Goal: Task Accomplishment & Management: Complete application form

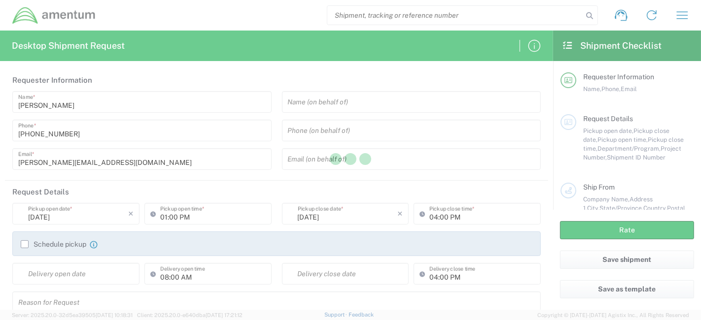
type input "[GEOGRAPHIC_DATA]"
type input "United States"
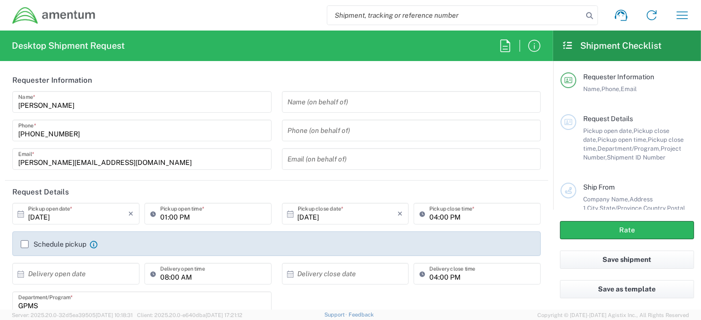
type input "GPMS"
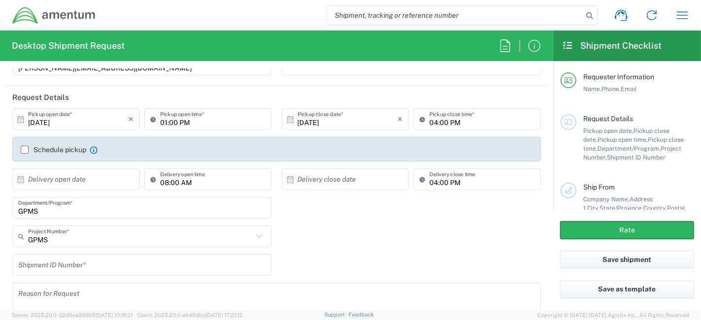
scroll to position [97, 0]
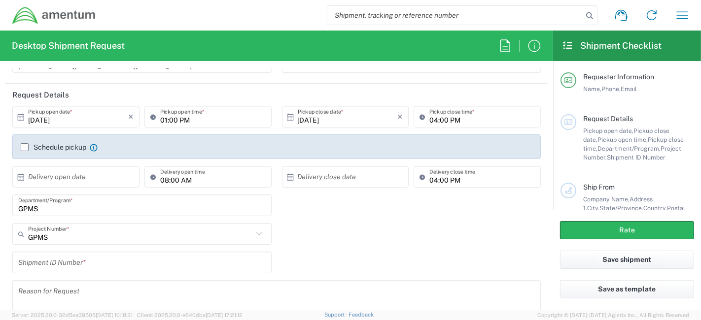
click at [82, 117] on input "[DATE]" at bounding box center [78, 116] width 100 height 17
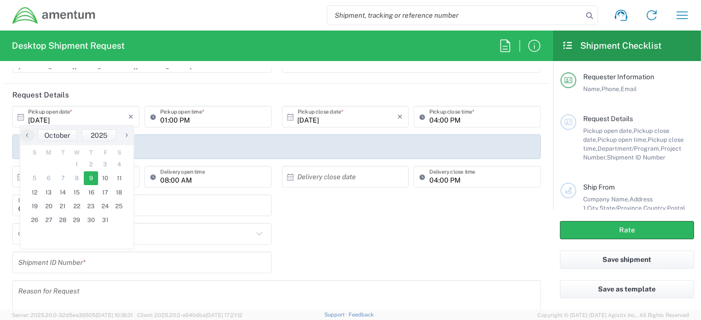
click at [124, 136] on span "›" at bounding box center [126, 135] width 15 height 12
click at [115, 164] on span "1" at bounding box center [119, 165] width 14 height 14
type input "11/01/2025"
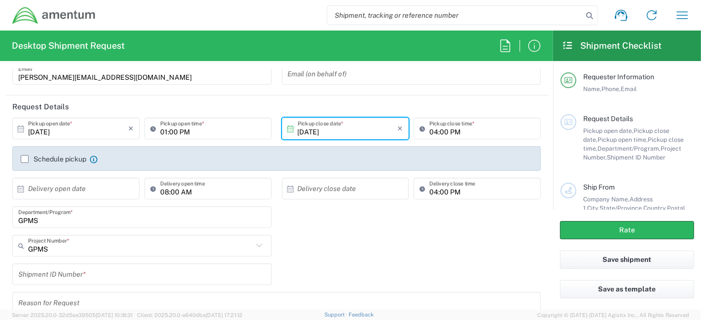
scroll to position [86, 0]
click at [397, 125] on icon "×" at bounding box center [399, 128] width 5 height 16
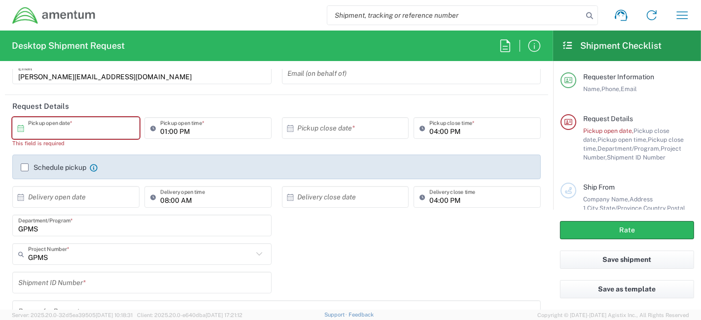
click at [113, 126] on input "text" at bounding box center [78, 128] width 100 height 17
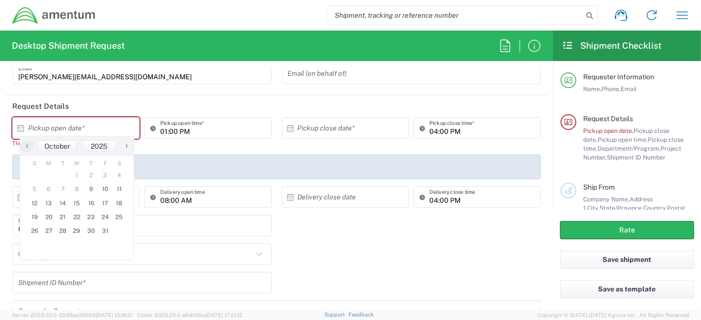
click at [127, 148] on span "›" at bounding box center [126, 146] width 15 height 12
click at [113, 179] on span "1" at bounding box center [119, 176] width 14 height 14
type input "11/01/2025"
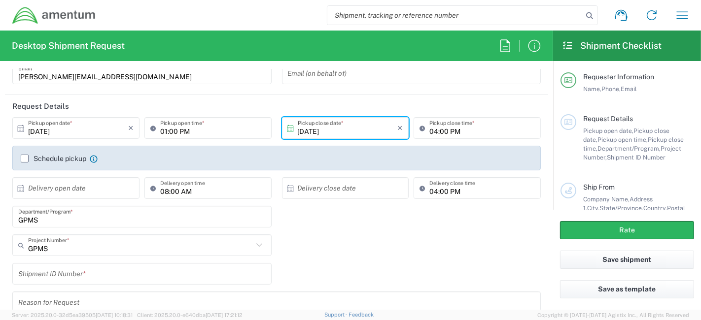
click at [375, 131] on input "11/01/2025" at bounding box center [348, 128] width 100 height 17
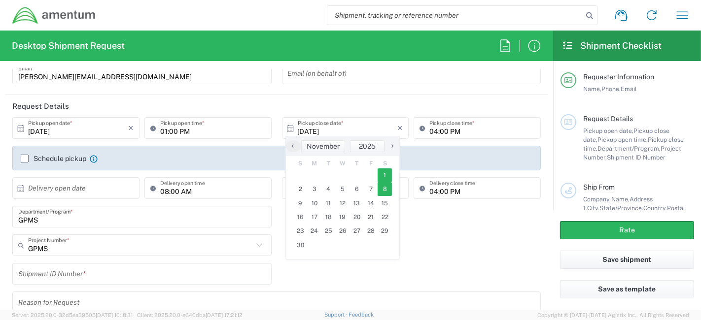
click at [388, 188] on span "8" at bounding box center [385, 189] width 14 height 14
type input "11/08/2025"
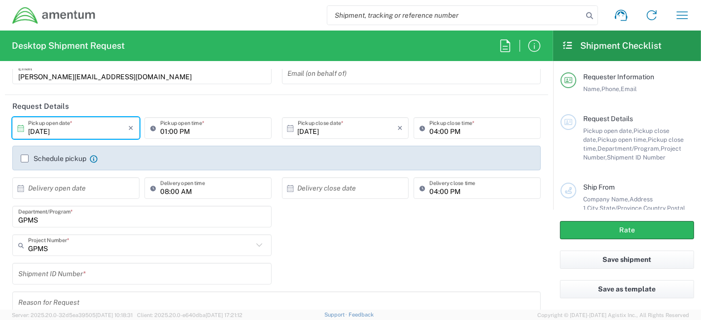
click at [85, 123] on input "11/08/2025" at bounding box center [78, 128] width 100 height 17
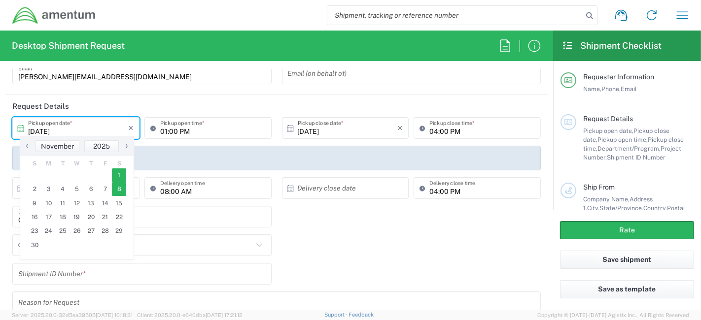
click at [119, 180] on span "1" at bounding box center [119, 176] width 14 height 14
type input "11/01/2025"
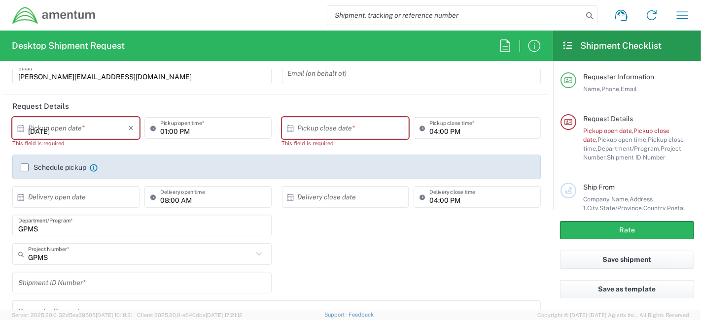
type input "11/01/2025"
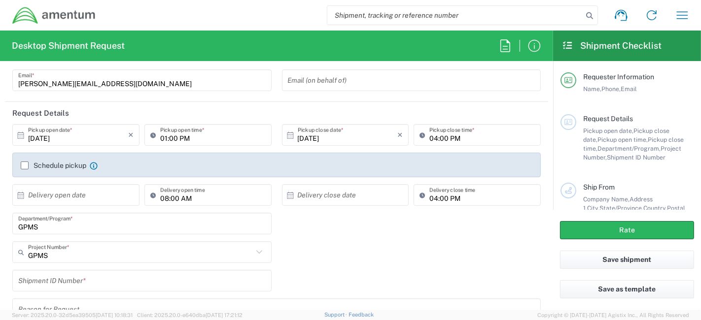
scroll to position [81, 0]
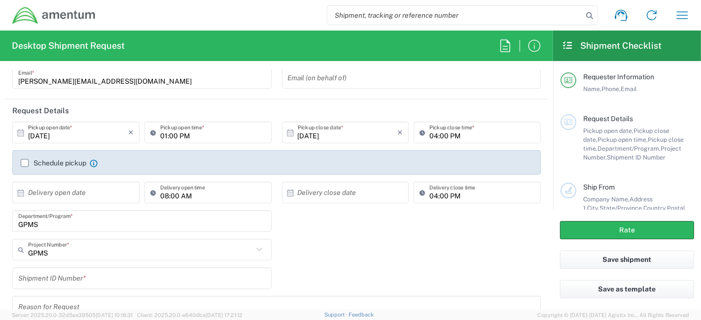
click at [106, 141] on div "11/01/2025 × Pickup open date *" at bounding box center [75, 133] width 127 height 22
click at [131, 135] on icon "×" at bounding box center [130, 133] width 5 height 16
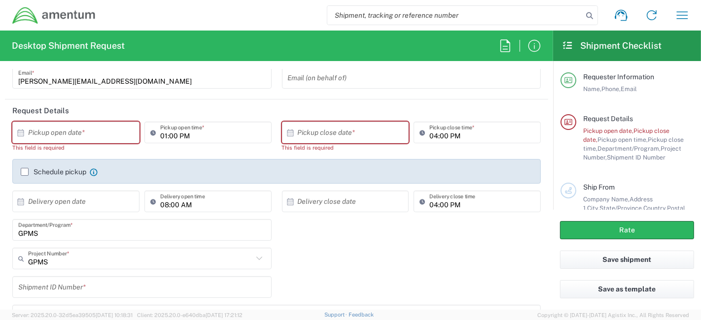
click at [74, 140] on div "× Pickup open date *" at bounding box center [75, 133] width 127 height 22
click at [27, 172] on label "Schedule pickup" at bounding box center [54, 172] width 66 height 8
click at [25, 172] on input "Schedule pickup" at bounding box center [25, 172] width 0 height 0
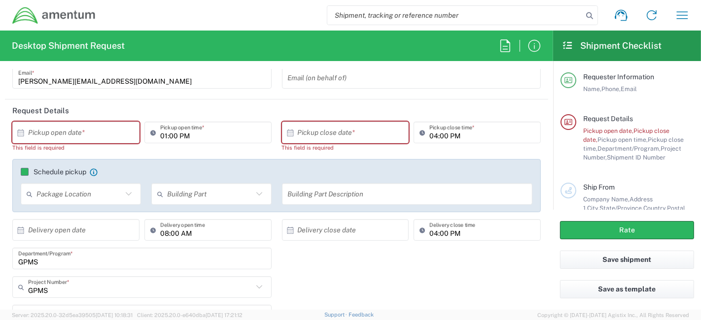
click at [27, 172] on label "Schedule pickup" at bounding box center [54, 172] width 66 height 8
click at [25, 172] on input "Schedule pickup" at bounding box center [25, 172] width 0 height 0
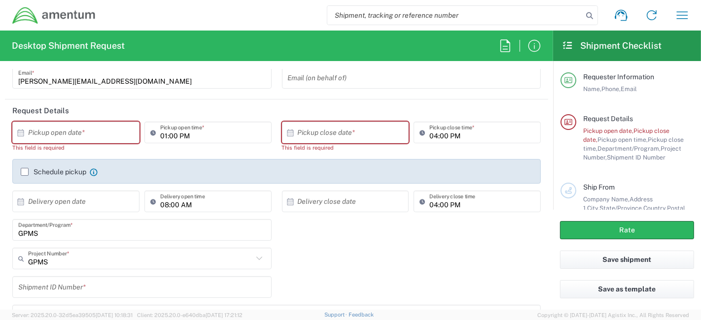
click at [79, 140] on input "text" at bounding box center [78, 132] width 100 height 17
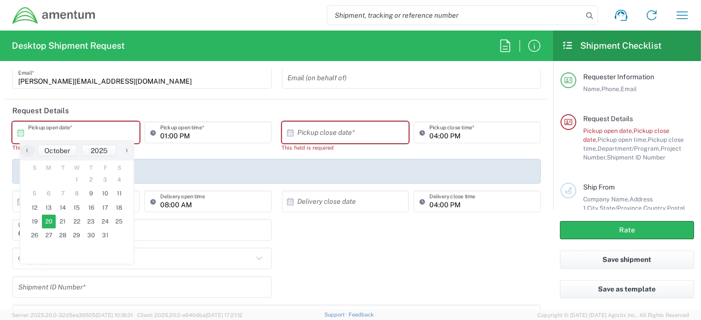
click at [45, 220] on span "20" at bounding box center [49, 222] width 14 height 14
type input "10/20/2025"
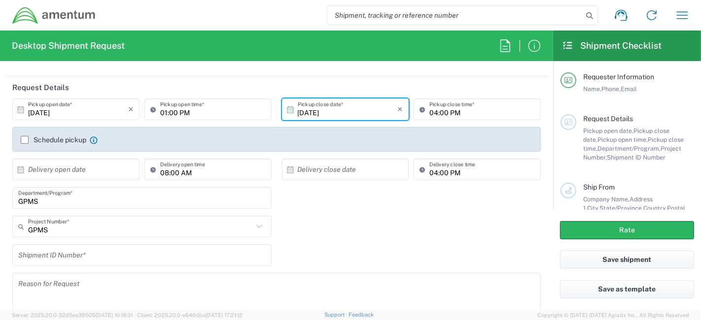
scroll to position [104, 0]
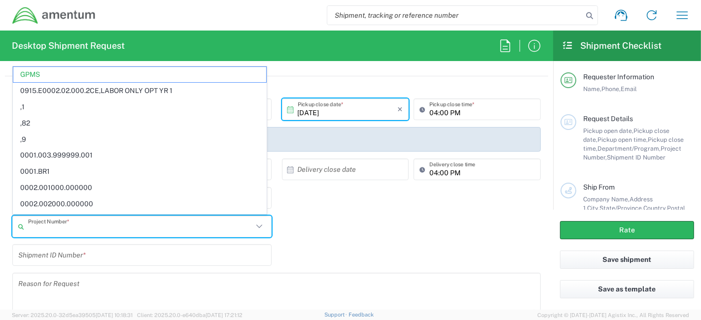
click at [162, 223] on input "text" at bounding box center [140, 226] width 225 height 17
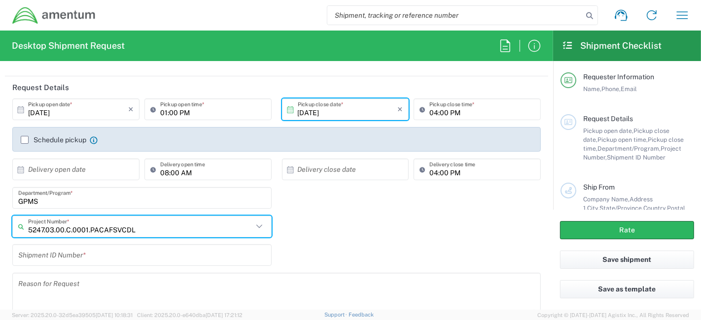
type input "5247.03.00.C.0001.PACAFSVCDL"
click at [155, 201] on input "GPMS" at bounding box center [141, 198] width 247 height 17
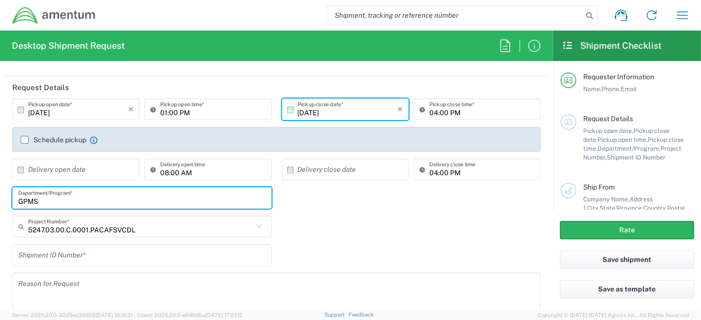
click at [155, 201] on input "GPMS" at bounding box center [141, 198] width 247 height 17
type input "p"
type input "PACAF"
click at [354, 206] on div "PACAF Department/Program *" at bounding box center [276, 201] width 539 height 29
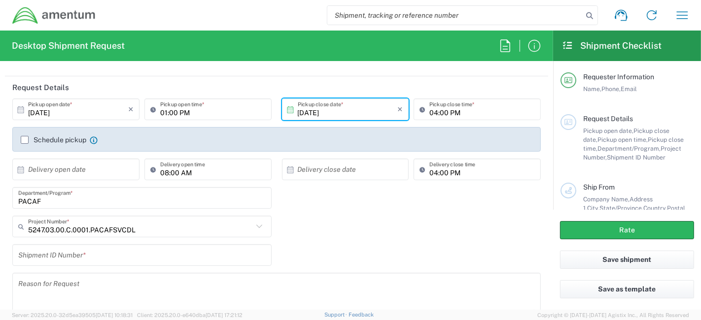
click at [256, 224] on icon at bounding box center [259, 226] width 13 height 13
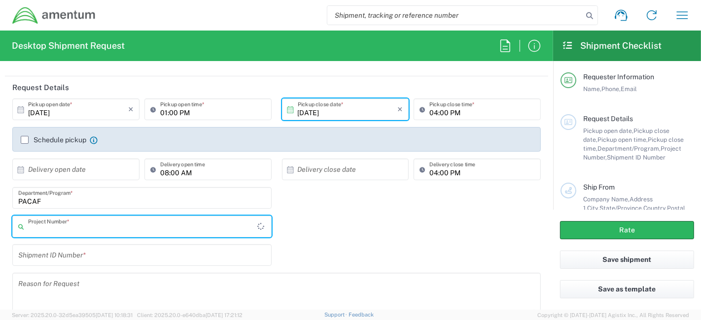
type input "5247.03.00.C.0001.PACAFSVCDL"
click at [255, 229] on icon at bounding box center [259, 226] width 13 height 13
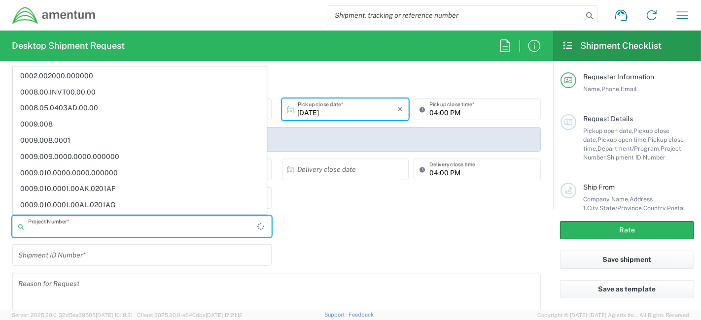
scroll to position [0, 0]
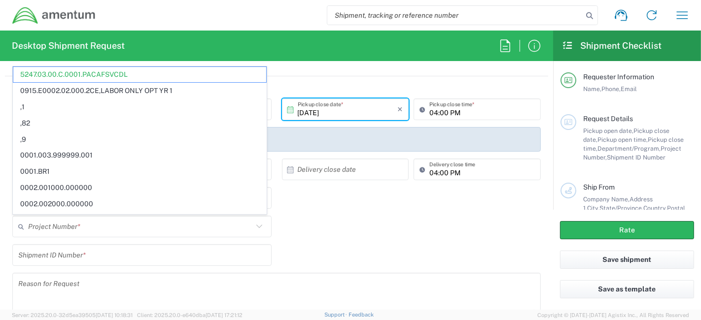
click at [337, 214] on div "PACAF Department/Program *" at bounding box center [276, 201] width 539 height 29
type input "5247.03.00.C.0001.PACAFSVCDL"
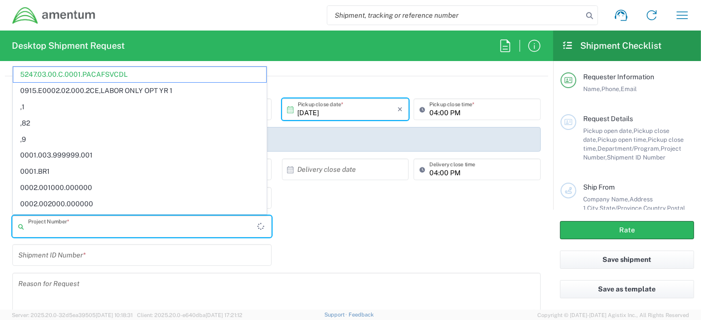
click at [206, 234] on input "text" at bounding box center [142, 226] width 229 height 17
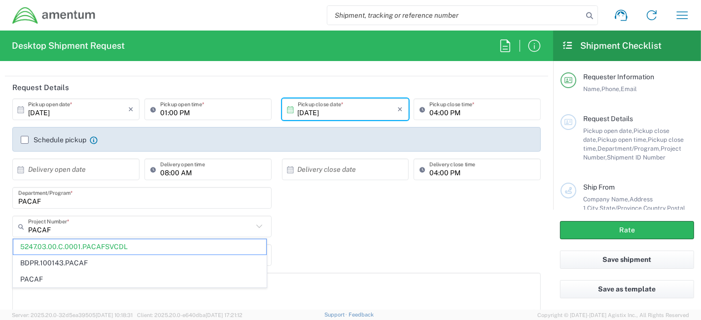
click at [338, 252] on div "Shipment ID Number *" at bounding box center [276, 258] width 539 height 29
type input "5247.03.00.C.0001.PACAFSVCDL"
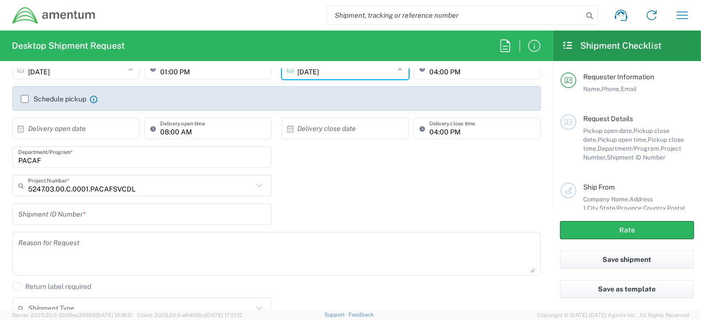
scroll to position [146, 0]
click at [182, 203] on div "Shipment ID Number *" at bounding box center [141, 214] width 259 height 22
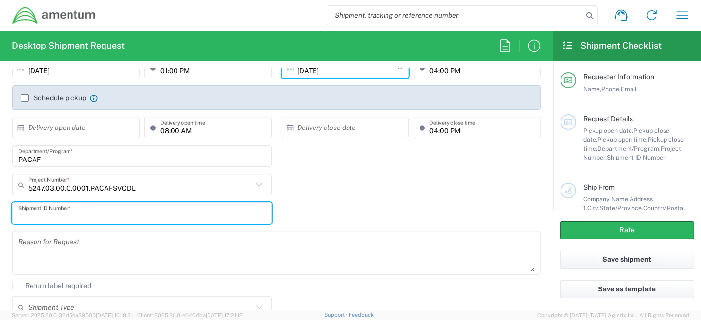
click at [182, 209] on input "text" at bounding box center [141, 213] width 247 height 17
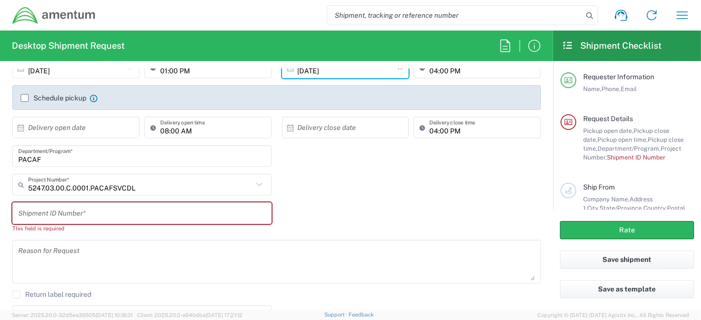
click at [353, 226] on div "Shipment ID Number * This field is required" at bounding box center [276, 221] width 539 height 37
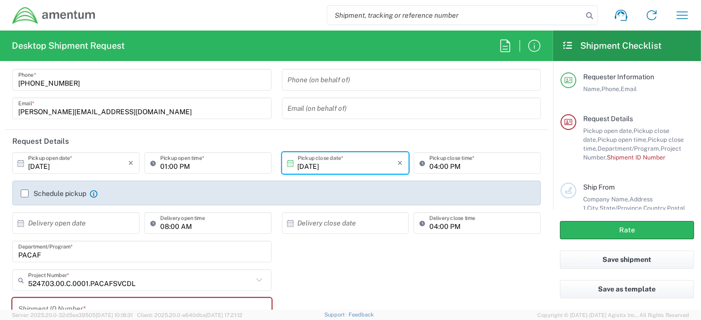
scroll to position [45, 0]
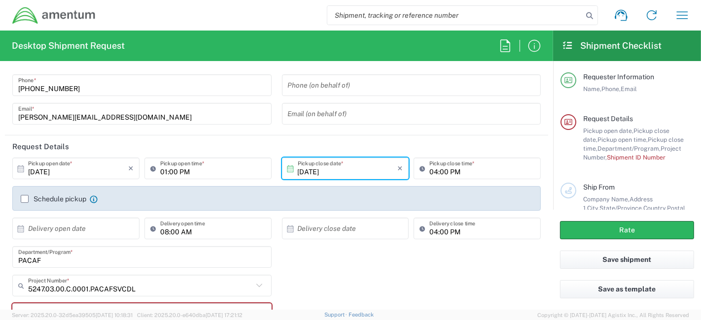
click at [617, 84] on div "Requester Information Name, Phone, Email" at bounding box center [635, 82] width 118 height 21
click at [568, 78] on icon at bounding box center [568, 80] width 9 height 7
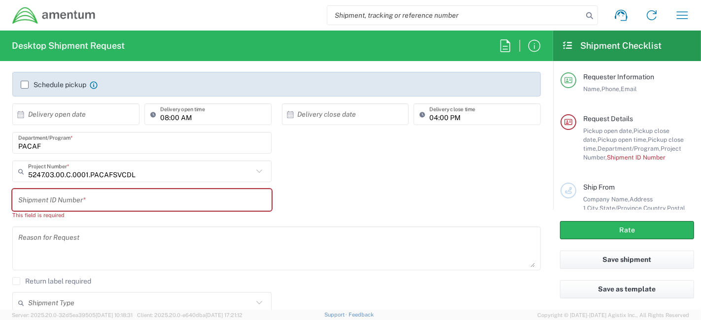
scroll to position [160, 0]
click at [160, 193] on input "text" at bounding box center [141, 199] width 247 height 17
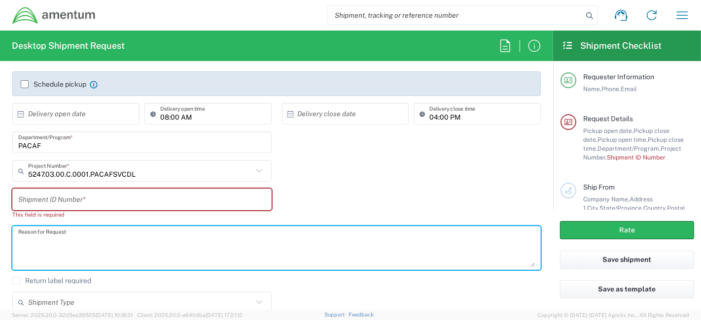
click at [245, 260] on textarea at bounding box center [276, 248] width 516 height 38
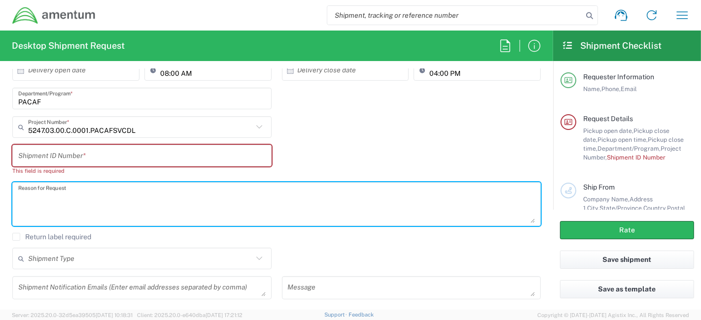
scroll to position [209, 0]
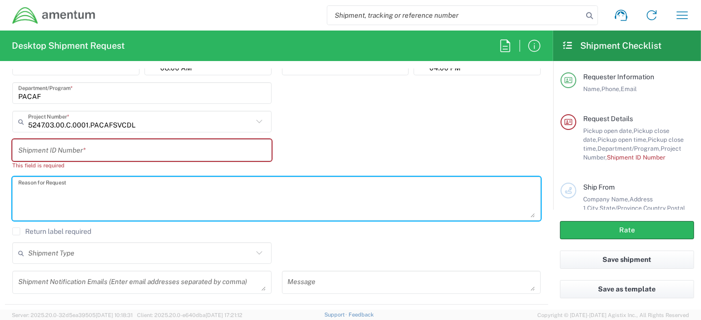
click at [181, 135] on div "5247.03.00.C.0001.PACAFSVCDL Project Number * 5247.03.00.C.0001.PACAFSVCDL BDPR…" at bounding box center [142, 125] width 270 height 29
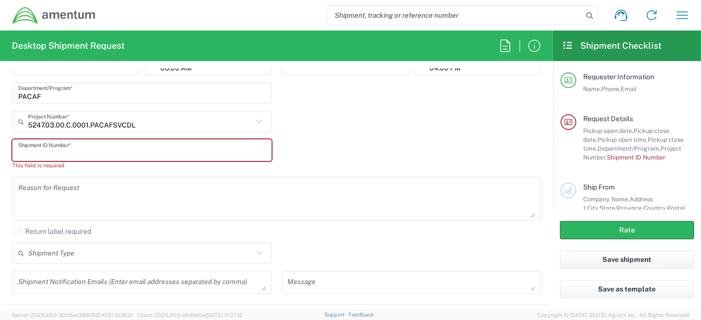
click at [178, 142] on input "text" at bounding box center [141, 150] width 247 height 17
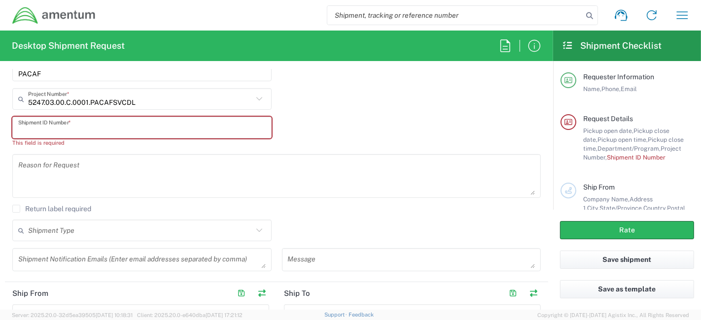
scroll to position [235, 0]
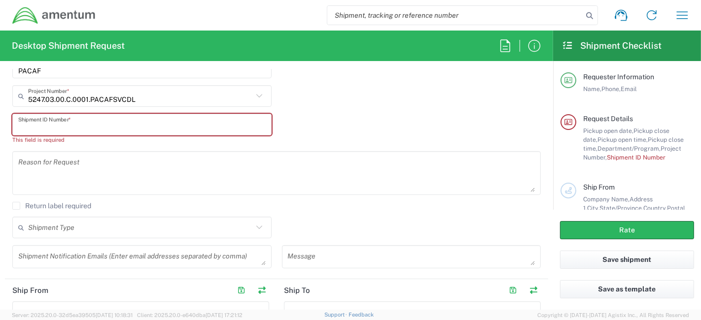
click at [168, 130] on input "text" at bounding box center [141, 124] width 247 height 17
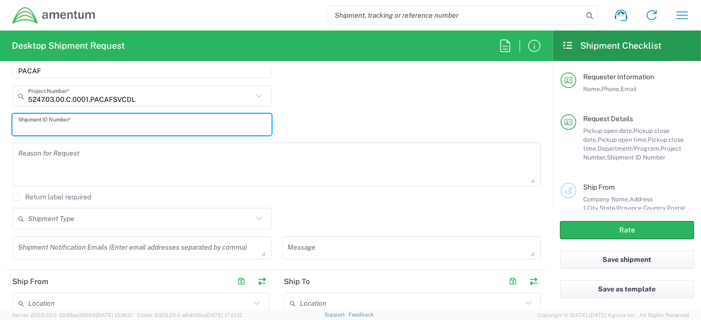
type input "h"
type input "HOLLOMAN-GUAM"
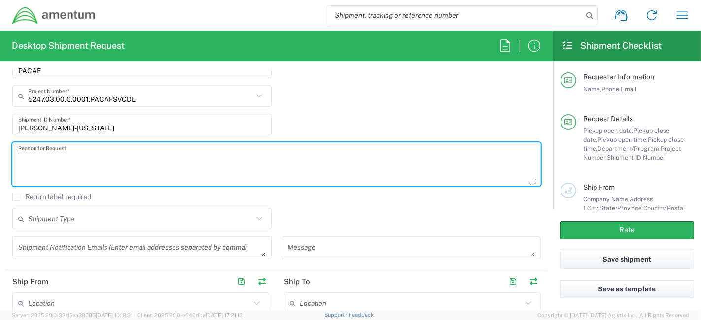
click at [414, 170] on textarea at bounding box center [276, 164] width 516 height 38
click at [367, 159] on textarea at bounding box center [276, 164] width 516 height 38
type textarea "e"
click at [159, 155] on textarea "Estimate cost for shipping" at bounding box center [276, 164] width 516 height 38
paste textarea "Walk and Pick Racks"
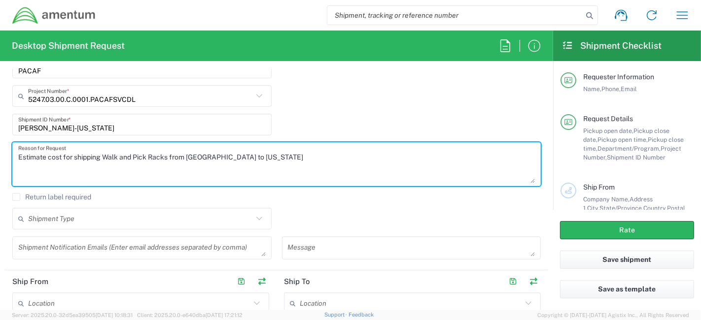
type textarea "Estimate cost for shipping Walk and Pick Racks from Holloman to Guam"
click at [330, 212] on div "Shipment Type Batch Regular" at bounding box center [276, 222] width 539 height 29
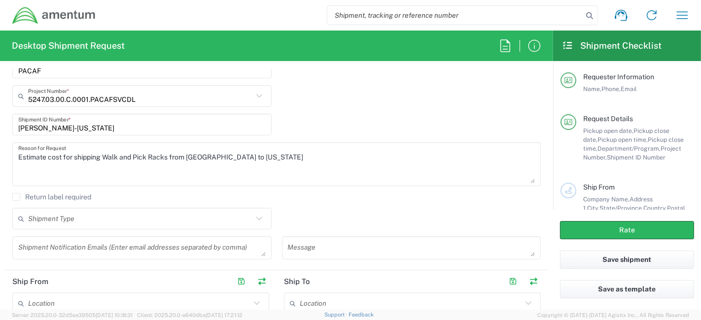
click at [216, 212] on input "text" at bounding box center [140, 218] width 225 height 17
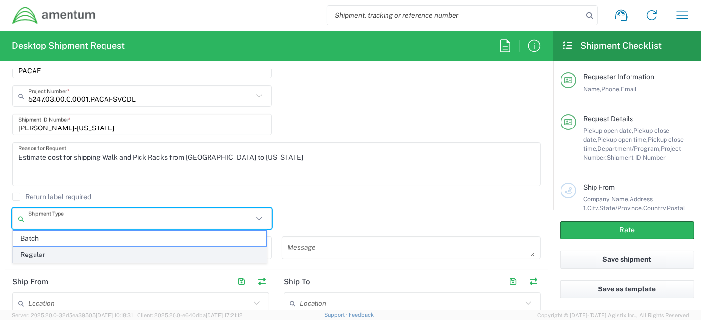
click at [167, 252] on span "Regular" at bounding box center [139, 254] width 253 height 15
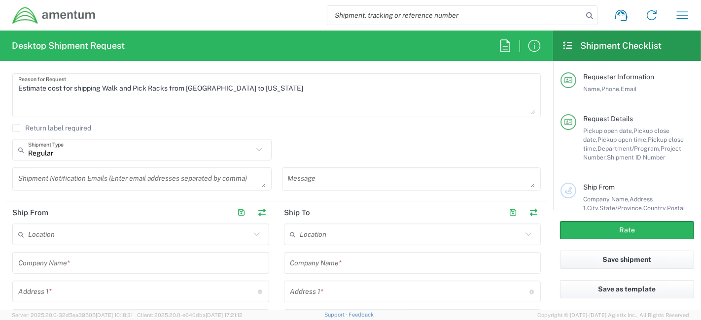
scroll to position [309, 0]
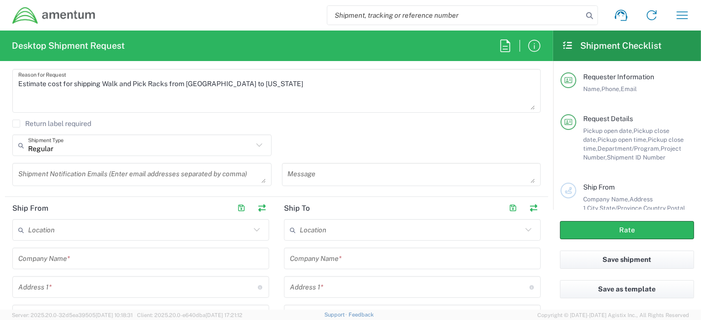
click at [253, 142] on icon at bounding box center [259, 145] width 13 height 13
type input "Regular"
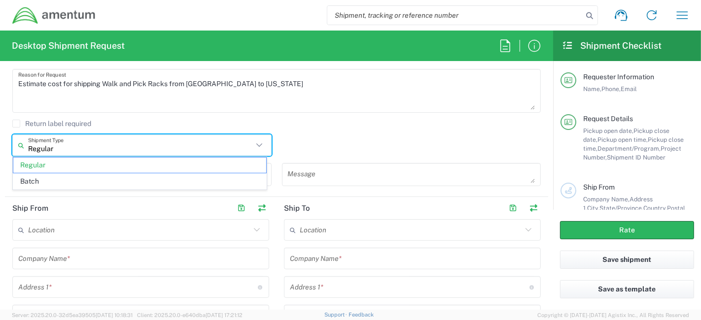
click at [322, 141] on div "Regular Shipment Type Regular Batch" at bounding box center [276, 149] width 539 height 29
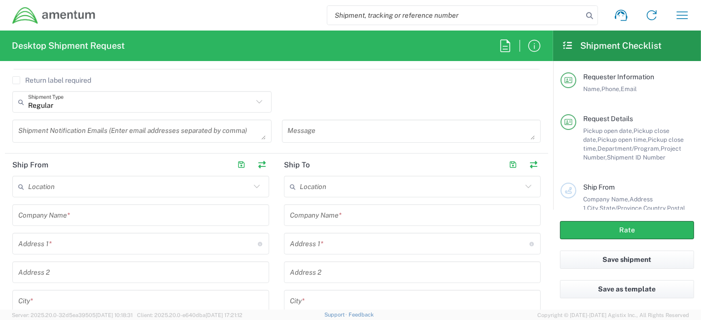
scroll to position [352, 0]
click at [97, 186] on input "text" at bounding box center [139, 186] width 222 height 17
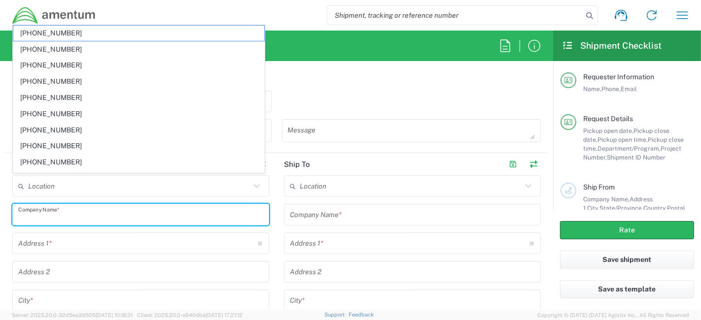
click at [93, 211] on input "text" at bounding box center [140, 214] width 245 height 17
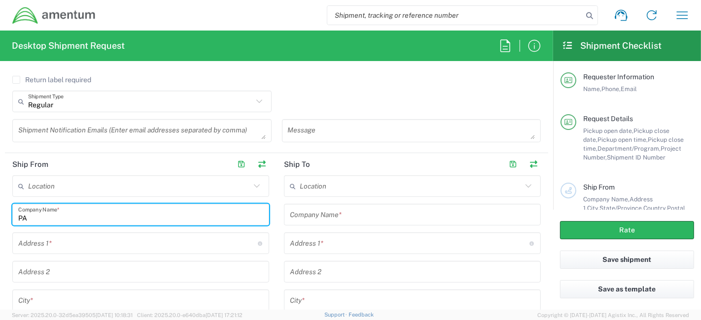
type input "P"
type input "AMENTUM PACAF HOLLOMAN"
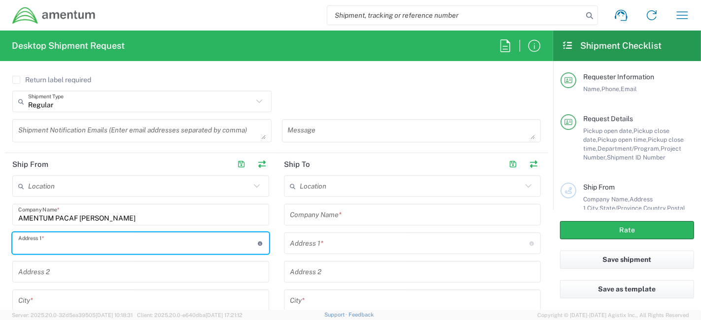
click at [127, 240] on input "text" at bounding box center [138, 243] width 240 height 17
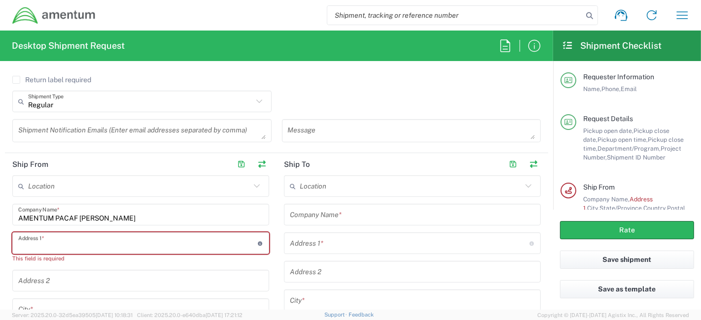
click at [114, 236] on input "text" at bounding box center [138, 243] width 240 height 17
paste input "1273 Bear Path Rd Bldg. 902"
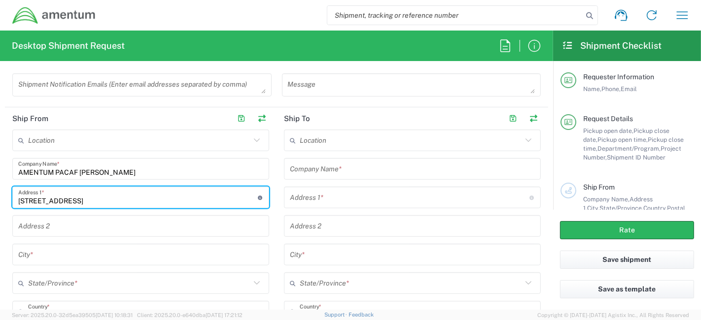
scroll to position [415, 0]
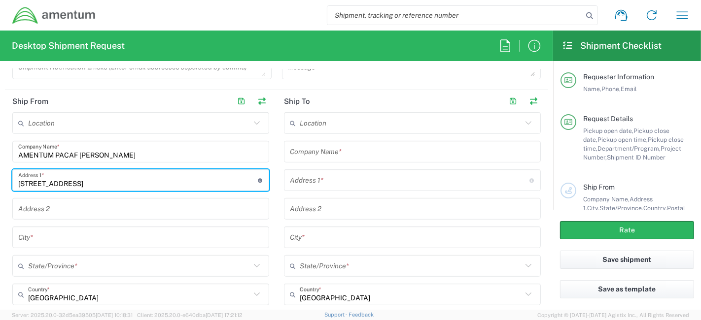
type input "1273 Bear Path Rd Bldg. 902"
click at [144, 236] on input "text" at bounding box center [140, 237] width 245 height 17
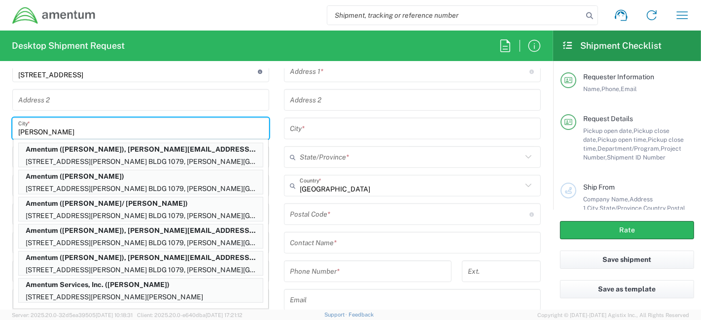
scroll to position [514, 0]
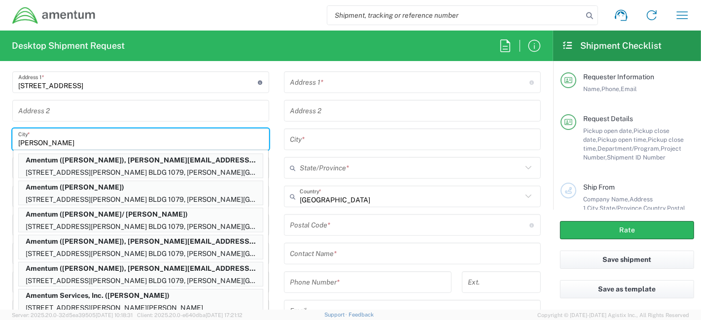
type input "HOLLOMAN"
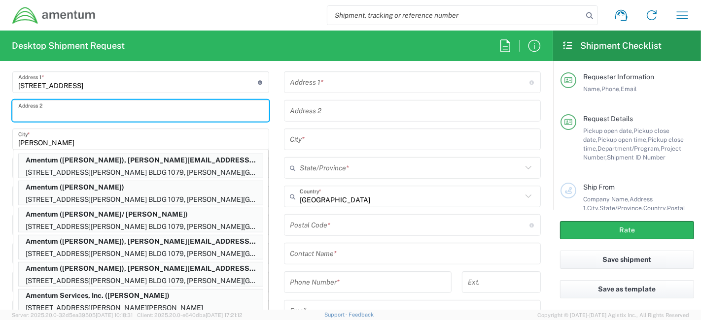
click at [174, 116] on input "text" at bounding box center [140, 111] width 245 height 17
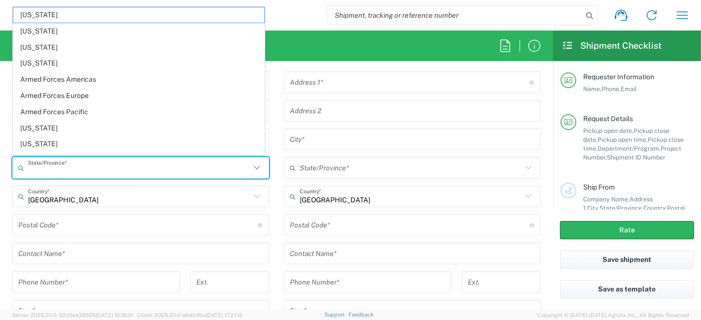
click at [133, 166] on input "text" at bounding box center [139, 168] width 222 height 17
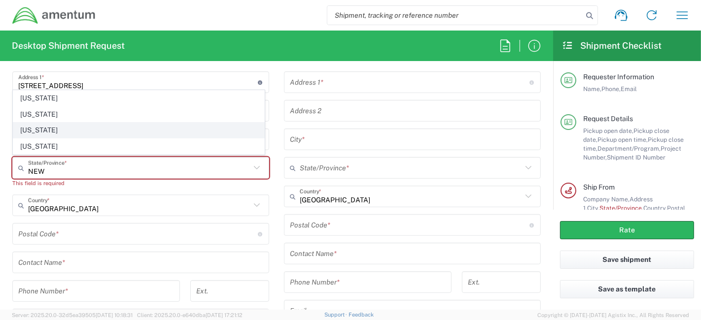
click at [67, 126] on span "[US_STATE]" at bounding box center [138, 130] width 251 height 15
type input "[US_STATE]"
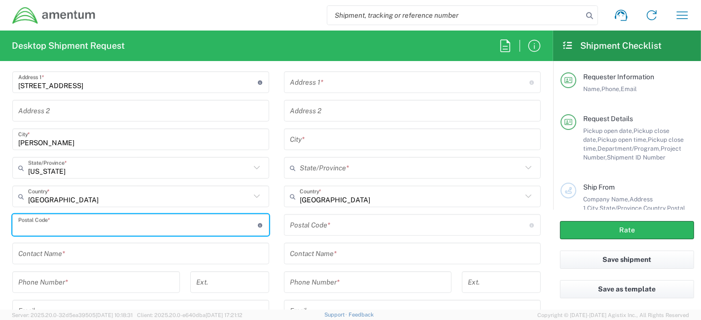
click at [118, 221] on input "undefined" at bounding box center [138, 225] width 240 height 17
paste input "88330"
type input "88330"
click at [146, 181] on div "Location 1002-4122-6 1006-5256-0 1026-8910-0 1281-0560-3 1369-6441-0 1402-6962-…" at bounding box center [140, 193] width 257 height 359
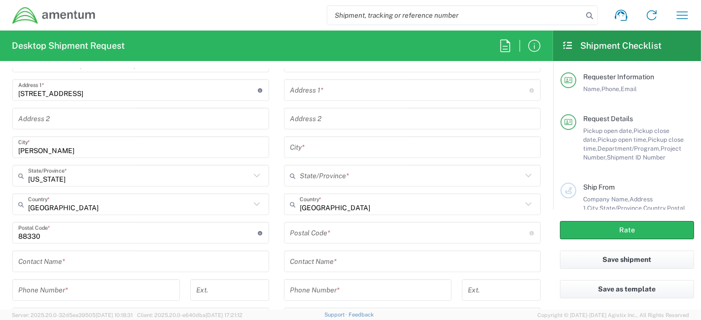
scroll to position [504, 0]
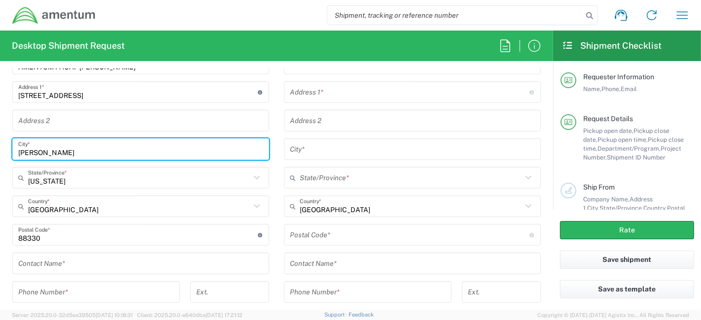
drag, startPoint x: 89, startPoint y: 144, endPoint x: 0, endPoint y: 143, distance: 89.2
click at [0, 143] on form "Requester Information Rod Patrick Marahay Name * +1-671-707-5421 Phone * rodpat…" at bounding box center [276, 189] width 553 height 241
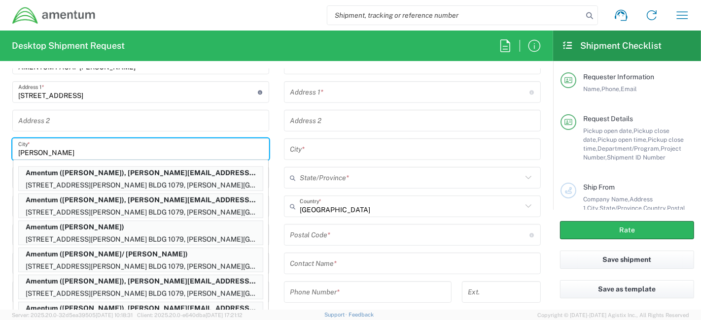
type input "Holloman"
click at [112, 117] on input "text" at bounding box center [140, 120] width 245 height 17
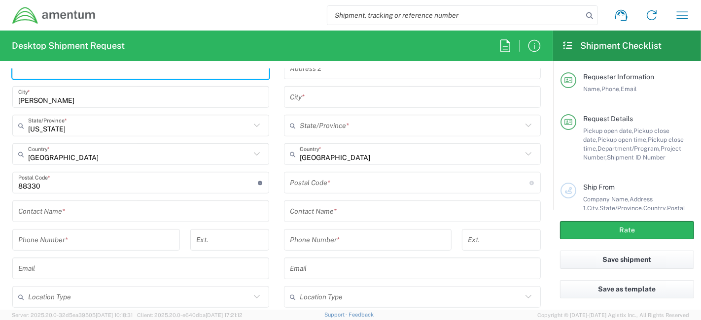
scroll to position [560, 0]
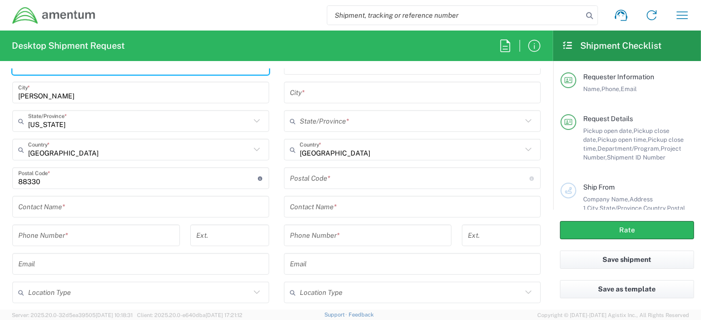
click at [122, 211] on input "text" at bounding box center [140, 207] width 245 height 17
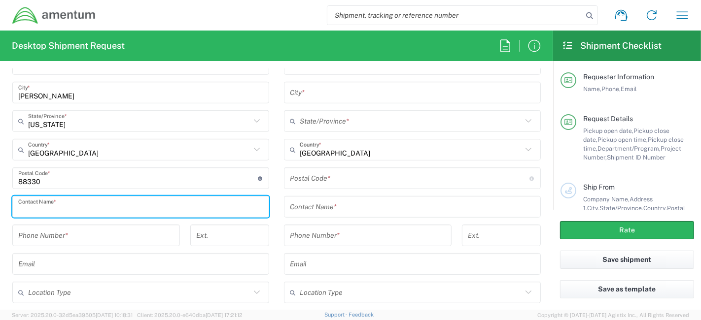
paste input "Renee Batey"
type input "Renee Batey"
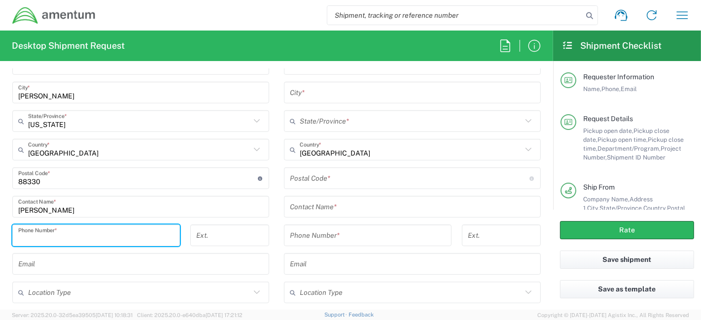
click at [58, 232] on input "tel" at bounding box center [96, 235] width 156 height 17
paste input "907-888-4172"
type input "907-888-4172"
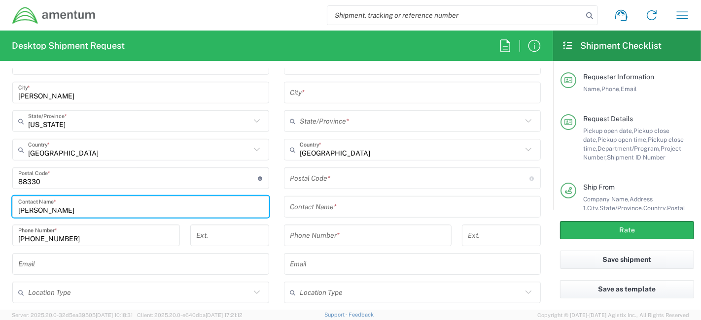
click at [181, 203] on input "Renee Batey" at bounding box center [140, 207] width 245 height 17
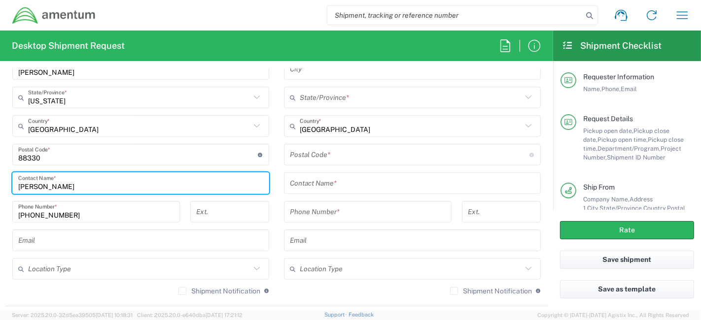
scroll to position [590, 0]
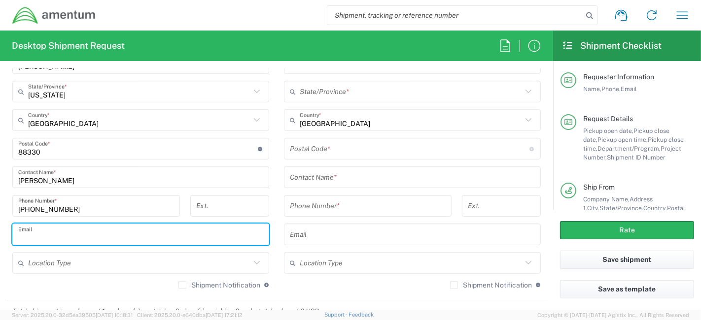
click at [145, 239] on input "text" at bounding box center [140, 234] width 245 height 17
paste input "renee.batey@amentum.com"
type input "renee.batey@amentum.com"
click at [133, 261] on input "text" at bounding box center [139, 263] width 222 height 17
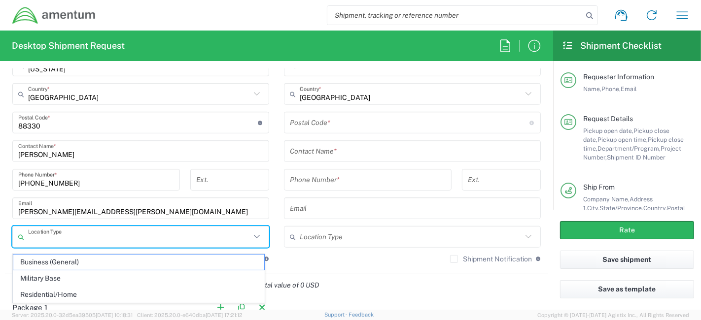
scroll to position [618, 0]
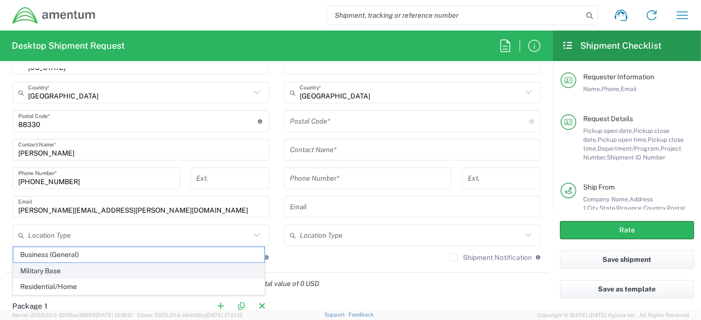
click at [109, 272] on span "Military Base" at bounding box center [138, 271] width 251 height 15
type input "Military Base"
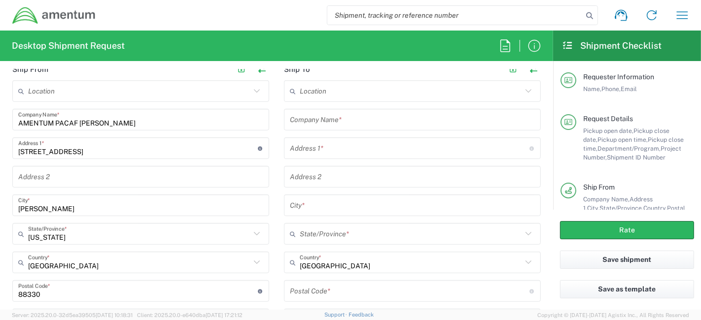
scroll to position [445, 0]
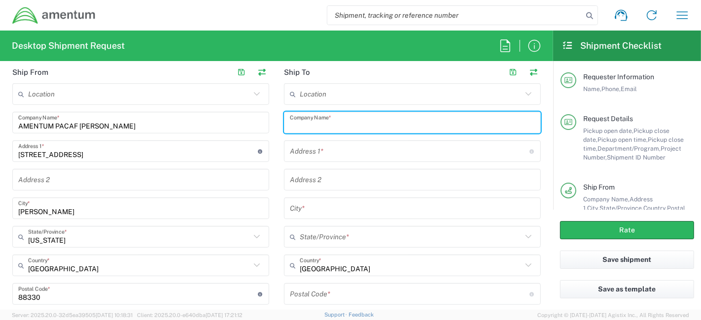
click at [365, 117] on input "text" at bounding box center [412, 122] width 245 height 17
type input "a"
type input "AMENTUM PACAF GUAM"
click at [356, 156] on input "text" at bounding box center [410, 151] width 240 height 17
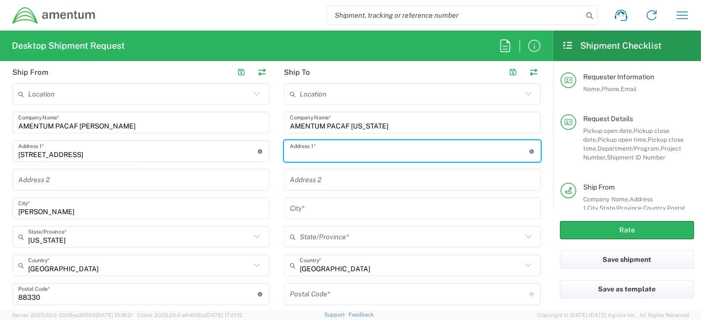
type input "8"
click at [300, 153] on input "18046A" at bounding box center [410, 151] width 240 height 17
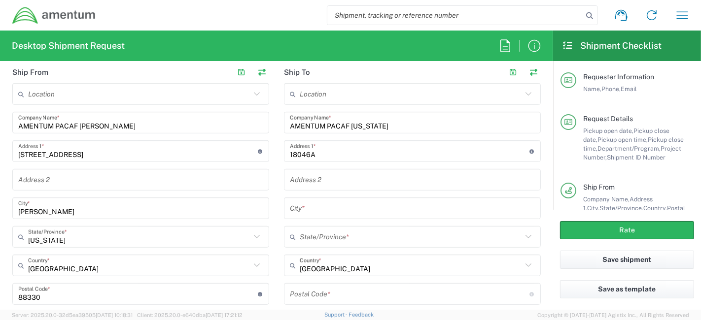
click at [330, 158] on div "18046A Address 1 * For cross streets use street names with '&' or 'and' in betw…" at bounding box center [412, 151] width 257 height 22
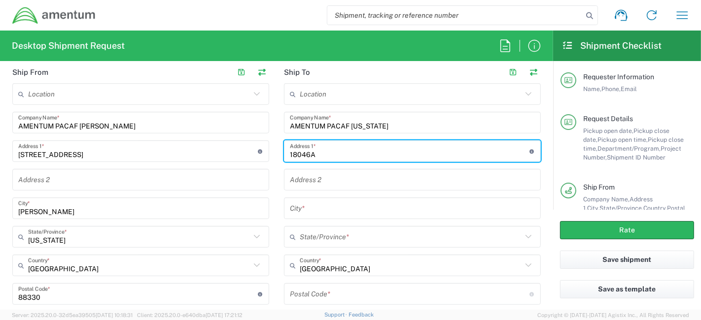
paste input "Bldg. 18046B"
type input "Bldg. 18046A"
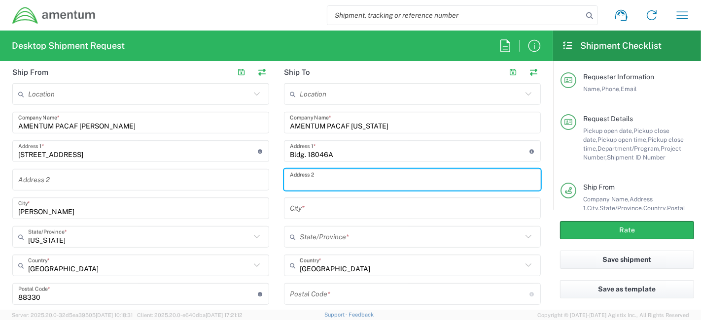
click at [367, 175] on input "text" at bounding box center [412, 180] width 245 height 17
paste input "Arc Light Blvd"
type input "Arc Light Blvd"
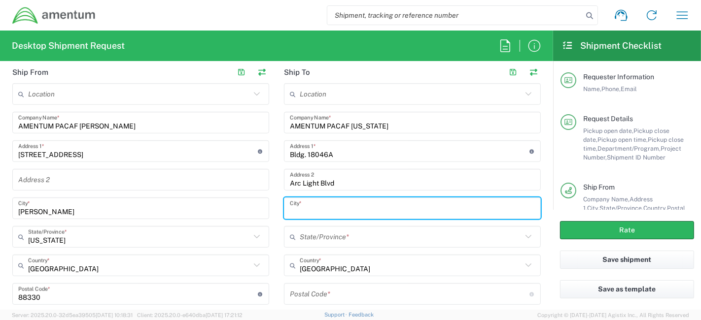
click at [355, 206] on input "text" at bounding box center [412, 208] width 245 height 17
type input "Y"
type input "Yigo"
click at [365, 173] on input "Arc Light Blvd" at bounding box center [412, 180] width 245 height 17
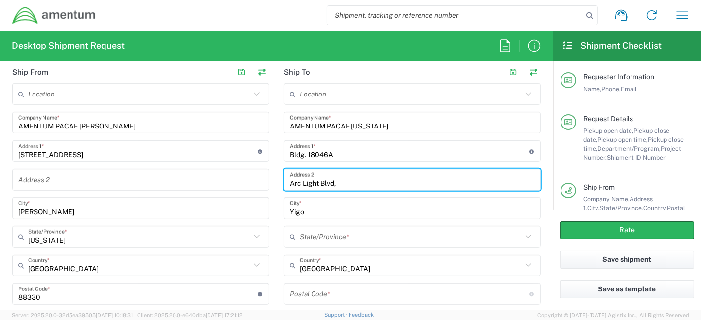
paste input "AAFB"
type input "Arc Light Blvd, AAFB"
click at [338, 244] on div "State/Province *" at bounding box center [412, 237] width 257 height 22
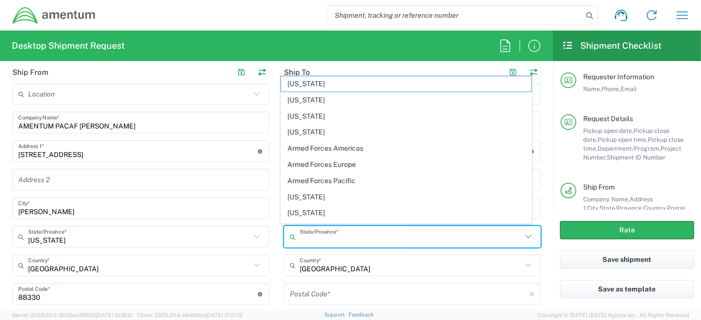
type input "h"
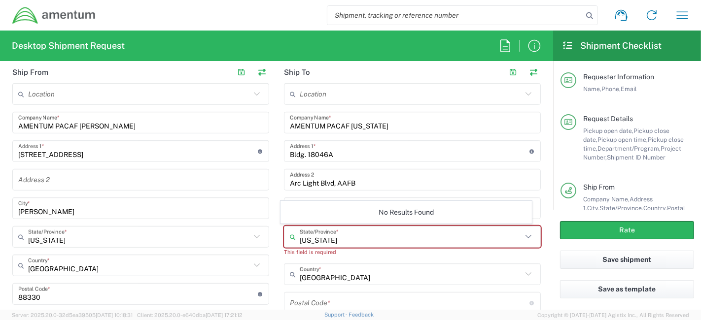
type input "[US_STATE]"
type input "96921"
type input "6717075421"
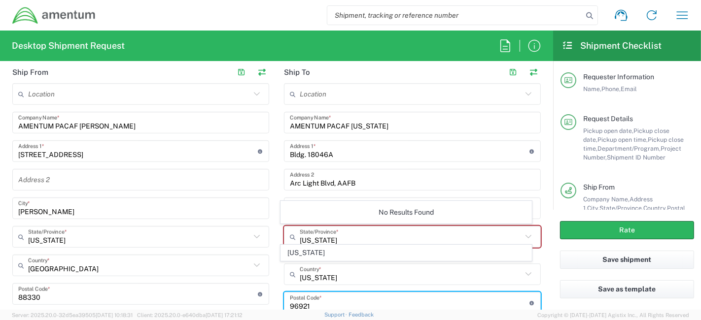
click at [336, 305] on input "undefined" at bounding box center [410, 303] width 240 height 17
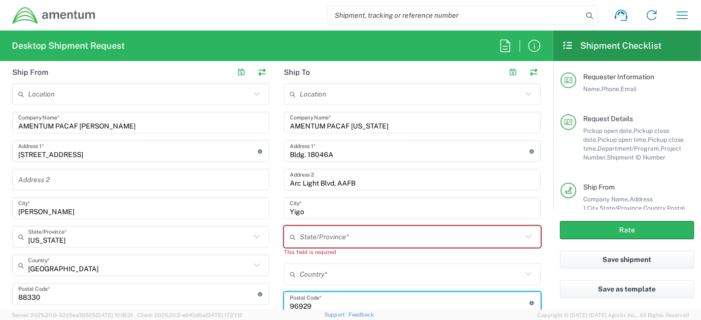
type input "96929"
click at [386, 237] on input "text" at bounding box center [411, 237] width 222 height 17
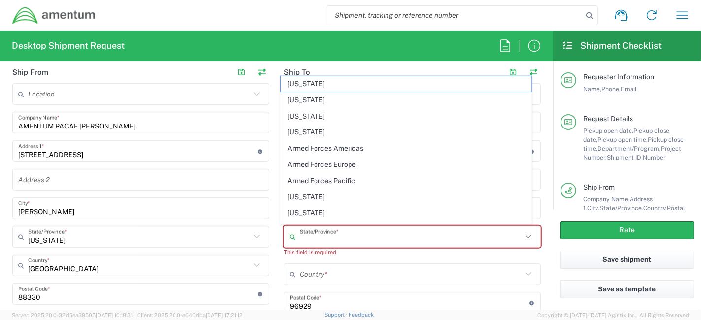
type input "[US_STATE]"
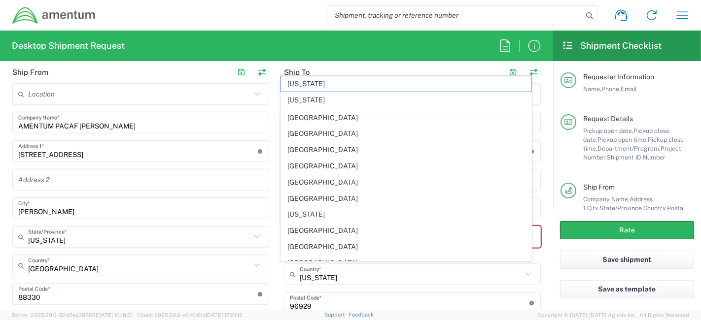
scroll to position [1397, 0]
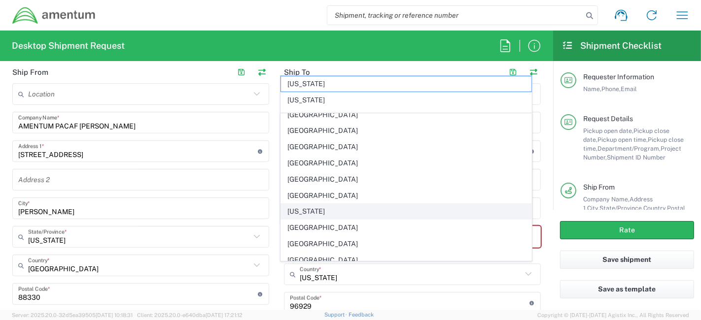
click at [345, 204] on span "[US_STATE]" at bounding box center [406, 211] width 251 height 15
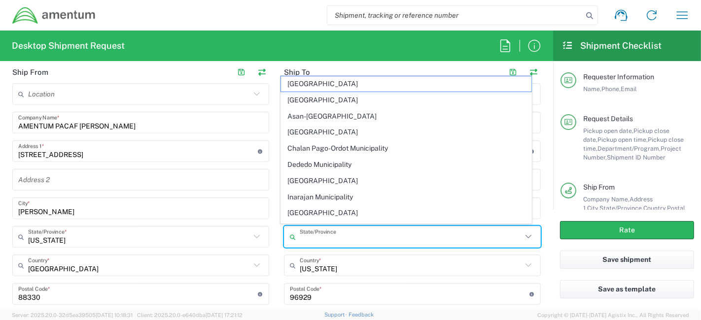
click at [350, 234] on input "text" at bounding box center [411, 237] width 222 height 17
click at [331, 237] on input "text" at bounding box center [411, 237] width 222 height 17
type input "[US_STATE]"
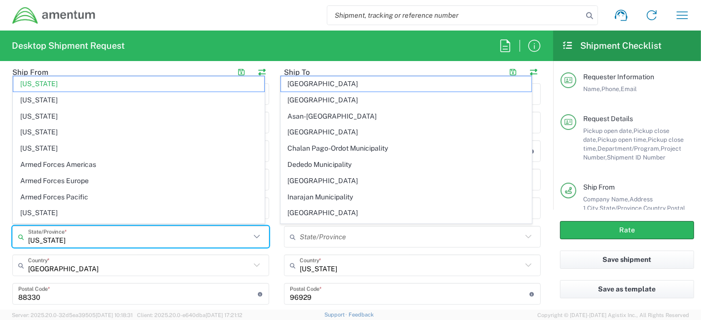
click at [188, 229] on input "[US_STATE]" at bounding box center [139, 237] width 222 height 17
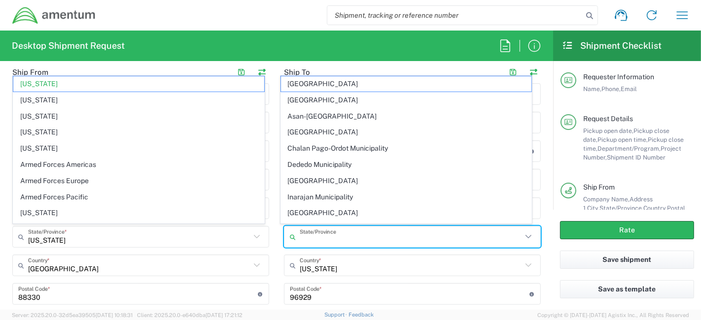
click at [319, 238] on input "text" at bounding box center [411, 237] width 222 height 17
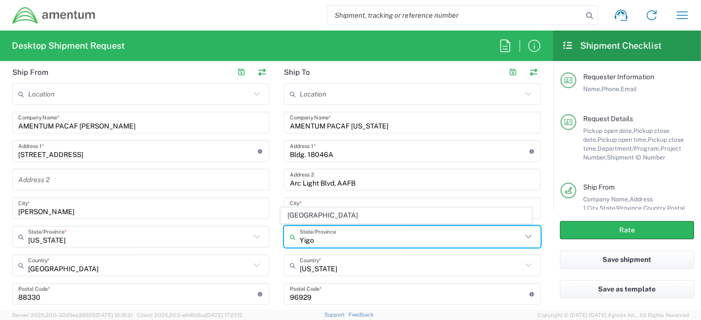
type input "Yigo"
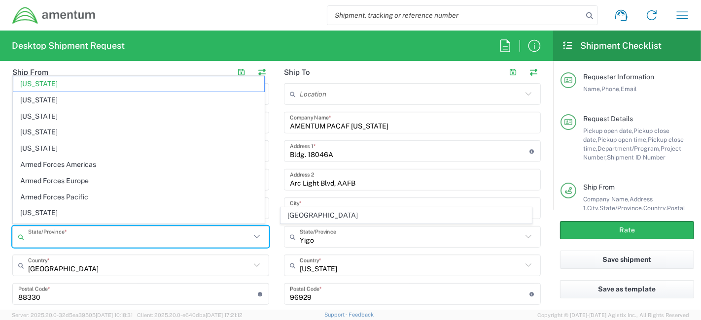
click at [205, 236] on input "text" at bounding box center [139, 237] width 222 height 17
click at [328, 238] on input "text" at bounding box center [411, 237] width 222 height 17
type input "[US_STATE]"
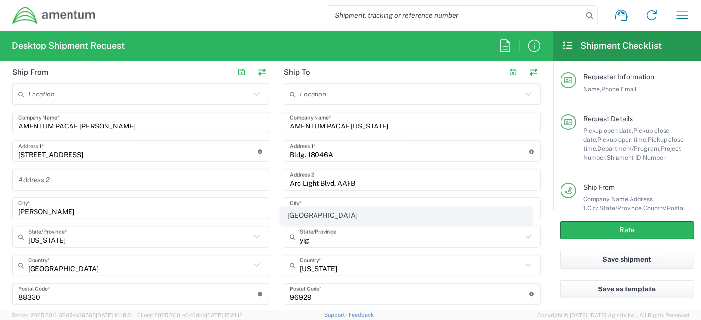
click at [325, 217] on span "Yigo Municipality" at bounding box center [406, 215] width 251 height 15
type input "Yigo Municipality"
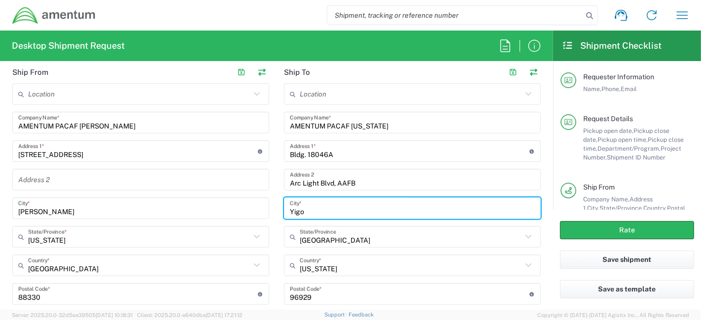
click at [334, 208] on input "Yigo" at bounding box center [412, 208] width 245 height 17
paste input "AAFB"
drag, startPoint x: 329, startPoint y: 210, endPoint x: 257, endPoint y: 204, distance: 72.2
click at [257, 204] on div "Ship From Location 1002-4122-6 1006-5256-0 1026-8910-0 1281-0560-3 1369-6441-0 …" at bounding box center [276, 253] width 543 height 385
type input "AAFB"
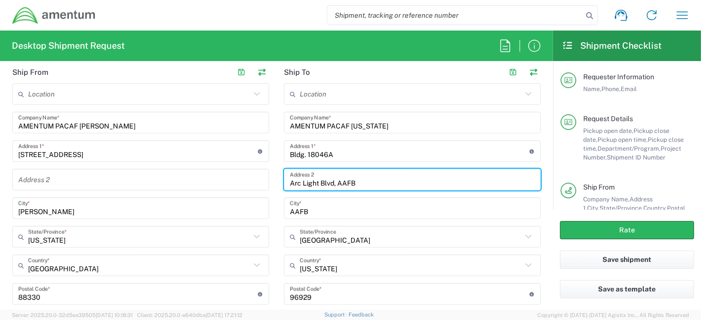
click at [341, 179] on input "Arc Light Blvd, AAFB" at bounding box center [412, 180] width 245 height 17
type input "Arc Light Blvd,"
click at [177, 208] on input "Holloman" at bounding box center [140, 208] width 245 height 17
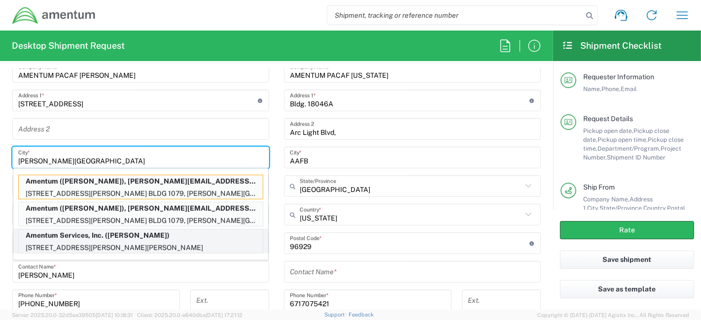
scroll to position [435, 0]
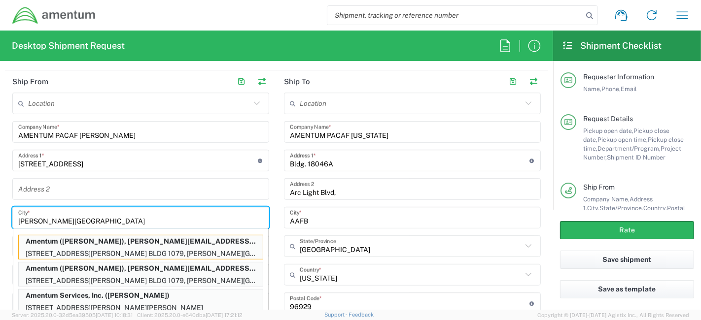
type input "Holloman AFB"
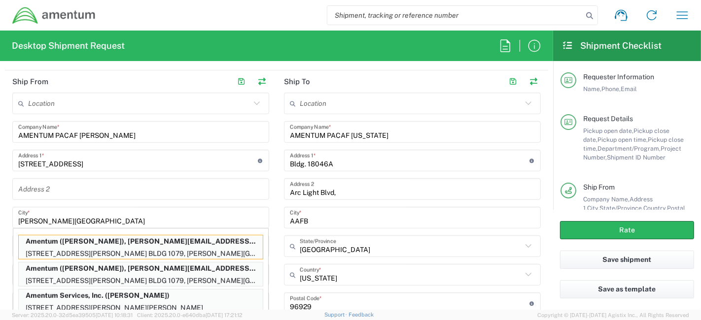
click at [201, 170] on div "Location 1002-4122-6 1006-5256-0 1026-8910-0 1281-0560-3 1369-6441-0 1402-6962-…" at bounding box center [140, 272] width 257 height 359
click at [411, 197] on div "Arc Light Blvd, Address 2" at bounding box center [412, 189] width 257 height 22
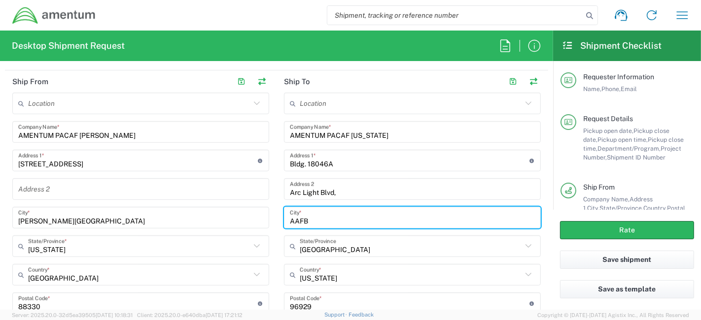
click at [413, 216] on input "AAFB" at bounding box center [412, 217] width 245 height 17
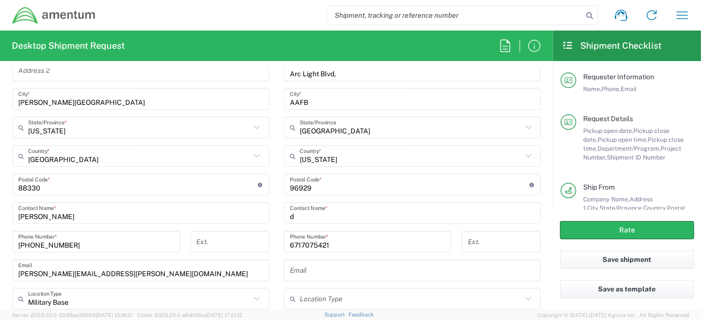
scroll to position [554, 0]
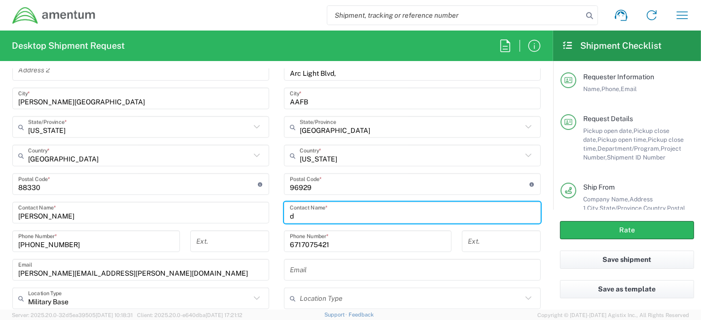
drag, startPoint x: 321, startPoint y: 216, endPoint x: 263, endPoint y: 215, distance: 57.7
click at [263, 215] on div "Ship From Location 1002-4122-6 1006-5256-0 1026-8910-0 1281-0560-3 1369-6441-0 …" at bounding box center [276, 143] width 543 height 385
type input "[PERSON_NAME]"
click at [328, 278] on div "Email" at bounding box center [412, 270] width 257 height 22
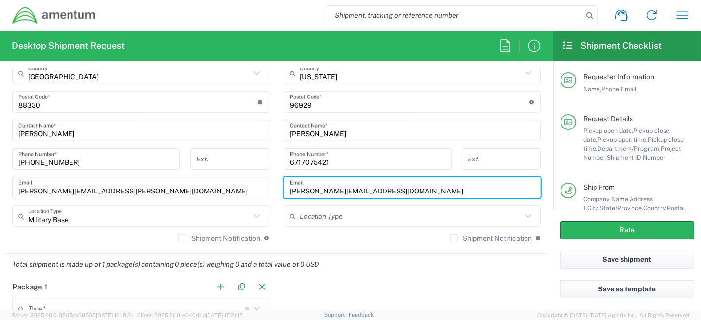
scroll to position [645, 0]
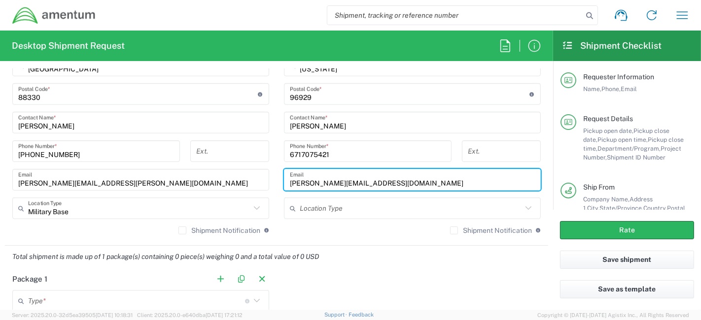
type input "rodpatrick.marahay@yahoo.com"
click at [319, 210] on input "text" at bounding box center [411, 208] width 222 height 17
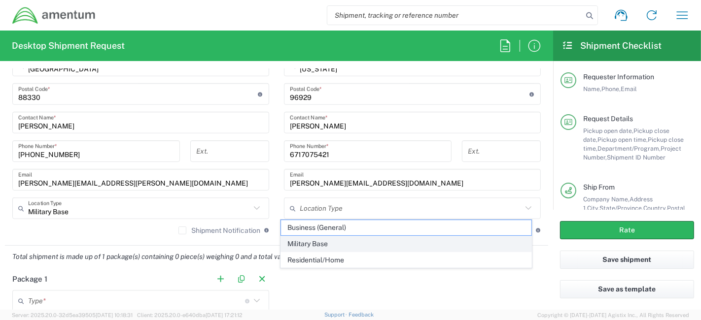
click at [322, 242] on span "Military Base" at bounding box center [406, 244] width 251 height 15
type input "Military Base"
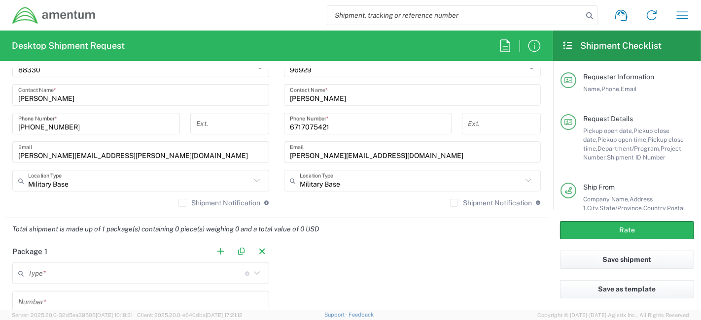
scroll to position [718, 0]
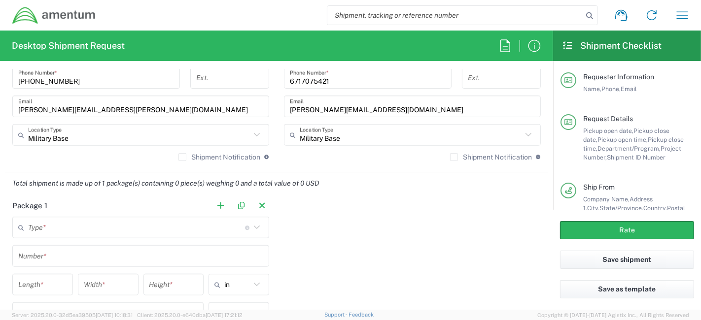
click at [254, 226] on icon at bounding box center [257, 227] width 6 height 3
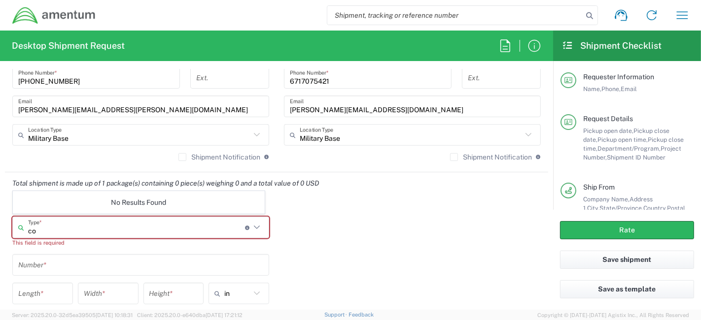
type input "c"
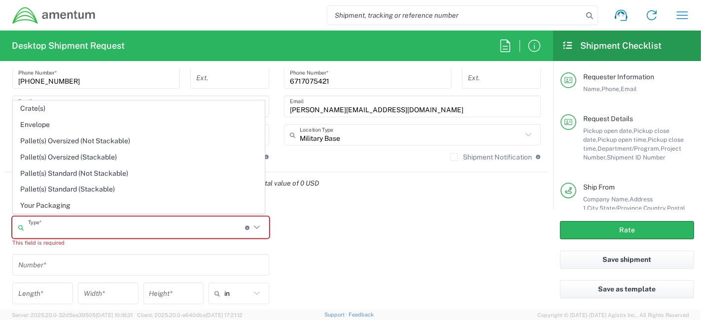
click at [339, 251] on div "Package 1 Type * Material used to package goods Crate(s) Envelope Pallet(s) Ove…" at bounding box center [276, 291] width 543 height 193
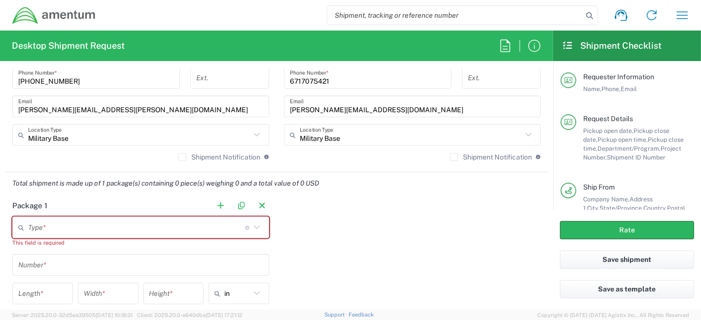
click at [257, 226] on icon at bounding box center [256, 227] width 13 height 13
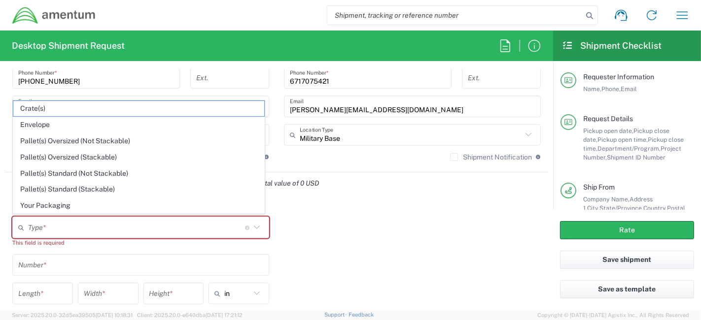
click at [325, 214] on div "Package 1 Type * Material used to package goods Crate(s) Envelope Pallet(s) Ove…" at bounding box center [276, 291] width 543 height 193
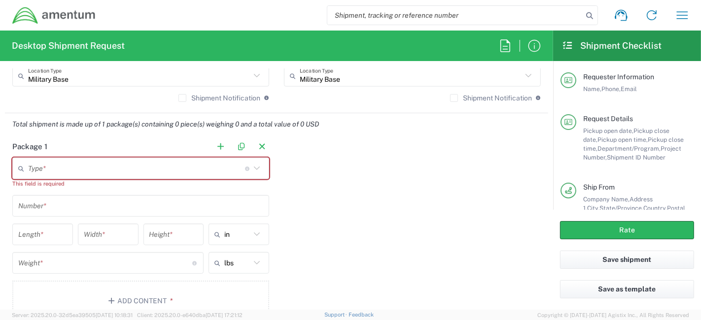
scroll to position [779, 0]
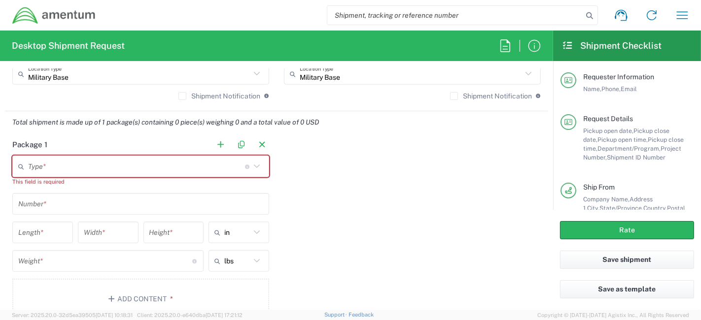
click at [252, 163] on icon at bounding box center [256, 166] width 13 height 13
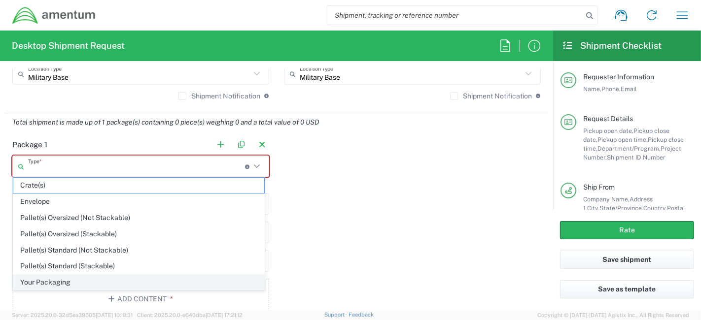
click at [65, 278] on span "Your Packaging" at bounding box center [138, 282] width 251 height 15
type input "Your Packaging"
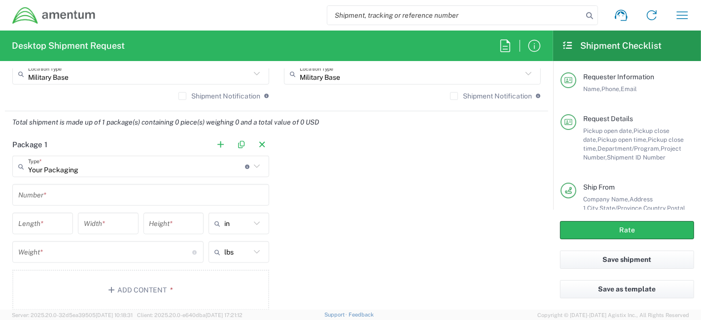
drag, startPoint x: 65, startPoint y: 278, endPoint x: 404, endPoint y: 216, distance: 345.1
click at [404, 216] on div "Package 1 Your Packaging Type * Material used to package goods Crate(s) Envelop…" at bounding box center [276, 226] width 543 height 184
click at [190, 202] on div "Number *" at bounding box center [140, 195] width 257 height 22
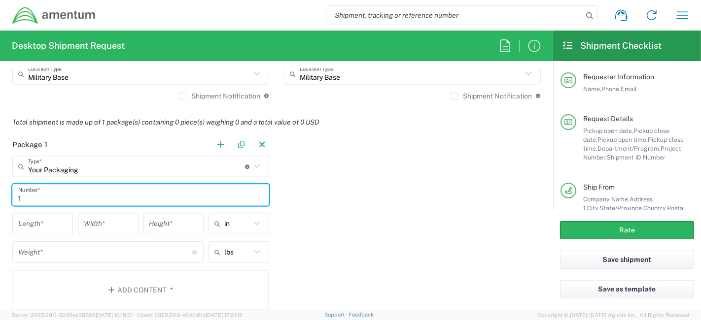
type input "1"
click at [415, 220] on div "Package 1 Your Packaging Type * Material used to package goods Crate(s) Envelop…" at bounding box center [276, 226] width 543 height 184
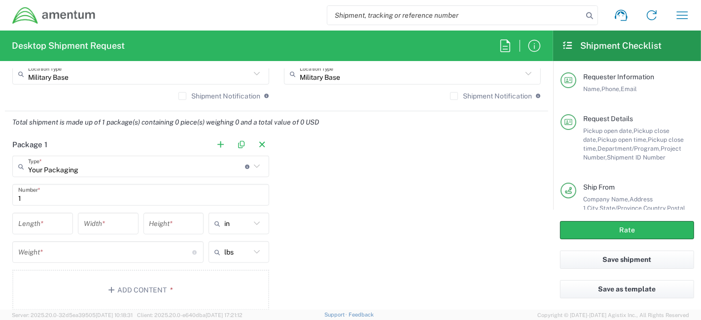
click at [55, 227] on input "number" at bounding box center [42, 223] width 49 height 17
click at [252, 223] on icon at bounding box center [256, 223] width 13 height 13
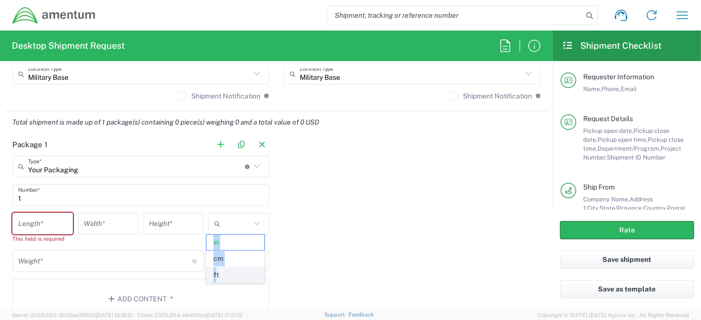
drag, startPoint x: 252, startPoint y: 223, endPoint x: 215, endPoint y: 273, distance: 62.1
click at [215, 235] on agx-dropdown-input "in cm ft" at bounding box center [238, 224] width 61 height 22
click at [217, 274] on span "ft" at bounding box center [235, 275] width 58 height 15
type input "ft"
click at [29, 215] on input "number" at bounding box center [42, 223] width 49 height 17
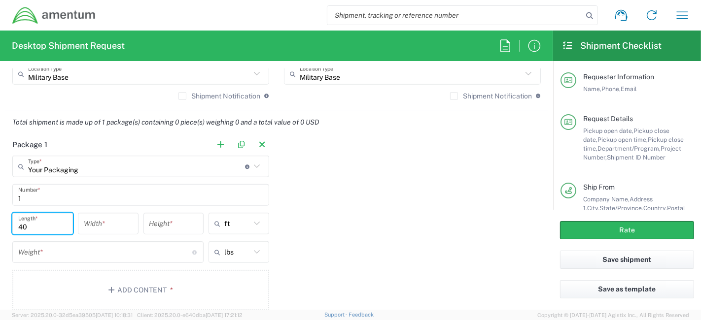
type input "40"
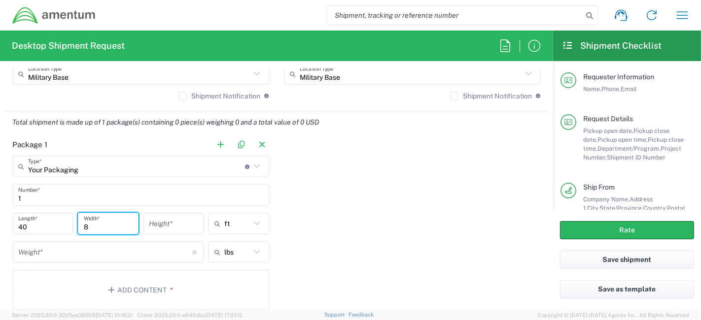
type input "8"
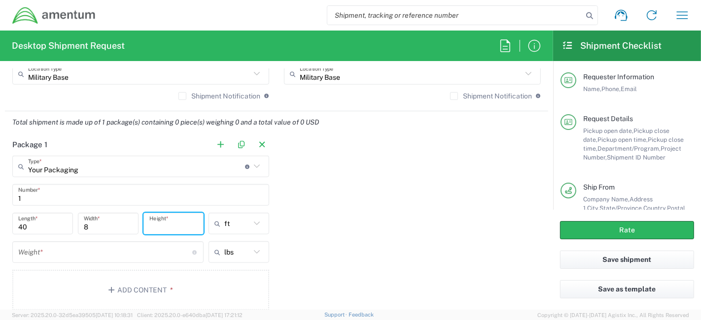
click at [172, 228] on input "number" at bounding box center [173, 223] width 49 height 17
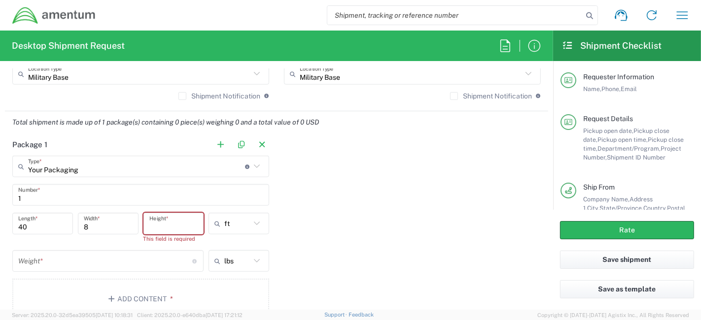
click at [174, 221] on input "number" at bounding box center [173, 223] width 49 height 17
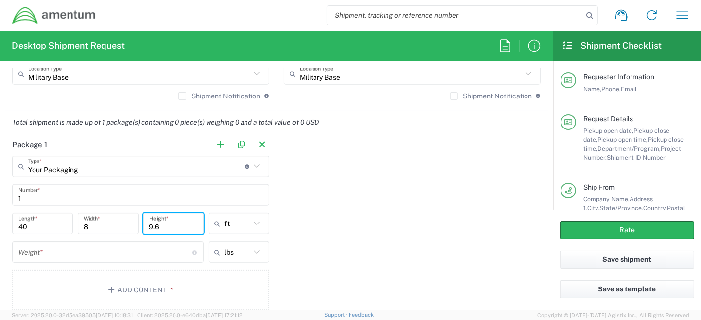
type input "9.6"
click at [350, 236] on div "Package 1 Your Packaging Type * Material used to package goods Crate(s) Envelop…" at bounding box center [276, 226] width 543 height 184
click at [104, 253] on input "number" at bounding box center [105, 252] width 174 height 17
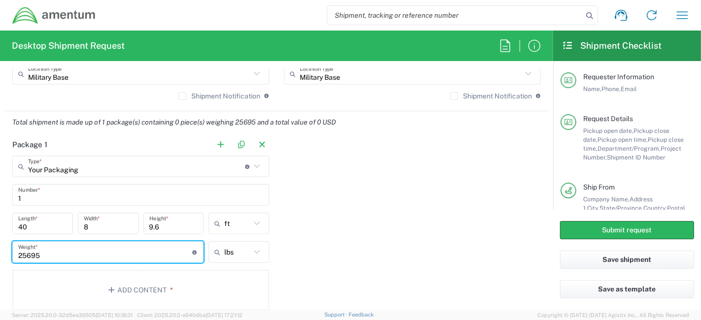
type input "25695"
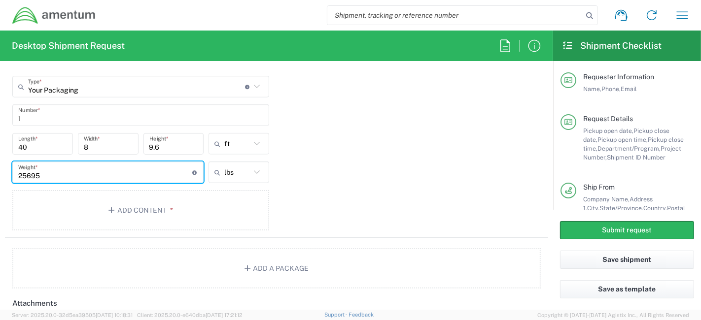
scroll to position [859, 0]
click at [145, 205] on button "Add Content *" at bounding box center [140, 211] width 257 height 40
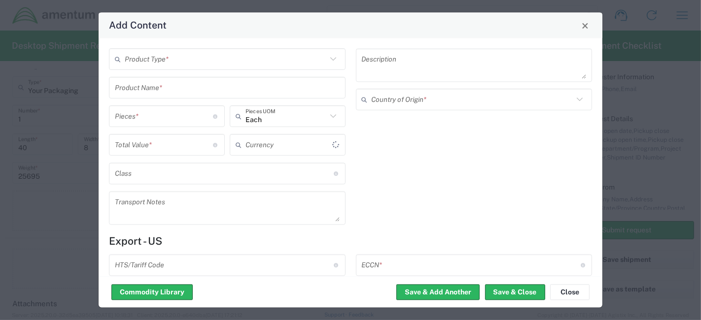
type input "US Dollar"
click at [330, 58] on icon at bounding box center [333, 59] width 6 height 3
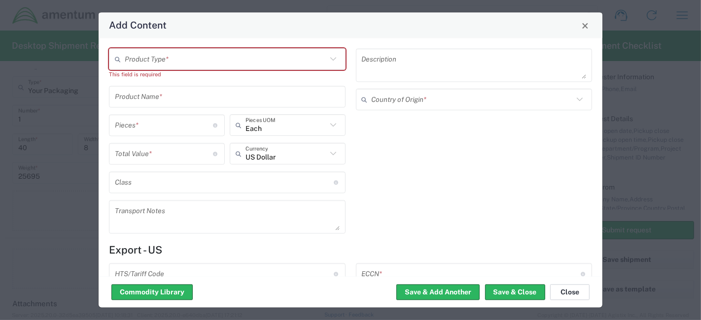
click at [577, 294] on button "Close" at bounding box center [569, 293] width 39 height 16
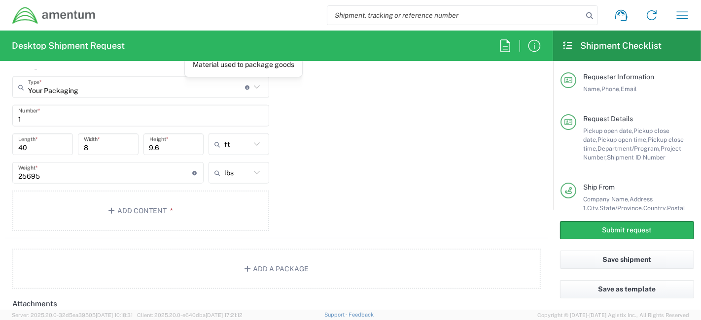
click at [250, 86] on icon at bounding box center [256, 87] width 13 height 13
type input "Your Packaging"
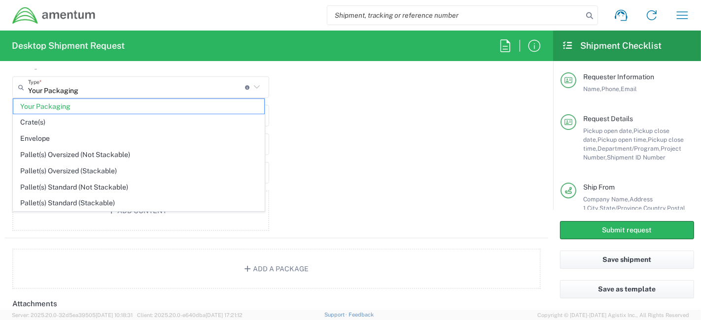
click at [345, 127] on div "Package 1 Your Packaging Type * Material used to package goods Your Packaging C…" at bounding box center [276, 146] width 543 height 184
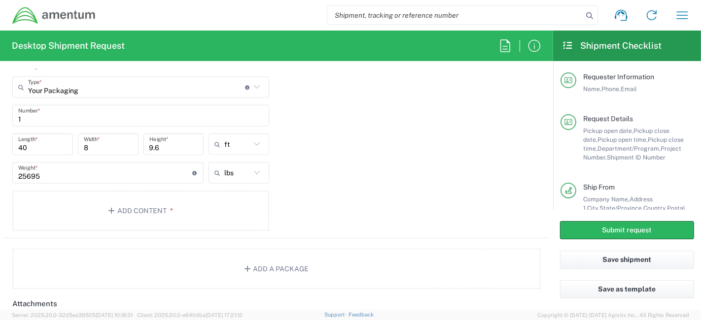
click at [257, 86] on icon at bounding box center [256, 87] width 13 height 13
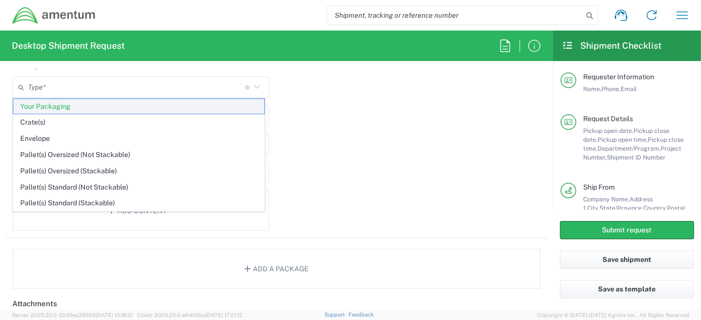
click at [129, 102] on span "Your Packaging" at bounding box center [138, 106] width 251 height 15
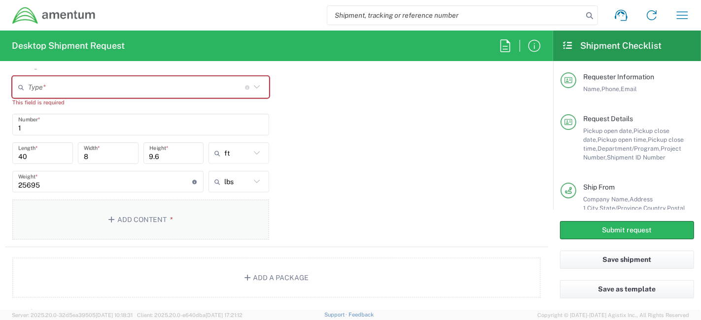
click at [110, 212] on button "Add Content *" at bounding box center [140, 220] width 257 height 40
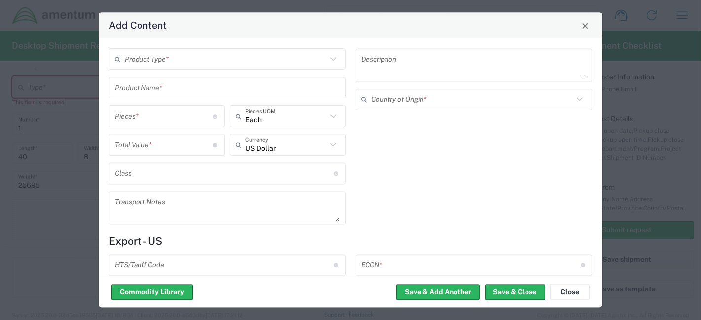
click at [250, 68] on div "Product Type *" at bounding box center [227, 60] width 237 height 22
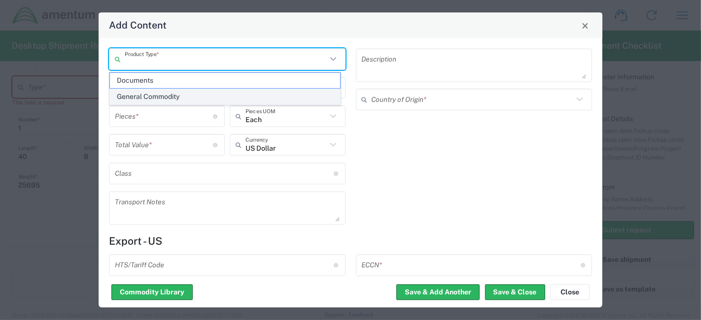
click at [228, 97] on span "General Commodity" at bounding box center [225, 96] width 230 height 15
type input "General Commodity"
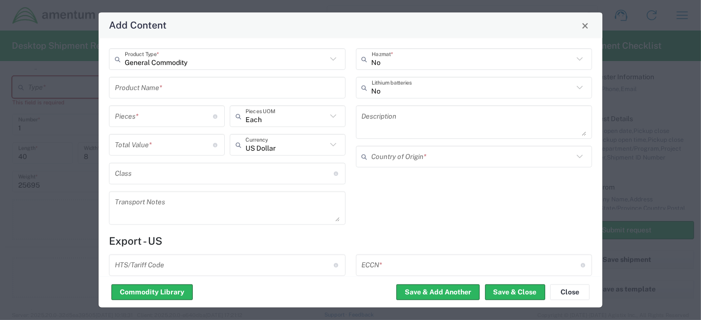
click at [214, 91] on input "text" at bounding box center [227, 87] width 225 height 17
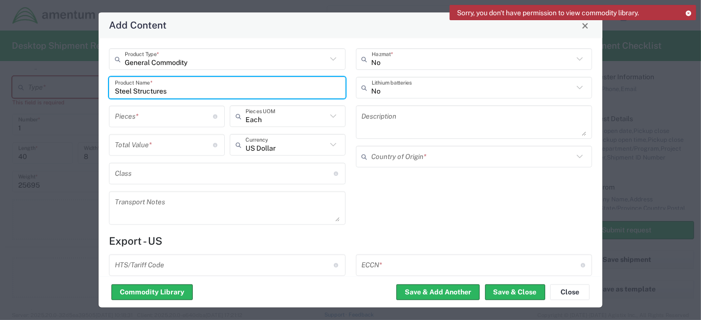
type input "Steel Structures"
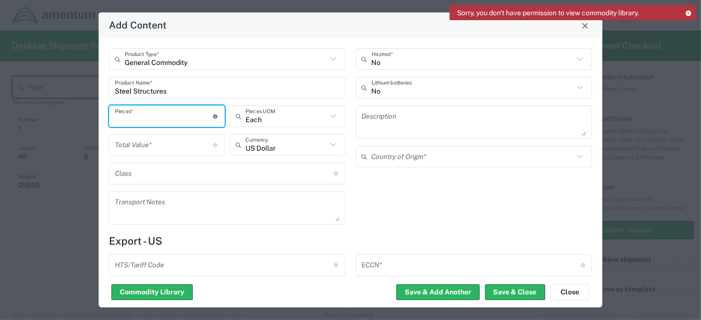
click at [201, 118] on input "number" at bounding box center [164, 116] width 99 height 17
type input "1"
click at [304, 119] on input "text" at bounding box center [285, 116] width 81 height 17
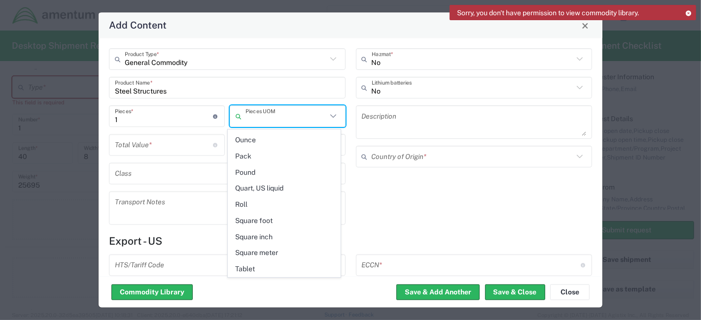
scroll to position [419, 0]
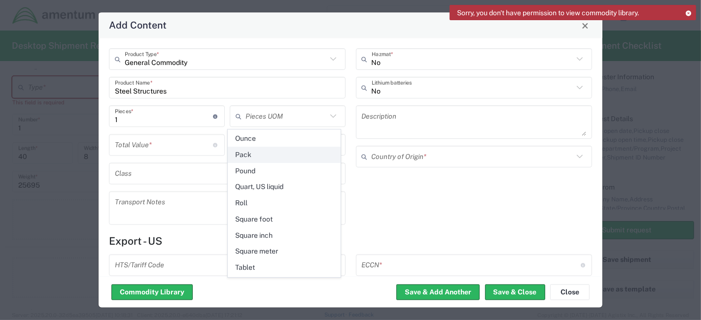
click at [282, 147] on span "Pack" at bounding box center [284, 154] width 112 height 15
type input "Pack"
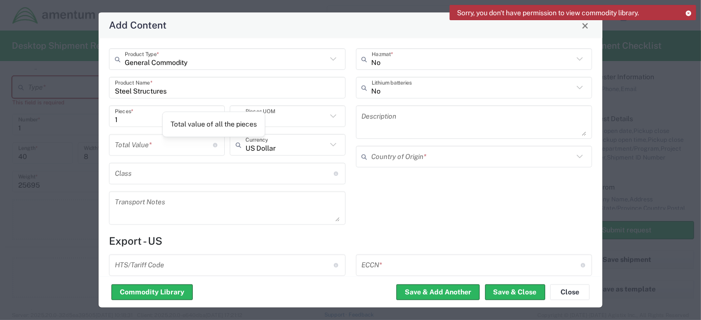
click at [207, 144] on input "number" at bounding box center [164, 145] width 99 height 17
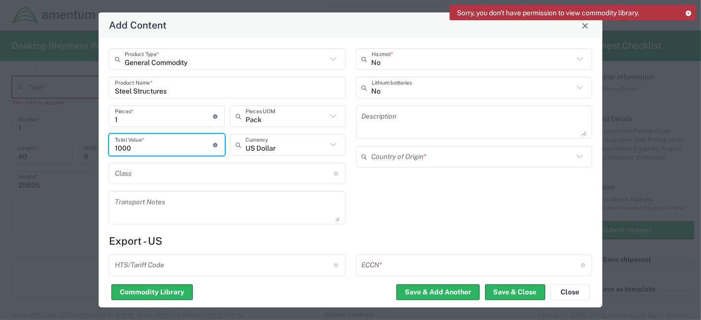
type input "1000"
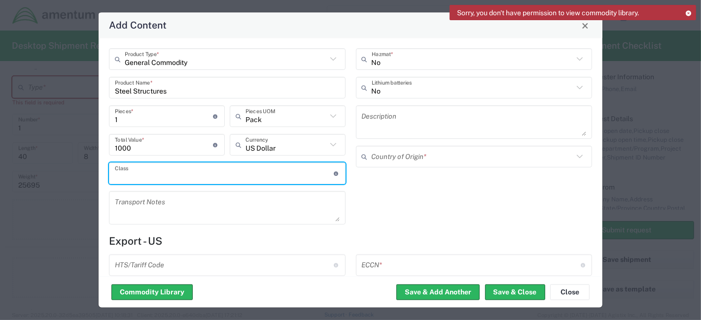
click at [185, 181] on input "text" at bounding box center [224, 173] width 219 height 17
click at [198, 210] on textarea at bounding box center [227, 209] width 225 height 28
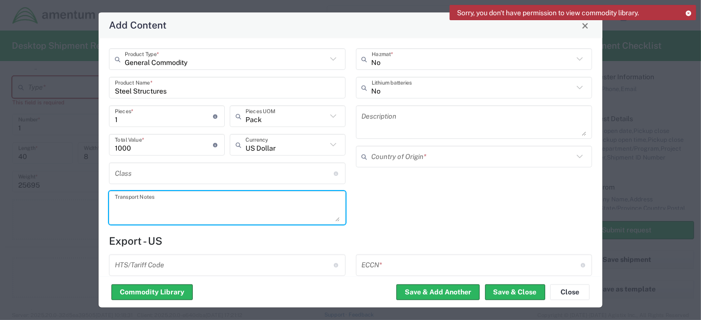
click at [368, 219] on div "No Hazmat * No Lithium batteries Description Country of Origin *" at bounding box center [473, 140] width 247 height 183
click at [286, 217] on textarea at bounding box center [227, 209] width 225 height 28
type textarea "This is an assorted steel structures for racking system - USED"
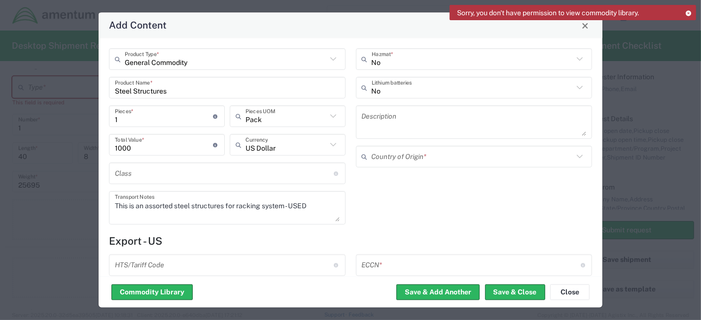
click at [209, 240] on h4 "Export - US" at bounding box center [350, 242] width 483 height 12
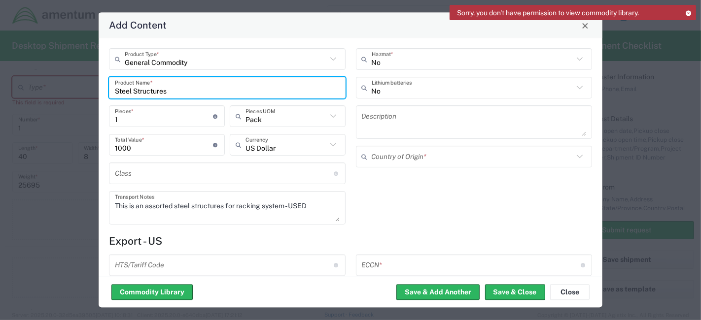
drag, startPoint x: 206, startPoint y: 87, endPoint x: 99, endPoint y: 88, distance: 107.4
click at [99, 88] on div "General Commodity Product Type * Steel Structures Product Name * 1 Pieces * Num…" at bounding box center [351, 157] width 504 height 239
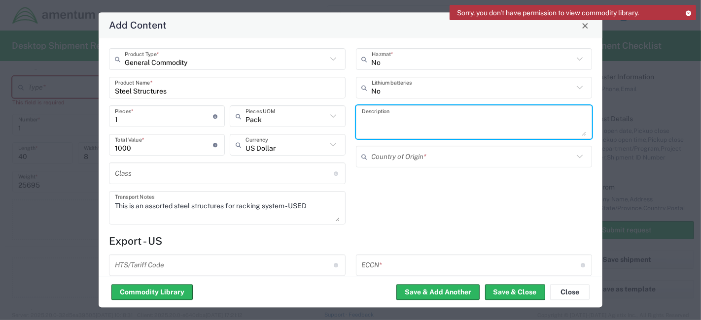
click at [412, 124] on textarea at bounding box center [474, 123] width 225 height 28
paste textarea "Steel Structures"
type textarea "Steel Structures"
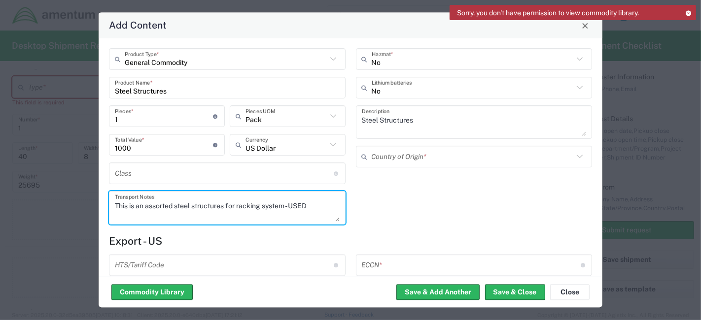
click at [214, 205] on textarea "This is an assorted steel structures for racking system - USED" at bounding box center [227, 209] width 225 height 28
click at [420, 129] on textarea "Steel Structures" at bounding box center [474, 123] width 225 height 28
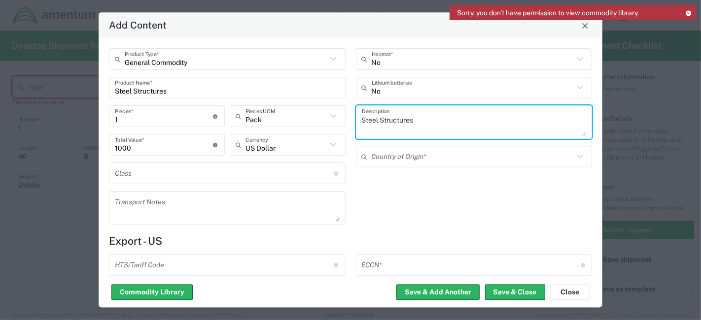
paste textarea "This is an assorted steel structures for racking system - USED"
type textarea "This is an assorted steel structures for racking system - USED"
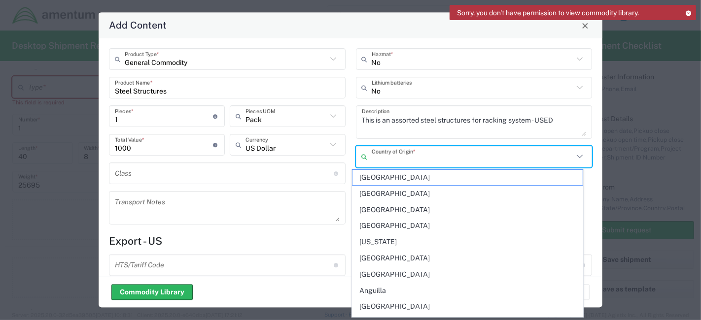
click at [424, 155] on input "text" at bounding box center [473, 156] width 202 height 17
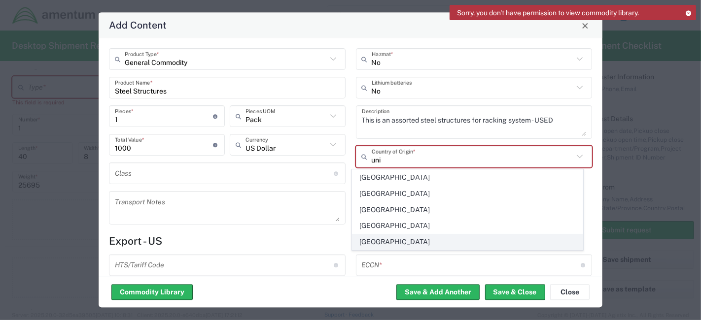
click at [390, 239] on span "United States" at bounding box center [467, 242] width 230 height 15
type input "United States"
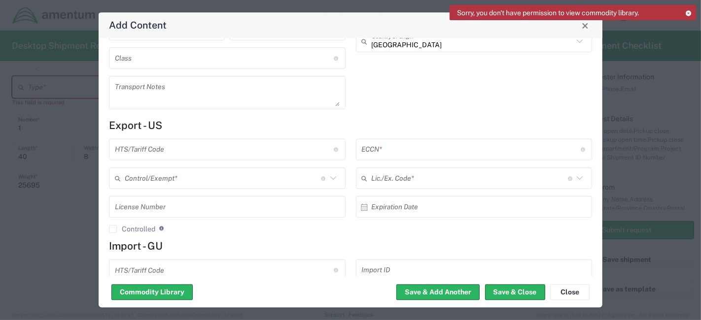
scroll to position [117, 0]
click at [203, 150] on input "text" at bounding box center [224, 148] width 219 height 17
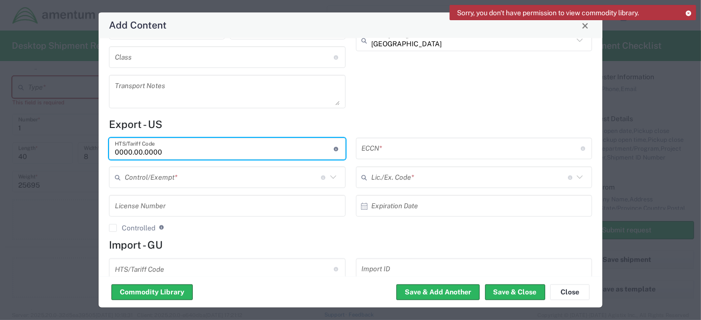
type input "0000.00.0000"
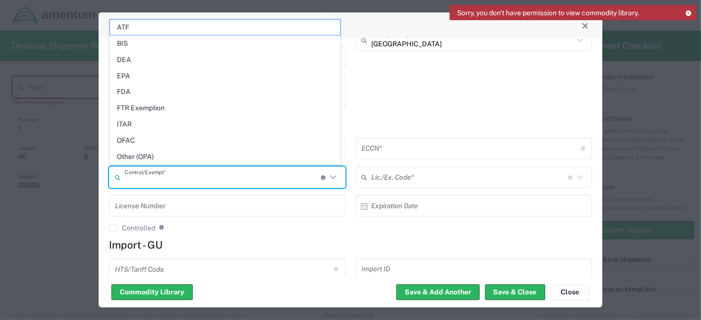
click at [196, 171] on input "text" at bounding box center [223, 177] width 196 height 17
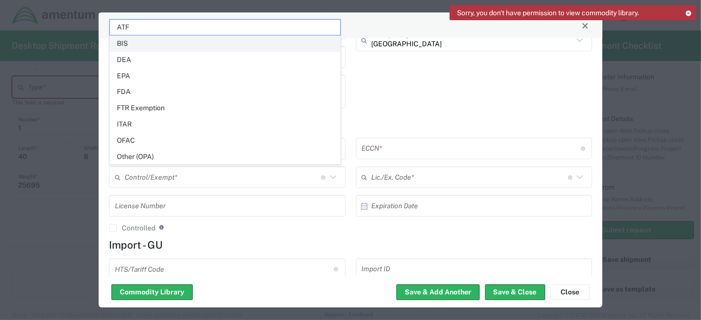
click at [130, 47] on span "BIS" at bounding box center [225, 43] width 230 height 15
type input "BIS"
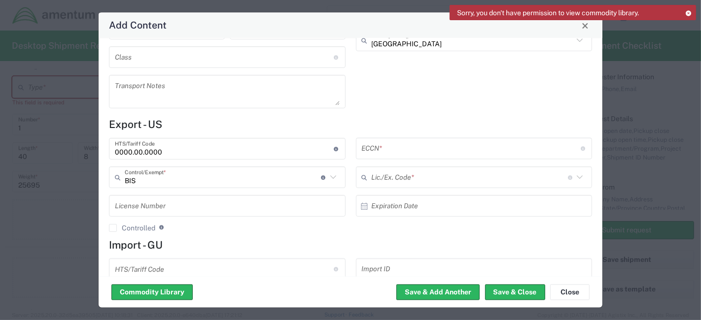
click at [434, 144] on input "text" at bounding box center [471, 148] width 219 height 17
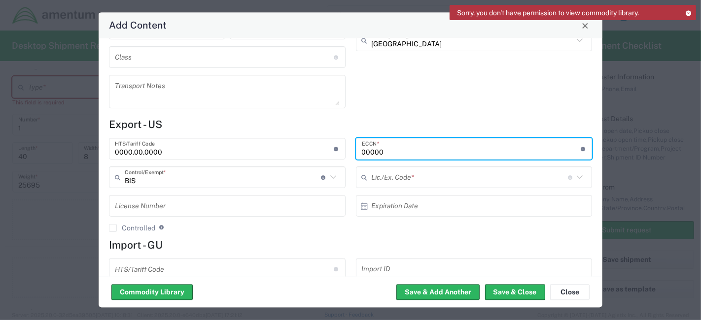
type input "00000"
click at [408, 176] on input "text" at bounding box center [470, 177] width 196 height 17
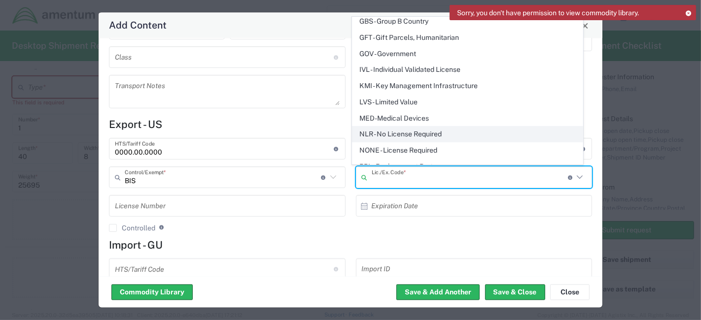
click at [393, 127] on span "NLR - No License Required" at bounding box center [467, 134] width 230 height 15
type input "NLR - No License Required"
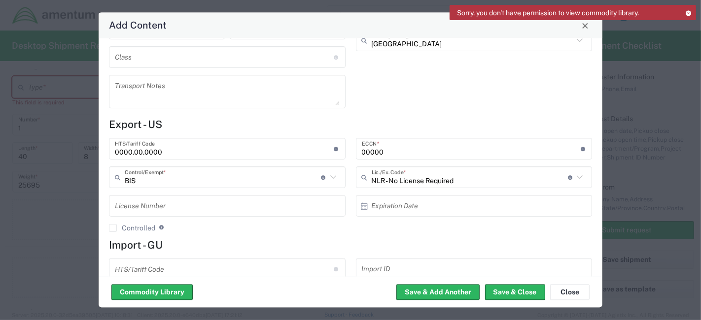
scroll to position [152, 0]
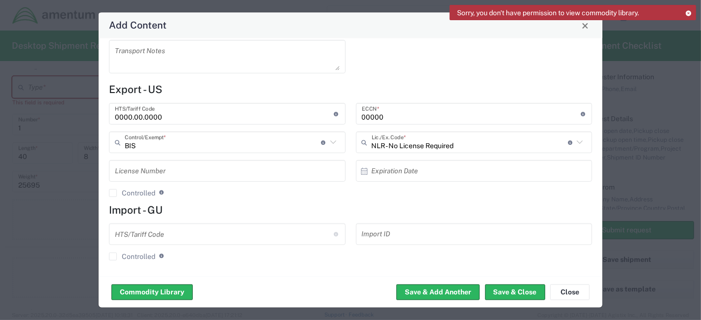
click at [171, 113] on input "0000.00.0000" at bounding box center [224, 113] width 219 height 17
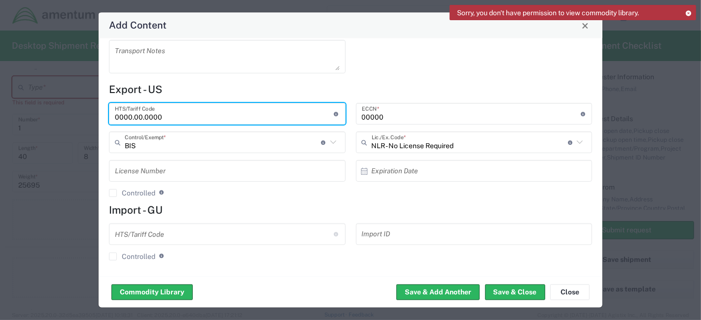
click at [171, 113] on input "0000.00.0000" at bounding box center [224, 113] width 219 height 17
click at [177, 228] on input "text" at bounding box center [224, 234] width 219 height 17
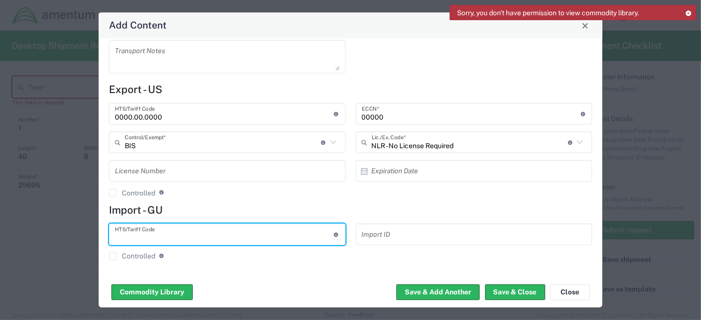
paste input "0000.00.0000"
type input "0000.00.0000"
click at [378, 264] on div "Import ID" at bounding box center [473, 246] width 247 height 44
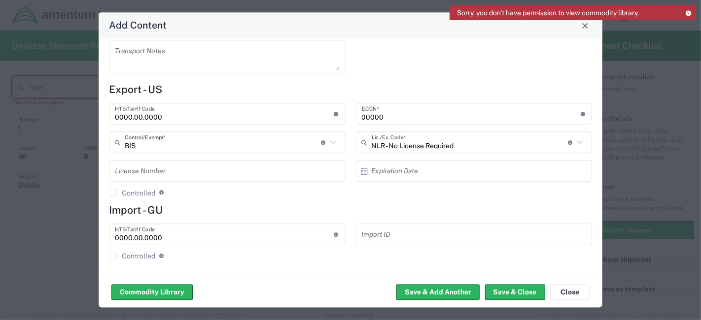
scroll to position [0, 0]
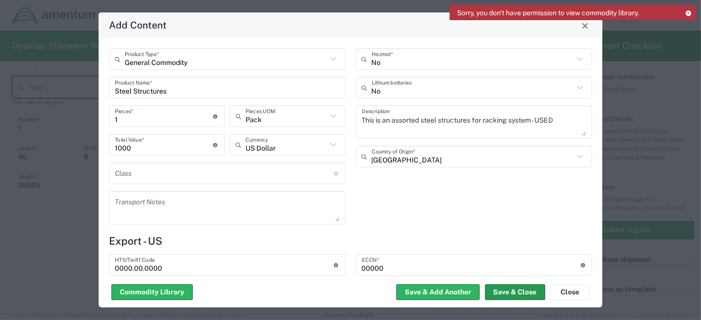
click at [501, 290] on button "Save & Close" at bounding box center [515, 293] width 60 height 16
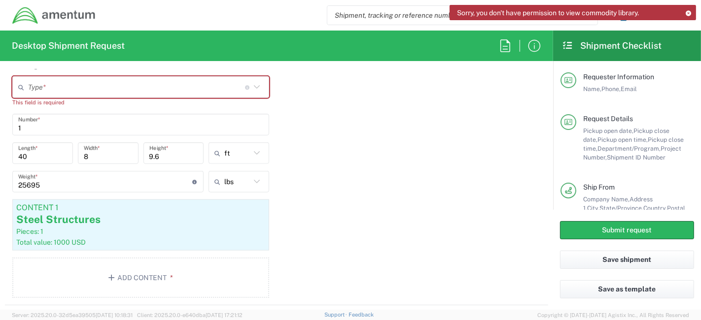
click at [255, 86] on icon at bounding box center [256, 87] width 13 height 13
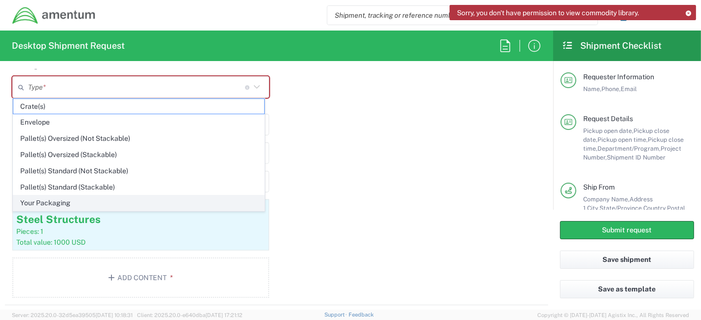
click at [136, 203] on span "Your Packaging" at bounding box center [138, 203] width 251 height 15
type input "Your Packaging"
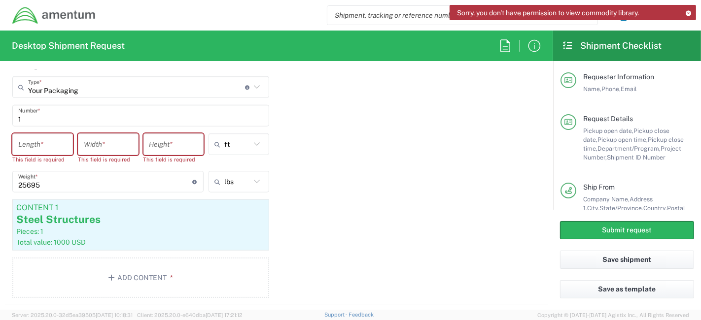
click at [48, 142] on input "number" at bounding box center [42, 144] width 49 height 17
type input "40"
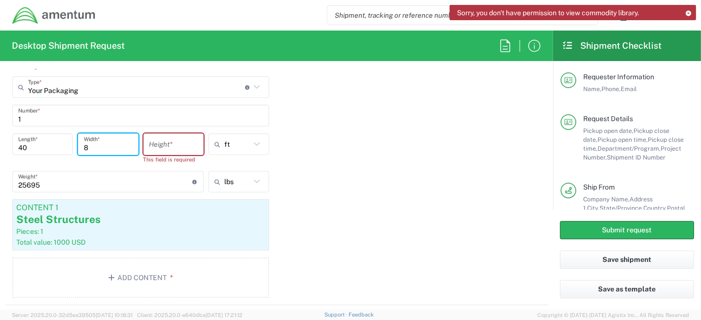
type input "8"
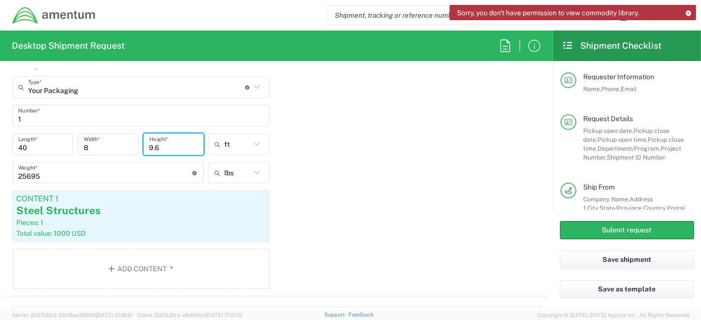
type input "9.6"
click at [331, 171] on div "Package 1 Your Packaging Type * Material used to package goods Crate(s) Envelop…" at bounding box center [276, 175] width 543 height 242
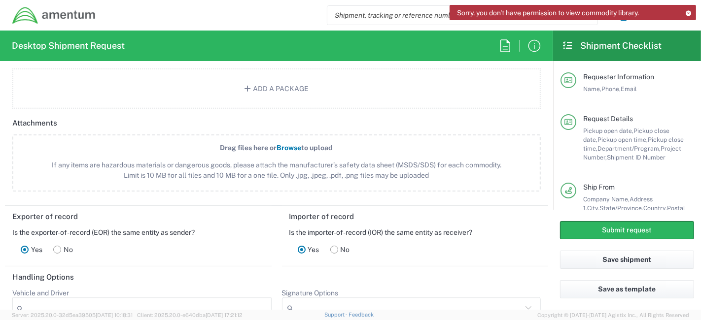
scroll to position [1097, 0]
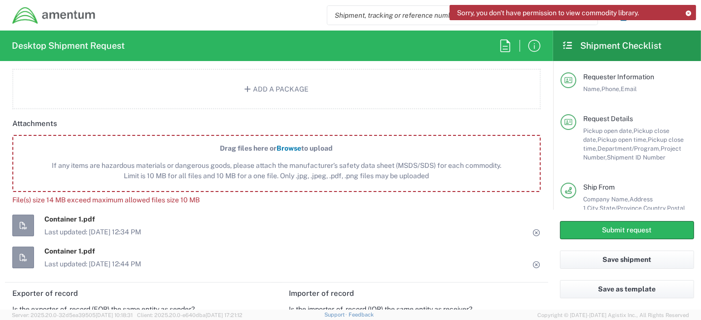
click at [532, 230] on icon at bounding box center [536, 233] width 9 height 7
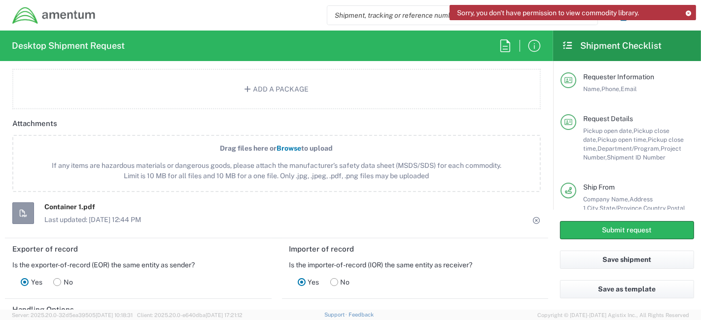
click at [532, 217] on icon at bounding box center [536, 220] width 9 height 7
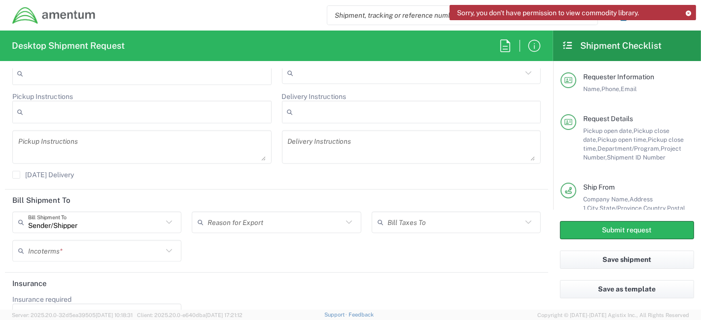
scroll to position [1384, 0]
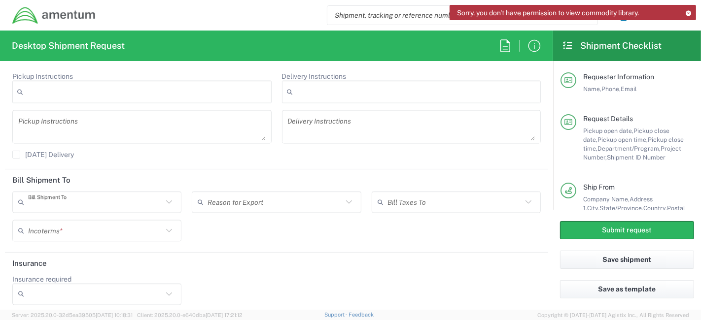
click at [158, 201] on input "text" at bounding box center [95, 202] width 135 height 17
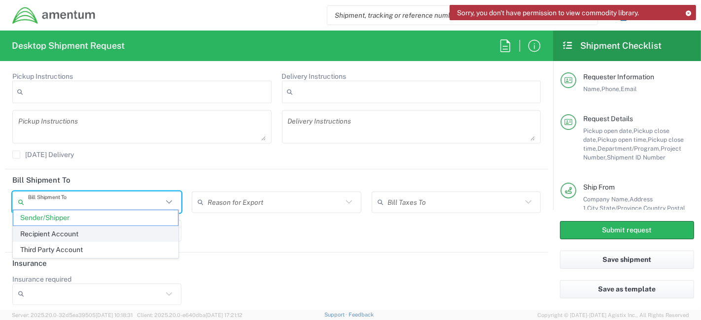
click at [142, 237] on span "Recipient Account" at bounding box center [95, 234] width 165 height 15
type input "Recipient Account"
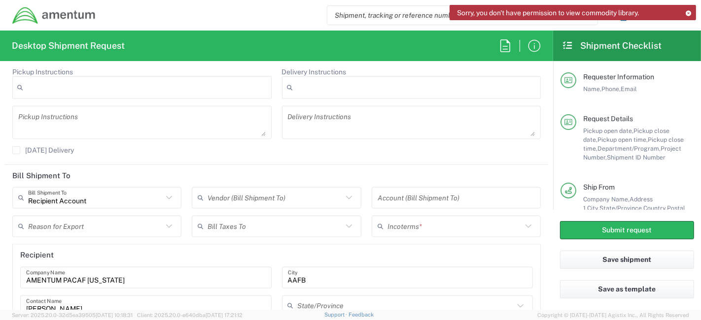
scroll to position [1390, 0]
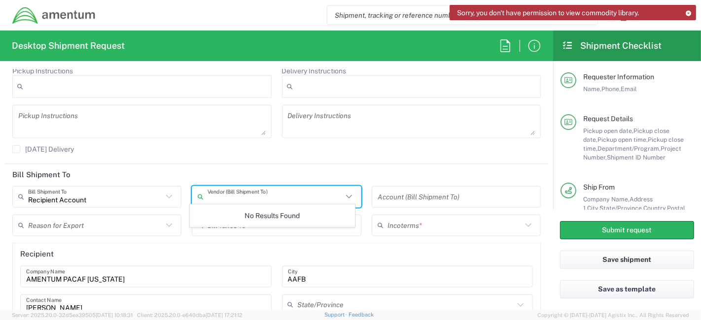
click at [336, 190] on input "text" at bounding box center [274, 196] width 135 height 17
click at [231, 164] on header "Bill Shipment To" at bounding box center [276, 175] width 543 height 22
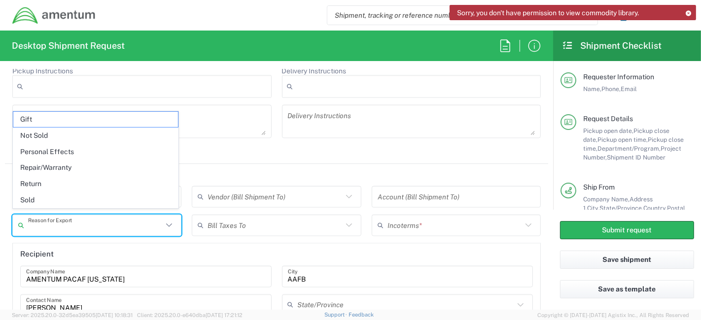
click at [132, 217] on input "text" at bounding box center [95, 225] width 135 height 17
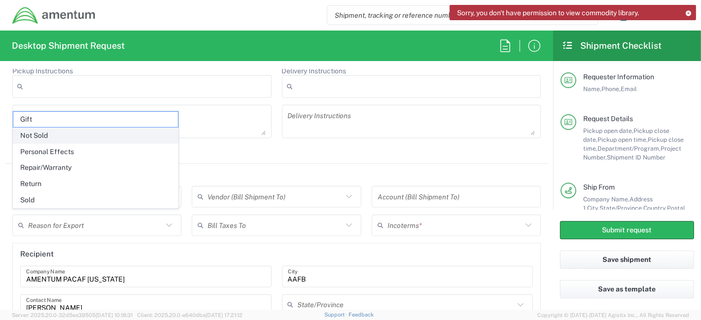
click at [75, 136] on span "Not Sold" at bounding box center [95, 135] width 165 height 15
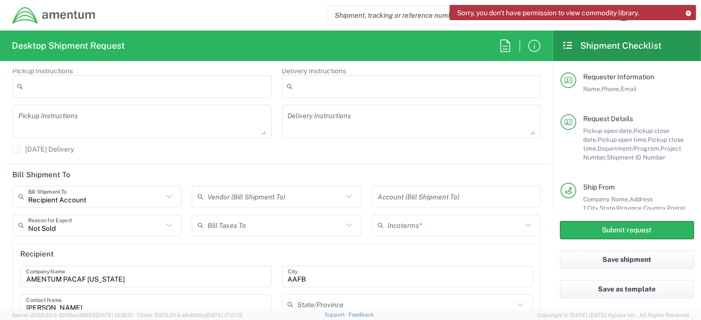
type input "Not Sold"
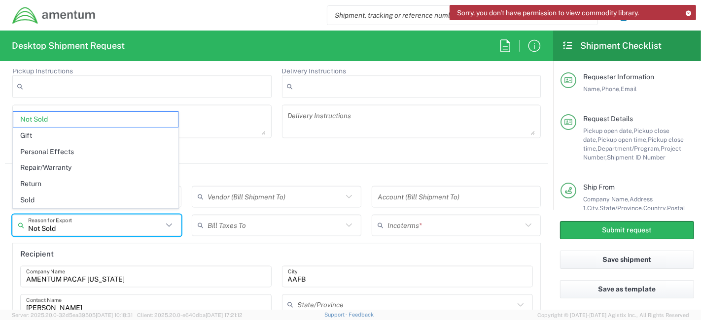
click at [143, 226] on input "Not Sold" at bounding box center [95, 225] width 135 height 17
click at [315, 218] on input "text" at bounding box center [274, 225] width 135 height 17
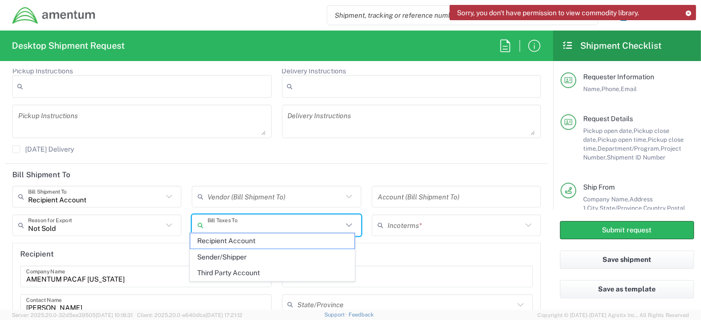
click at [412, 221] on input "text" at bounding box center [454, 225] width 135 height 17
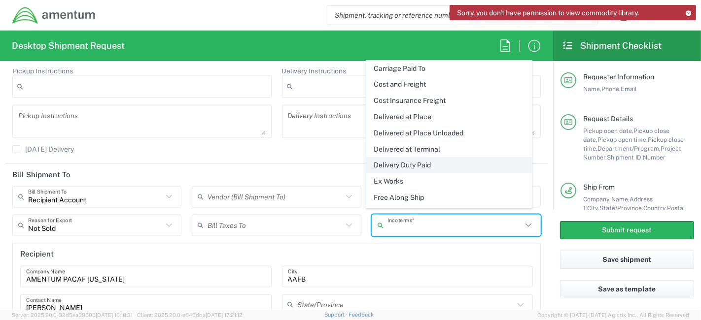
scroll to position [17, 0]
click at [425, 162] on span "Delivery Duty Paid" at bounding box center [449, 164] width 165 height 15
type input "Sender/Shipper"
type input "Delivery Duty Paid"
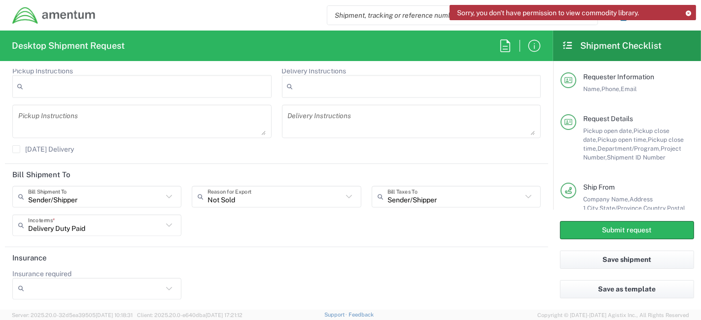
scroll to position [1384, 0]
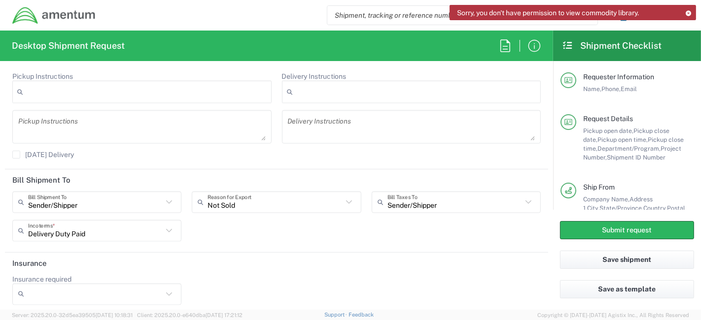
click at [346, 235] on div "Sender/Shipper Bill Shipment To Sender/Shipper Recipient Account Third Party Ac…" at bounding box center [276, 220] width 539 height 57
click at [168, 197] on icon at bounding box center [169, 202] width 13 height 13
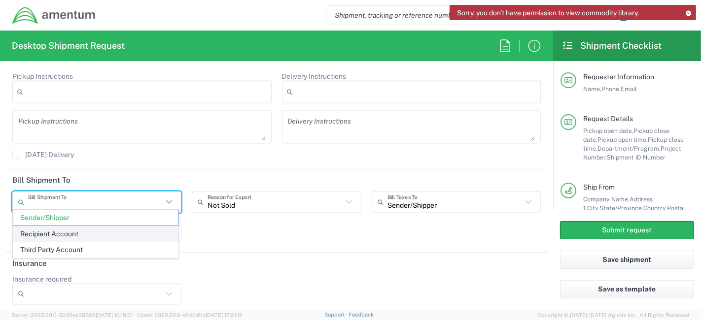
click at [131, 230] on span "Recipient Account" at bounding box center [95, 234] width 165 height 15
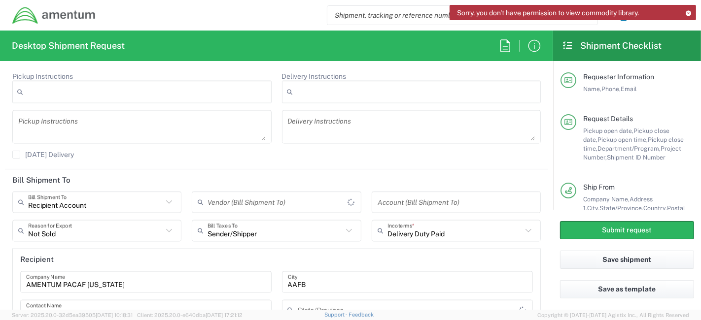
click at [169, 200] on icon at bounding box center [169, 202] width 13 height 13
type input "Recipient Account"
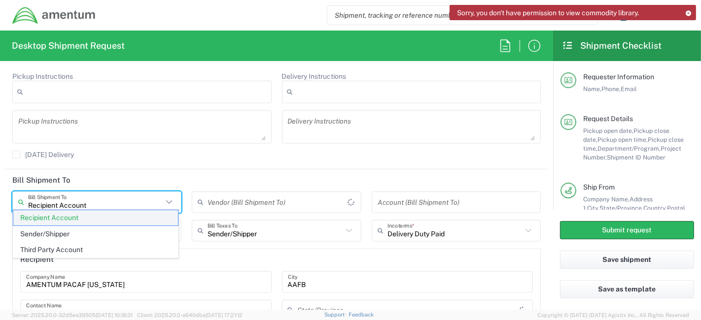
type input "Yigo Municipality"
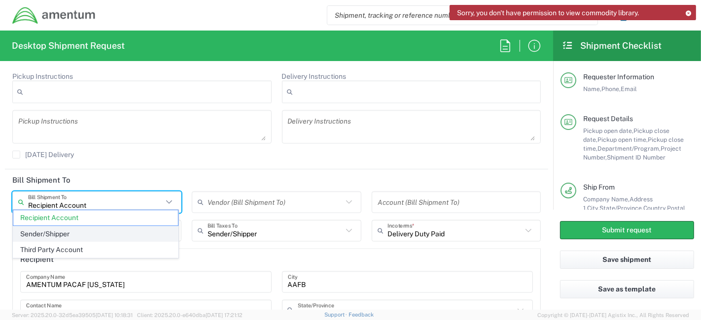
click at [137, 230] on span "Sender/Shipper" at bounding box center [95, 234] width 165 height 15
type input "Sender/Shipper"
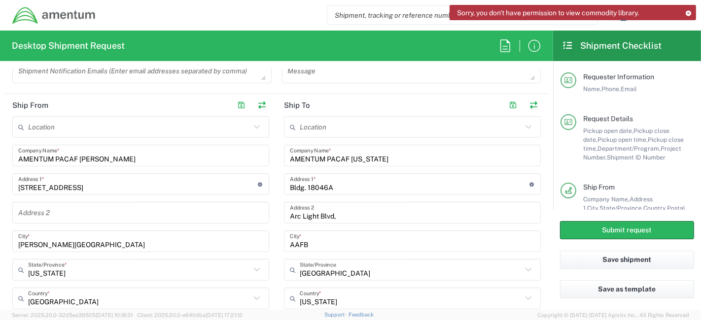
scroll to position [405, 0]
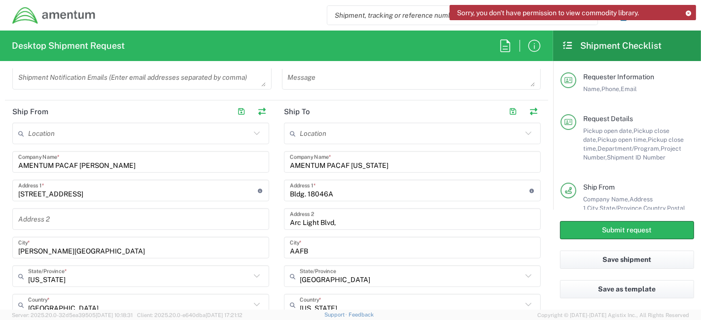
click at [209, 174] on div "Location 1002-4122-6 1006-5256-0 1026-8910-0 1281-0560-3 1369-6441-0 1402-6962-…" at bounding box center [140, 302] width 257 height 359
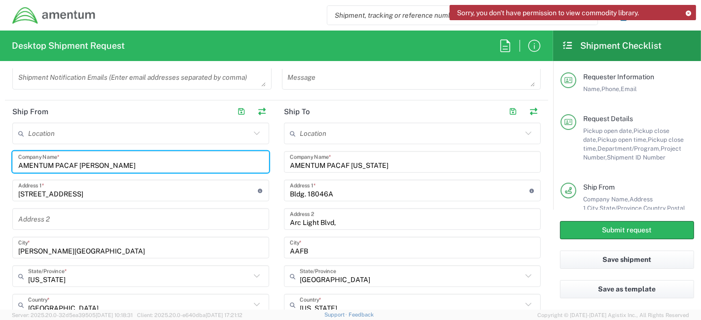
click at [201, 164] on input "AMENTUM PACAF HOLLOMAN" at bounding box center [140, 162] width 245 height 17
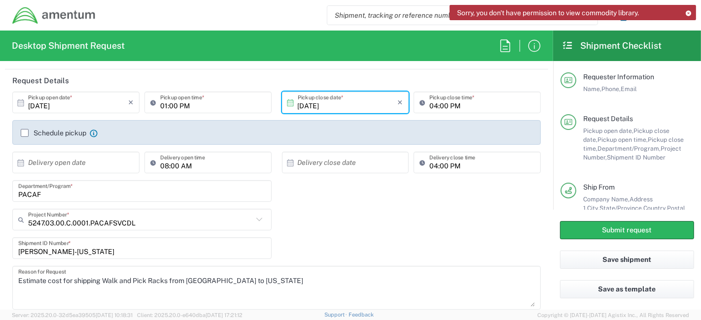
scroll to position [112, 0]
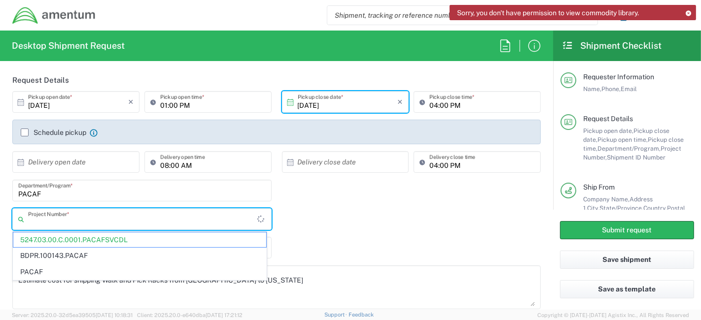
click at [150, 219] on input "text" at bounding box center [142, 219] width 229 height 17
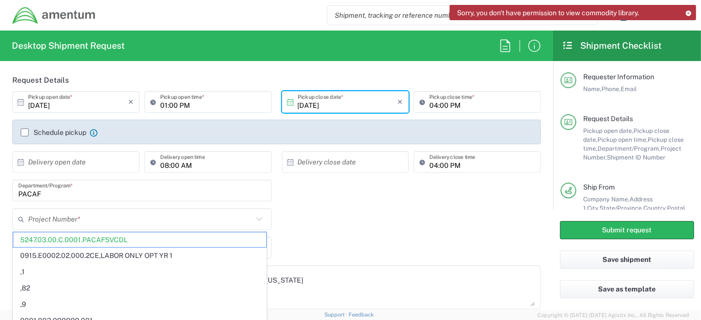
click at [297, 237] on div "HOLLOMAN-GUAM Shipment ID Number *" at bounding box center [276, 251] width 539 height 29
type input "5247.03.00.C.0001.PACAFSVCDL"
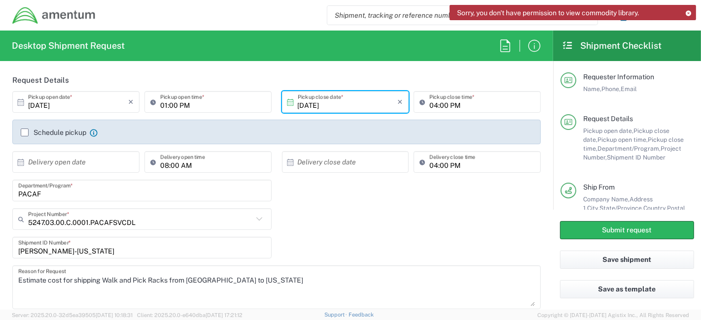
click at [137, 246] on input "HOLLOMAN-GUAM" at bounding box center [141, 248] width 247 height 17
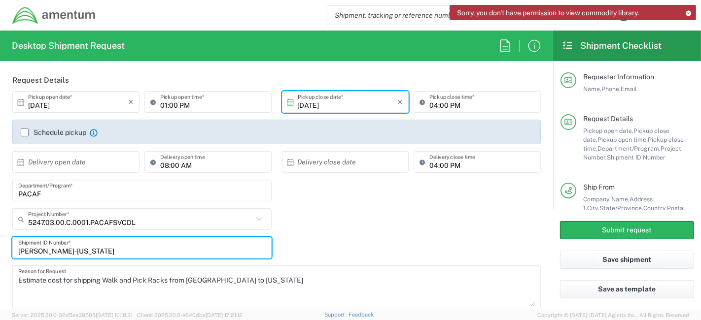
click at [137, 246] on input "HOLLOMAN-GUAM" at bounding box center [141, 248] width 247 height 17
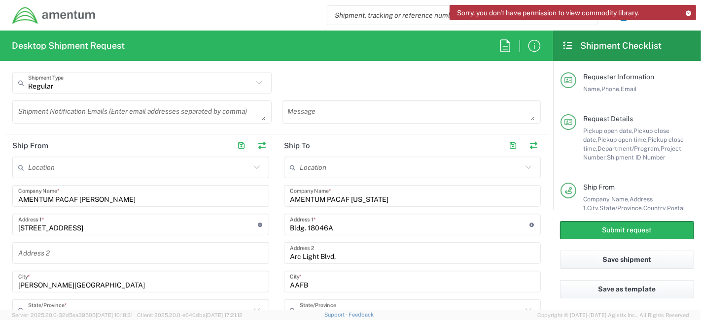
scroll to position [360, 0]
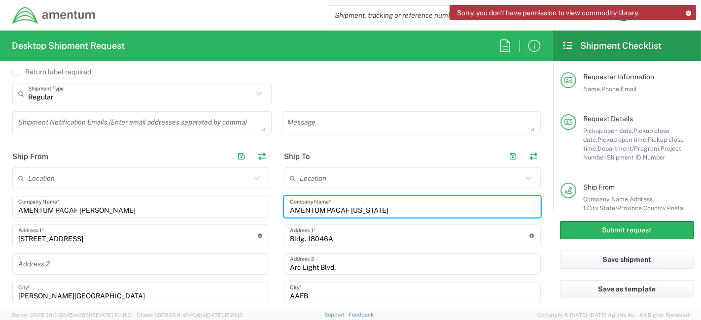
click at [354, 209] on input "AMENTUM PACAF GUAM" at bounding box center [412, 207] width 245 height 17
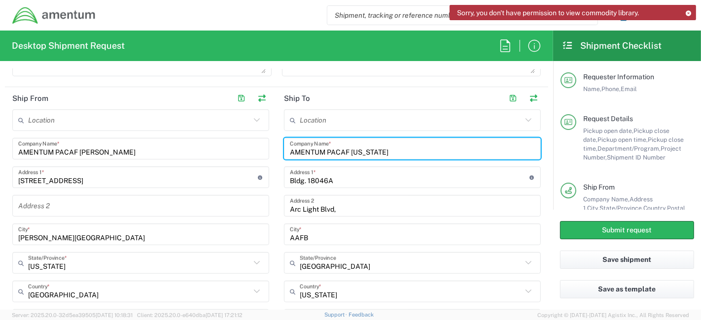
scroll to position [419, 0]
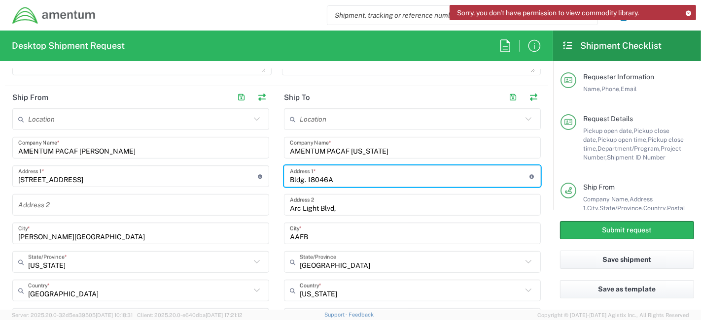
click at [359, 176] on input "Bldg. 18046A" at bounding box center [410, 176] width 240 height 17
click at [129, 152] on input "AMENTUM PACAF HOLLOMAN" at bounding box center [140, 147] width 245 height 17
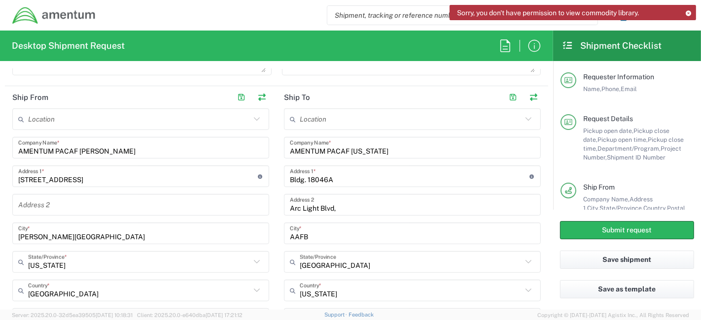
click at [110, 157] on div "Location 1002-4122-6 1006-5256-0 1026-8910-0 1281-0560-3 1369-6441-0 1402-6962-…" at bounding box center [140, 287] width 257 height 359
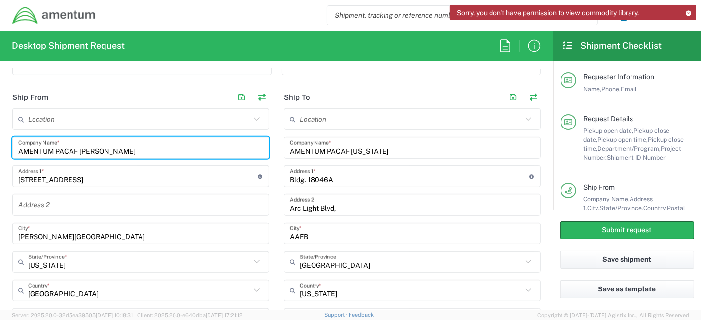
click at [107, 150] on input "AMENTUM PACAF HOLLOMAN" at bounding box center [140, 147] width 245 height 17
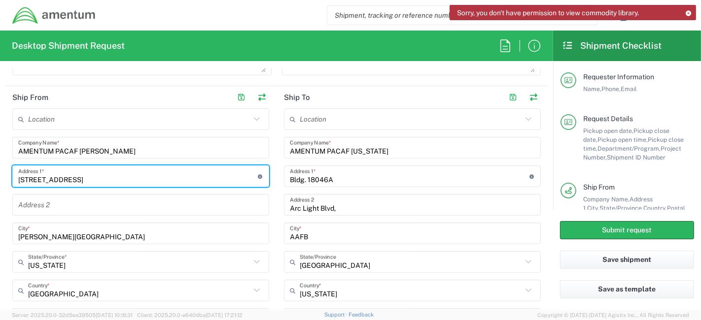
click at [87, 181] on input "1273 Bear Path Rd Bldg. 902" at bounding box center [138, 176] width 240 height 17
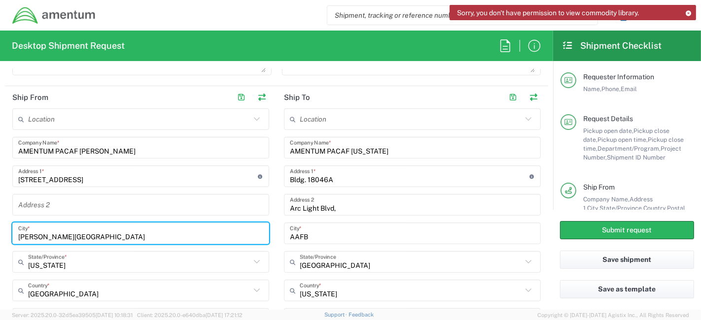
click at [53, 231] on input "Holloman AFB" at bounding box center [140, 233] width 245 height 17
click at [51, 237] on input "Holloman AFB" at bounding box center [140, 233] width 245 height 17
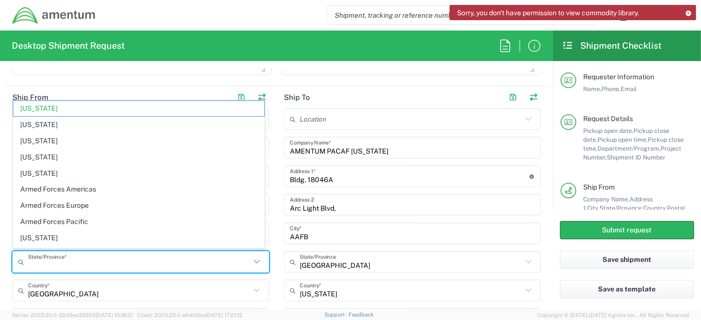
click at [71, 264] on input "text" at bounding box center [139, 262] width 222 height 17
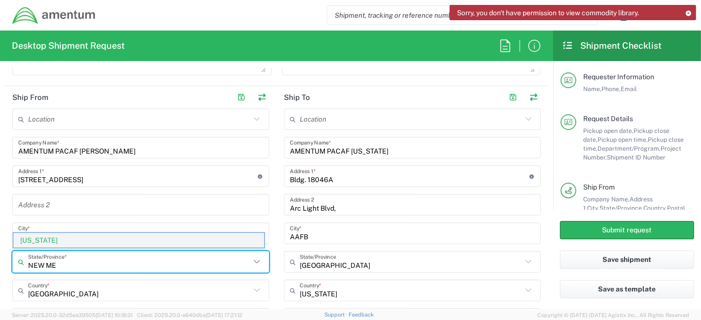
type input "NEW ME"
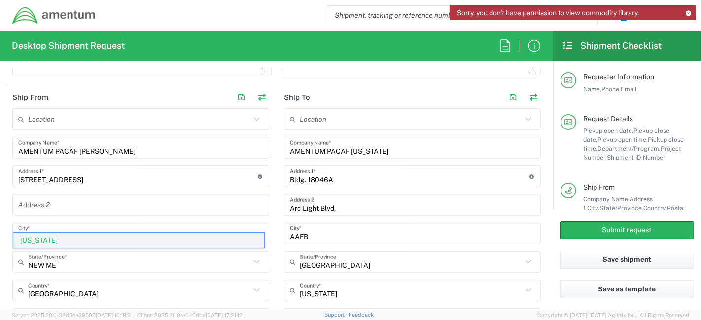
click at [52, 241] on span "New Mexico" at bounding box center [138, 240] width 251 height 15
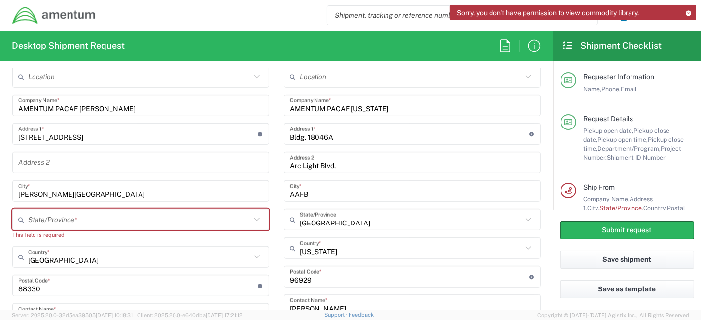
scroll to position [462, 0]
click at [153, 213] on input "text" at bounding box center [139, 219] width 222 height 17
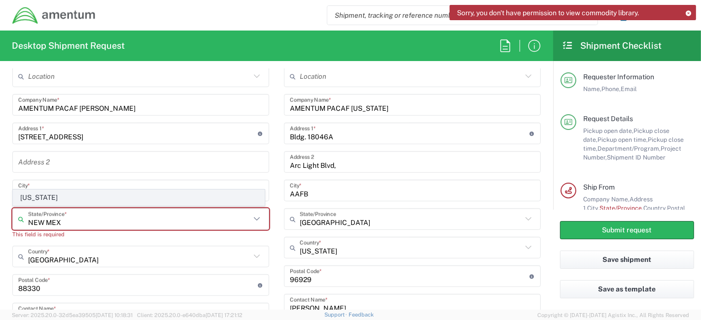
click at [47, 193] on span "New Mexico" at bounding box center [138, 197] width 251 height 15
type input "New Mexico"
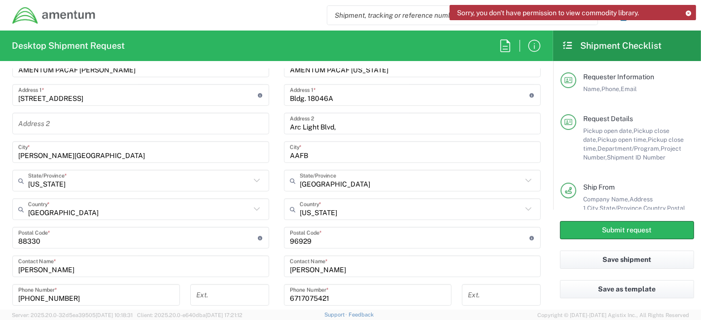
scroll to position [508, 0]
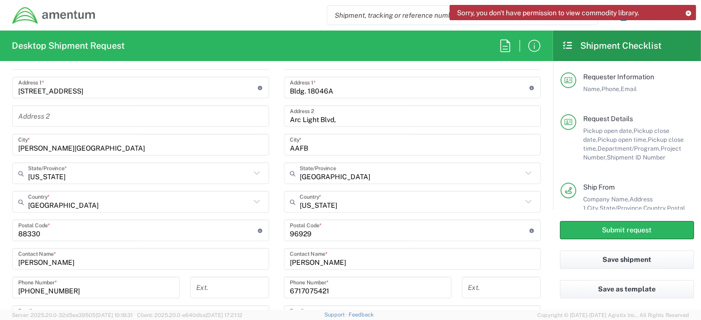
click at [143, 231] on input "undefined" at bounding box center [138, 230] width 240 height 17
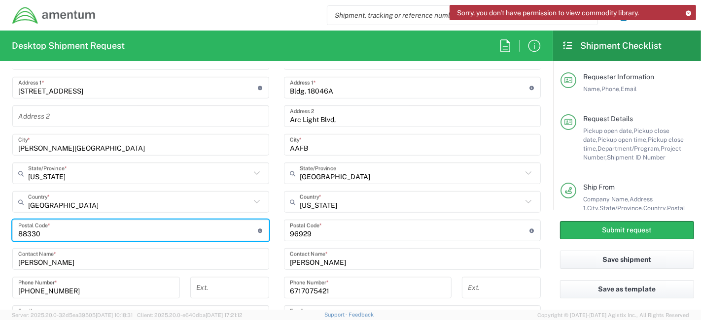
click at [143, 231] on input "undefined" at bounding box center [138, 230] width 240 height 17
click at [110, 262] on input "Renee Batey" at bounding box center [140, 259] width 245 height 17
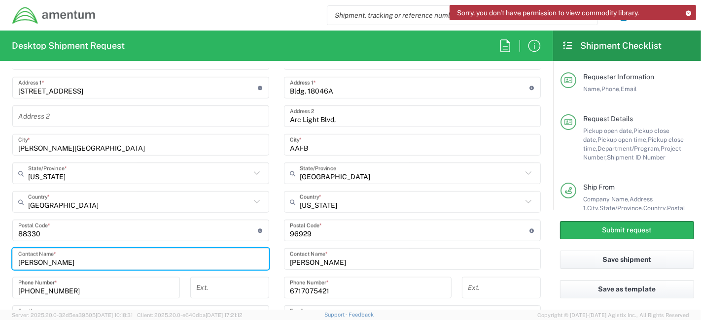
click at [110, 262] on input "Renee Batey" at bounding box center [140, 259] width 245 height 17
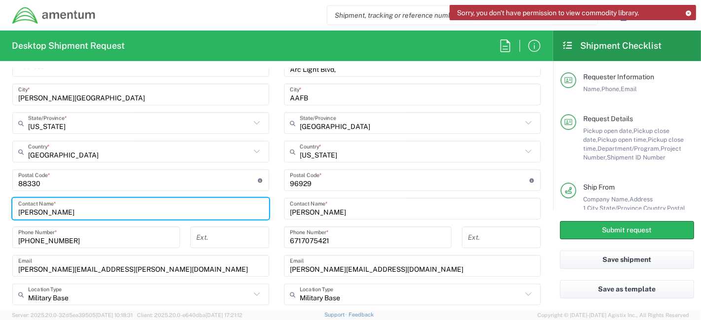
scroll to position [561, 0]
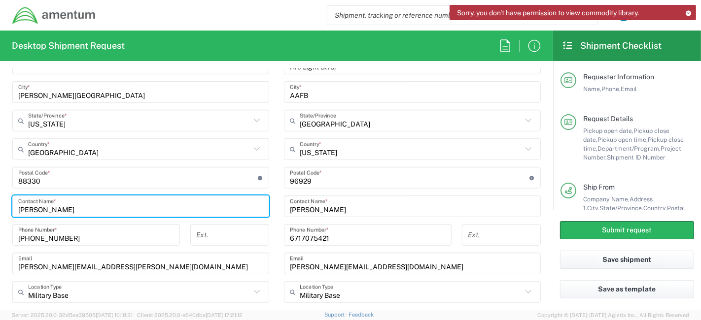
click at [102, 230] on input "907-888-4172" at bounding box center [96, 235] width 156 height 17
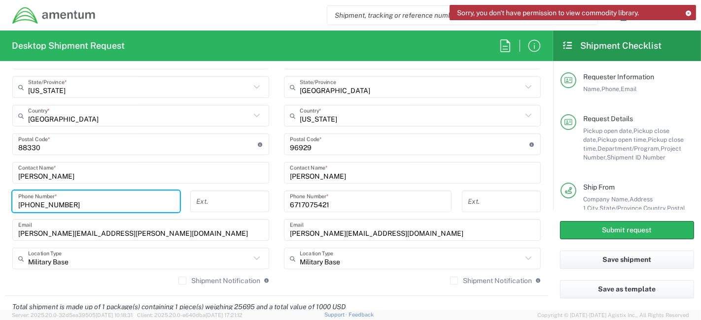
scroll to position [600, 0]
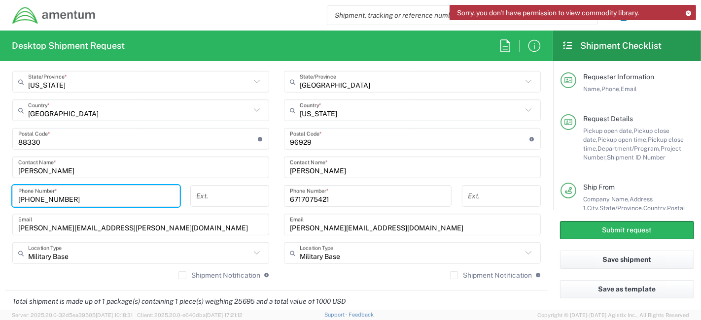
click at [108, 226] on input "renee.batey@amentum.com" at bounding box center [140, 224] width 245 height 17
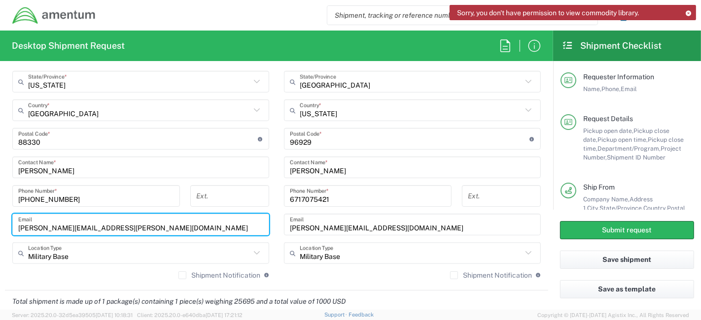
click at [111, 261] on div "Military Base Location Type" at bounding box center [140, 253] width 257 height 22
type input "Military Base"
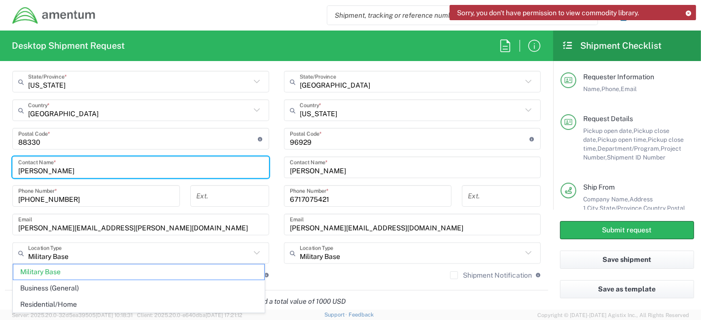
click at [203, 164] on input "Renee Batey" at bounding box center [140, 167] width 245 height 17
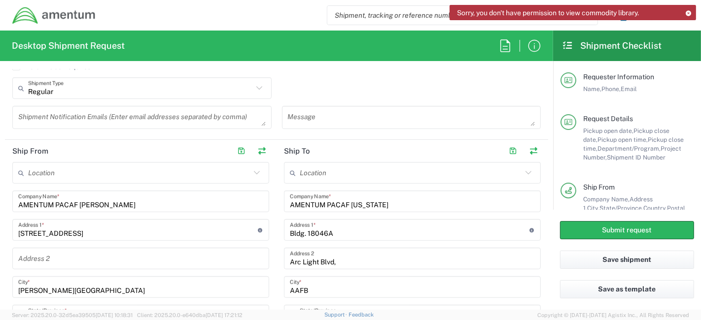
scroll to position [360, 0]
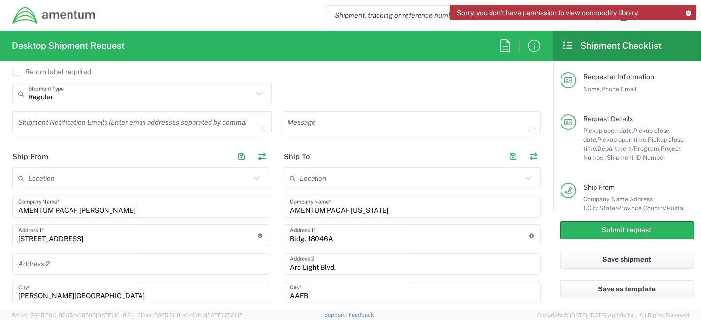
click at [687, 10] on icon at bounding box center [688, 12] width 7 height 5
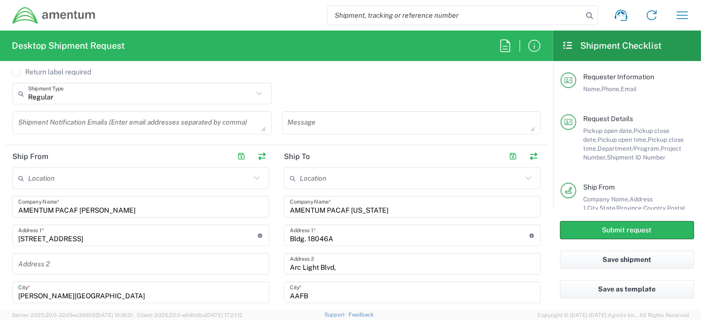
click at [80, 206] on input "AMENTUM PACAF HOLLOMAN" at bounding box center [140, 207] width 245 height 17
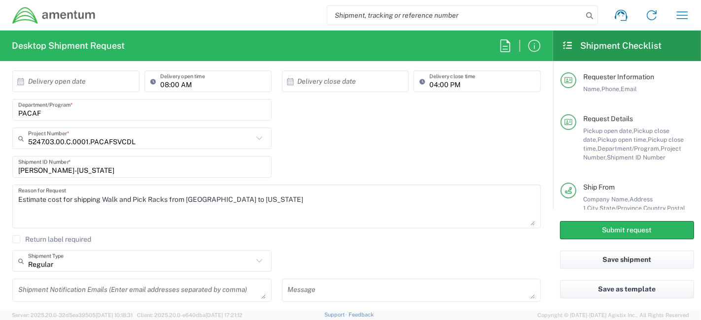
scroll to position [151, 0]
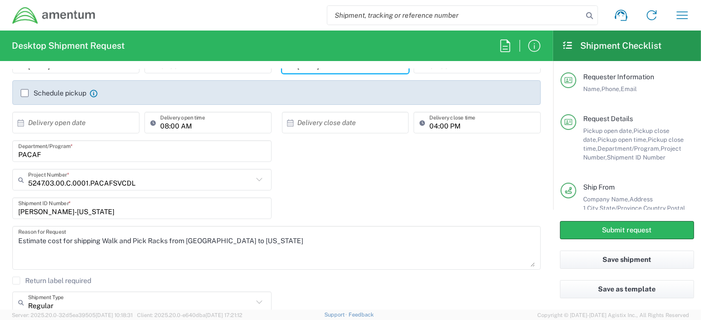
click at [91, 158] on input "PACAF" at bounding box center [141, 151] width 247 height 17
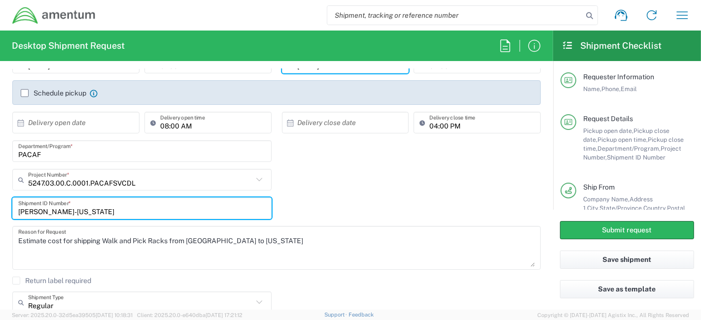
paste input "PACAF"
drag, startPoint x: 73, startPoint y: 202, endPoint x: 46, endPoint y: 214, distance: 30.0
click at [46, 214] on input "HOLLOMAN-GUAPACAFM" at bounding box center [141, 208] width 247 height 17
click at [137, 212] on input "HOLLOMAN-GUAPACAFM" at bounding box center [141, 208] width 247 height 17
type input "HOLLOMAN-GUAM"
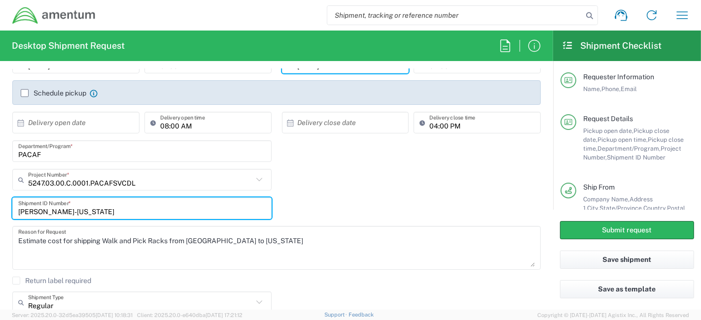
click at [103, 244] on textarea "Estimate cost for shipping Walk and Pick Racks from Holloman to Guam" at bounding box center [276, 248] width 516 height 38
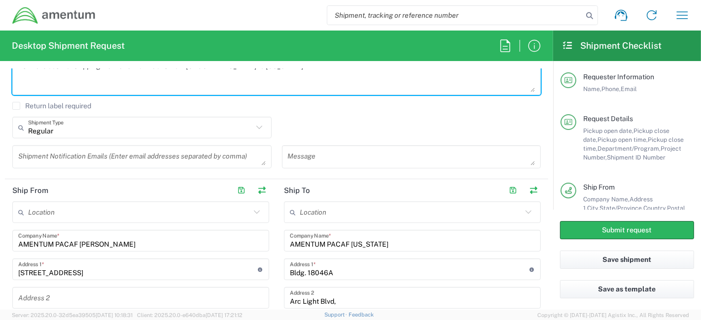
scroll to position [328, 0]
click at [122, 240] on input "AMENTUM PACAF HOLLOMAN" at bounding box center [140, 239] width 245 height 17
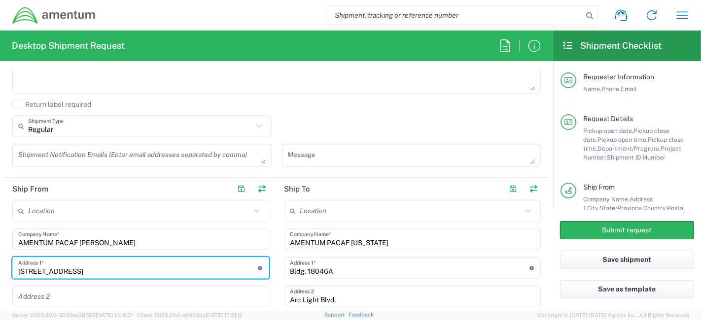
click at [93, 269] on input "1273 Bear Path Rd Bldg. 902" at bounding box center [138, 268] width 240 height 17
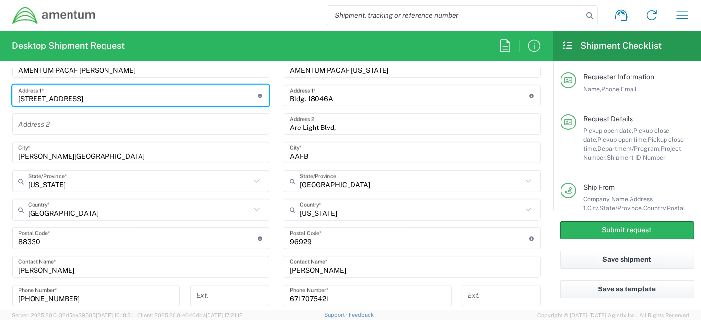
scroll to position [501, 0]
click at [111, 154] on input "Holloman AFB" at bounding box center [140, 152] width 245 height 17
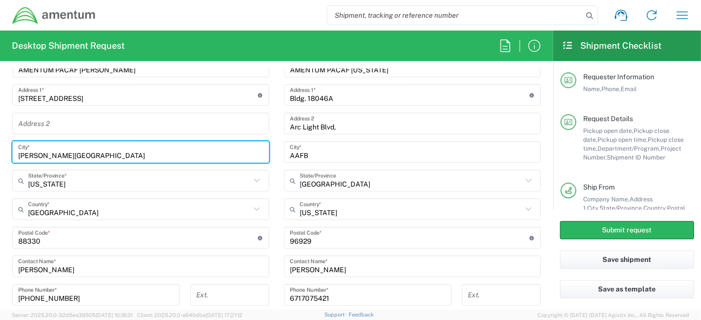
type input "New Mexico"
click at [91, 186] on input "New Mexico" at bounding box center [139, 180] width 222 height 17
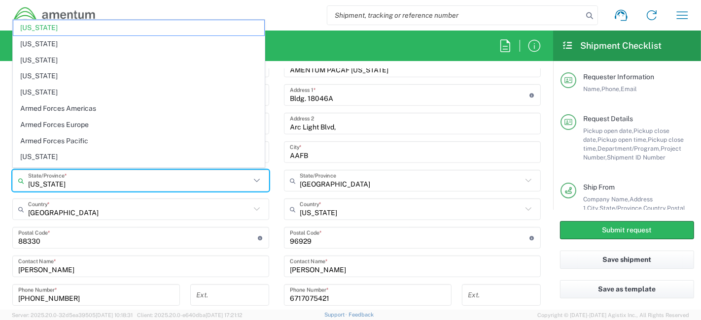
click at [91, 186] on input "New Mexico" at bounding box center [139, 180] width 222 height 17
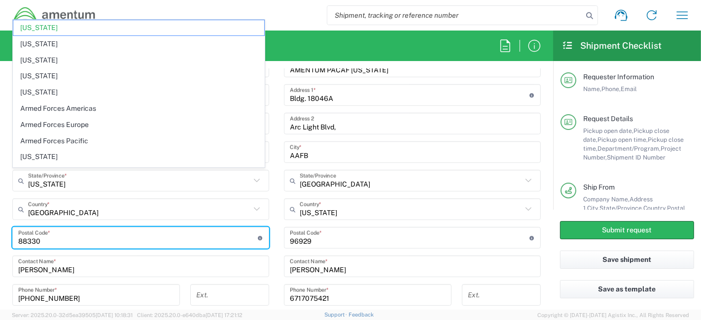
click at [94, 237] on input "undefined" at bounding box center [138, 238] width 240 height 17
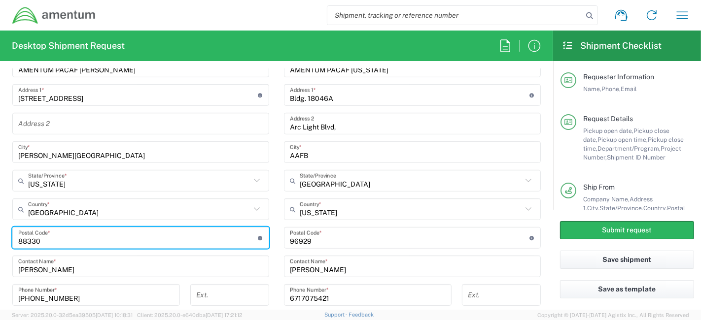
click at [94, 237] on input "undefined" at bounding box center [138, 238] width 240 height 17
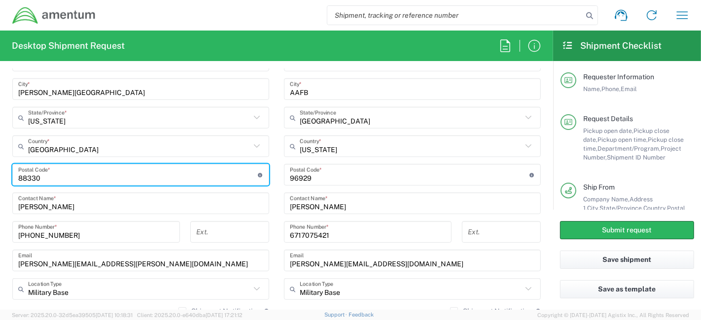
scroll to position [571, 0]
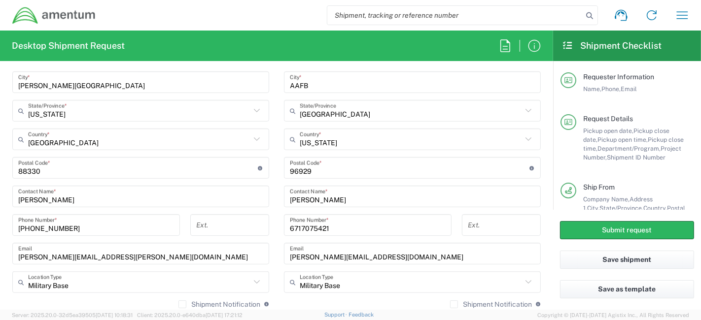
click at [137, 203] on div "Renee Batey Contact Name *" at bounding box center [140, 197] width 257 height 22
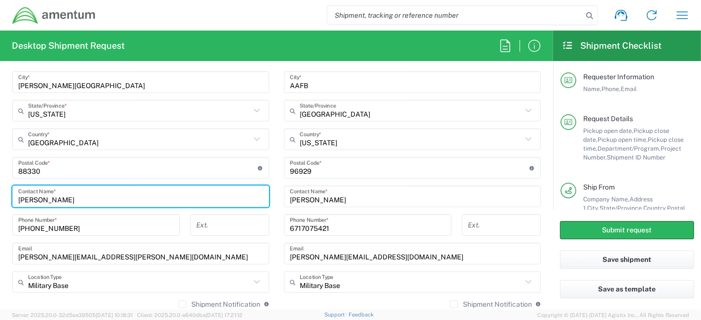
click at [132, 198] on input "Renee Batey" at bounding box center [140, 196] width 245 height 17
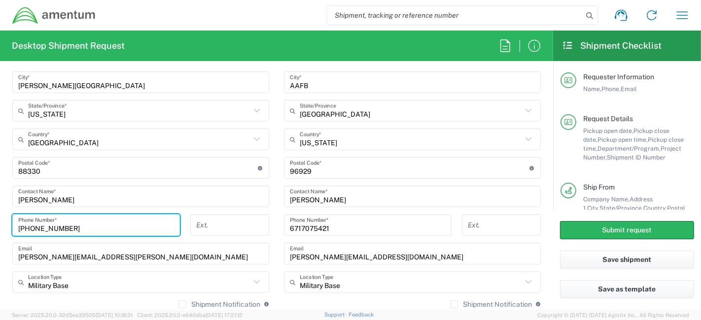
click at [71, 230] on input "907-888-4172" at bounding box center [96, 225] width 156 height 17
click at [69, 254] on input "renee.batey@amentum.com" at bounding box center [140, 253] width 245 height 17
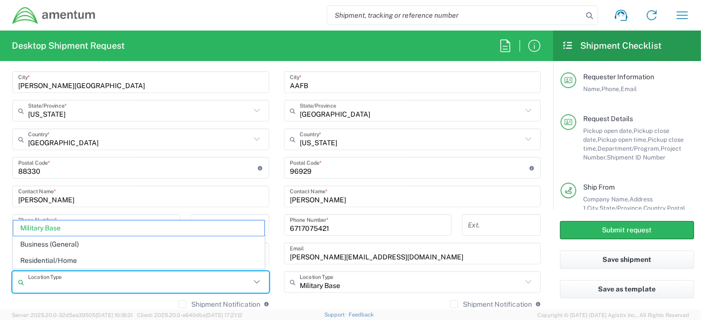
click at [68, 282] on input "text" at bounding box center [139, 282] width 222 height 17
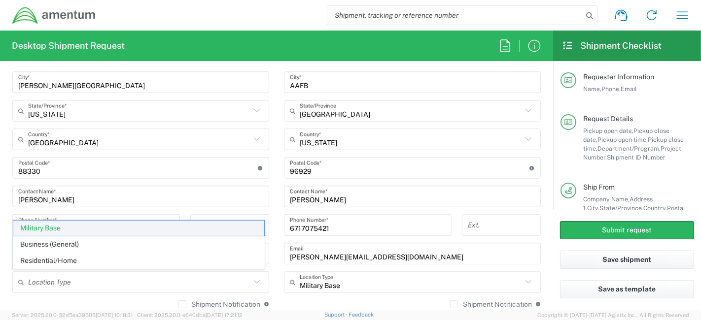
click at [58, 229] on span "Military Base" at bounding box center [138, 228] width 251 height 15
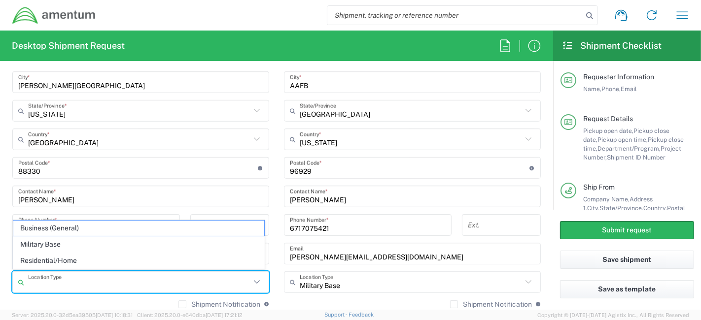
click at [69, 284] on input "text" at bounding box center [139, 282] width 222 height 17
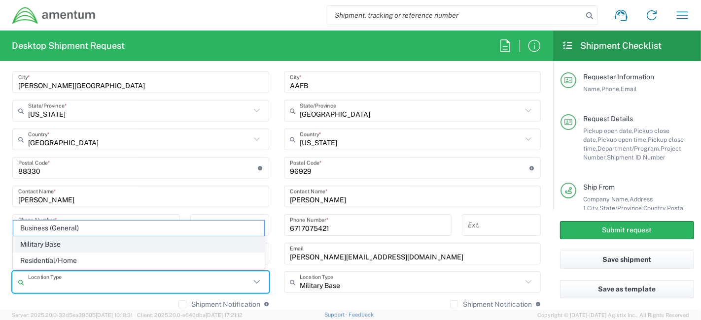
click at [59, 242] on span "Military Base" at bounding box center [138, 244] width 251 height 15
type input "Military Base"
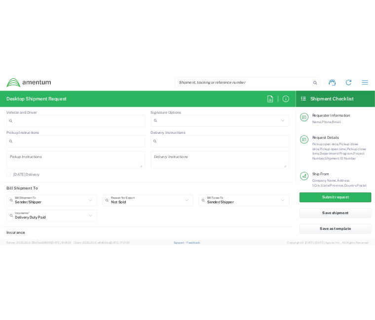
scroll to position [1384, 0]
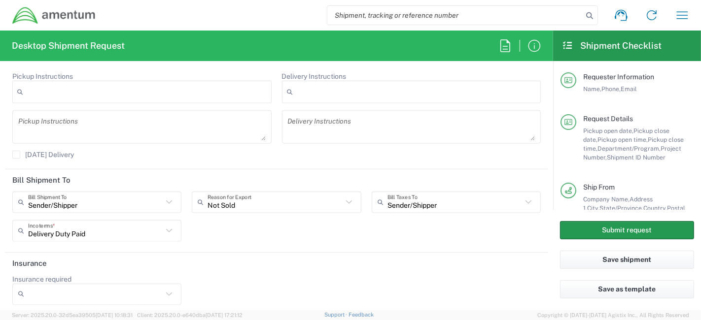
click at [602, 227] on button "Submit request" at bounding box center [627, 230] width 134 height 18
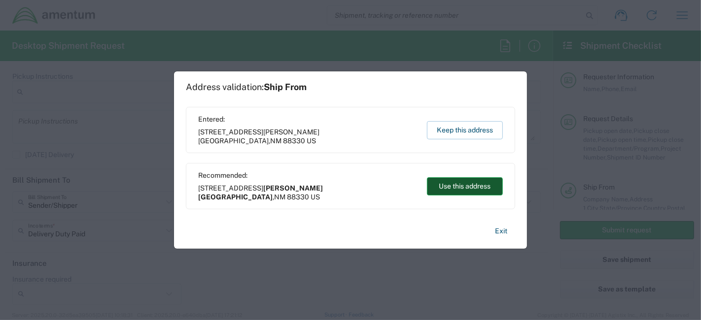
click at [469, 186] on button "Use this address" at bounding box center [465, 186] width 76 height 18
type input "Holloman Air Force Base"
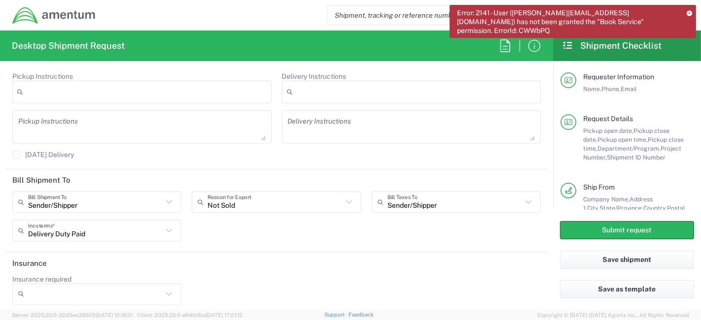
click at [689, 12] on icon at bounding box center [689, 12] width 5 height 5
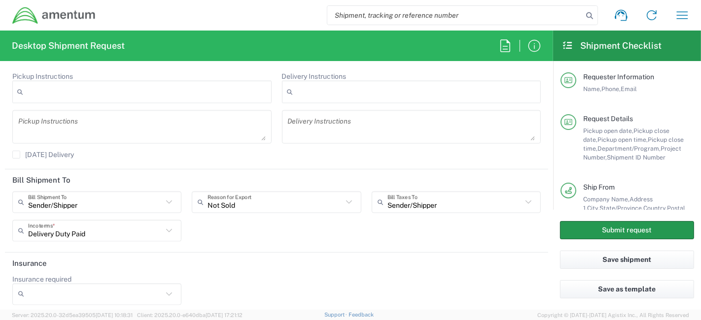
click at [622, 232] on button "Submit request" at bounding box center [627, 230] width 134 height 18
drag, startPoint x: 628, startPoint y: 231, endPoint x: 646, endPoint y: 233, distance: 17.4
click at [646, 233] on button "Submit request" at bounding box center [627, 230] width 134 height 18
click at [632, 291] on button "Save as template" at bounding box center [627, 289] width 134 height 18
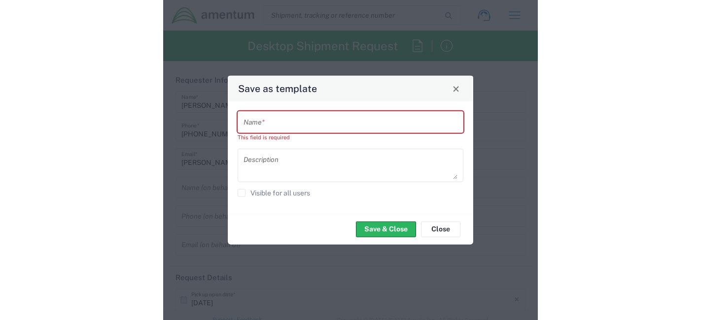
scroll to position [0, 0]
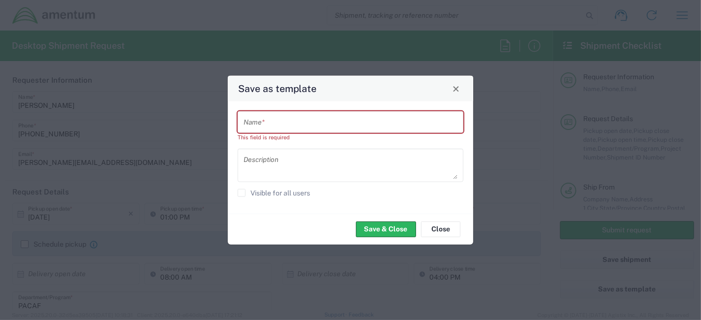
click at [351, 129] on input "text" at bounding box center [350, 121] width 214 height 17
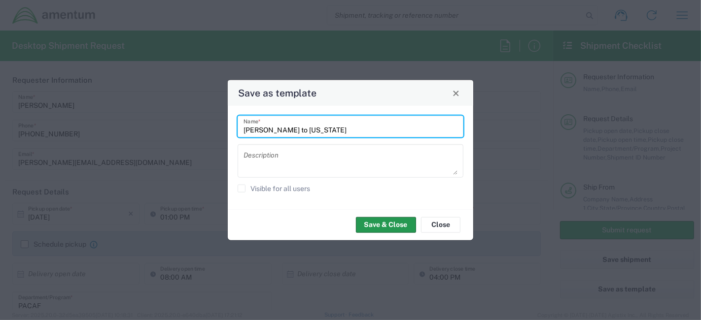
type input "Holloman to Guam"
click at [371, 226] on button "Save & Close" at bounding box center [386, 225] width 60 height 16
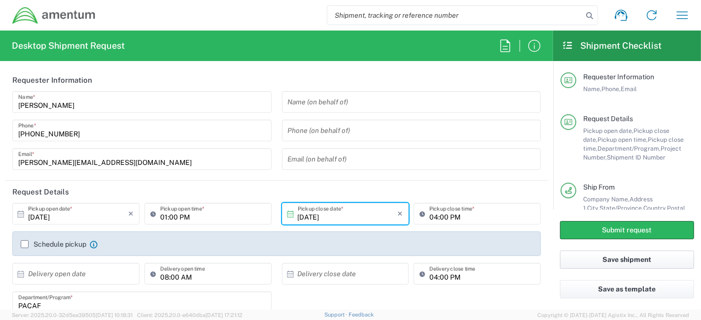
click at [637, 261] on button "Save shipment" at bounding box center [627, 260] width 134 height 18
click at [614, 236] on button "Submit request" at bounding box center [627, 230] width 134 height 18
click at [612, 232] on button "Submit request" at bounding box center [627, 230] width 134 height 18
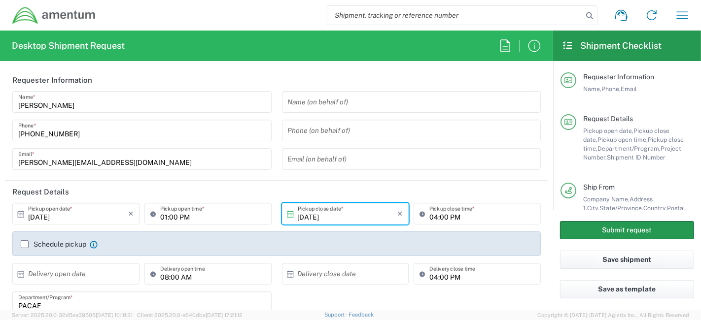
click at [612, 232] on button "Submit request" at bounding box center [627, 230] width 134 height 18
click at [634, 234] on button "Submit request" at bounding box center [627, 230] width 134 height 18
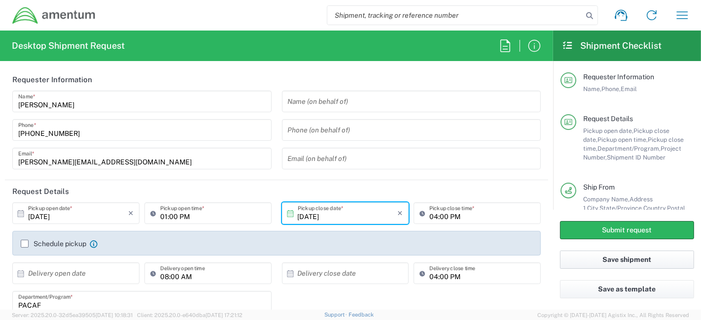
click at [612, 264] on button "Save shipment" at bounding box center [627, 260] width 134 height 18
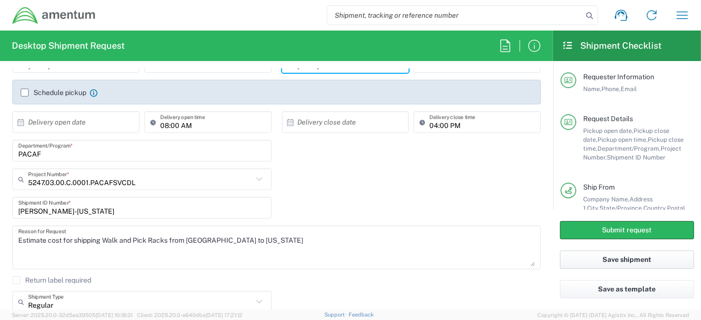
scroll to position [0, 0]
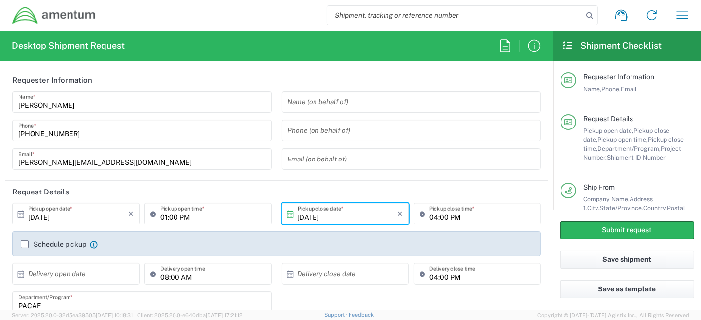
click at [624, 47] on h2 "Shipment Checklist" at bounding box center [612, 46] width 100 height 12
click at [651, 232] on button "Submit request" at bounding box center [627, 230] width 134 height 18
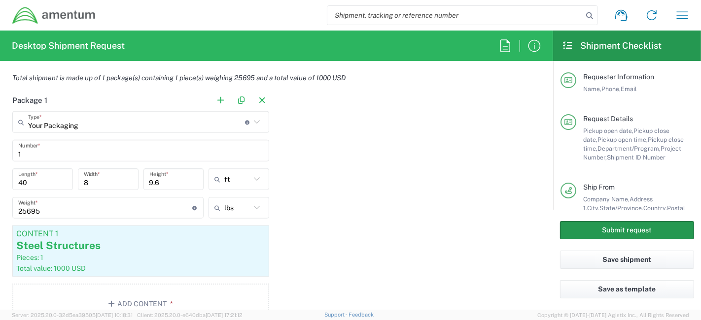
scroll to position [825, 0]
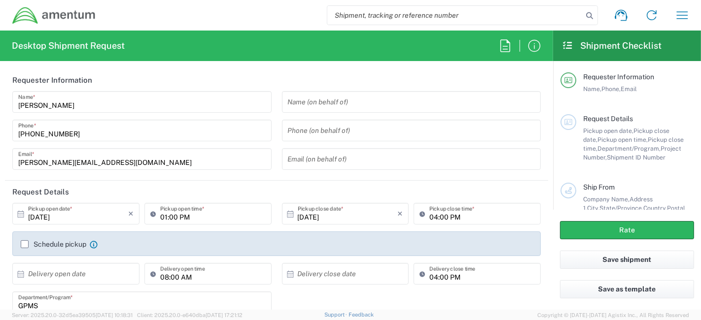
type input "United States"
type input "[GEOGRAPHIC_DATA]"
type input "GPMS"
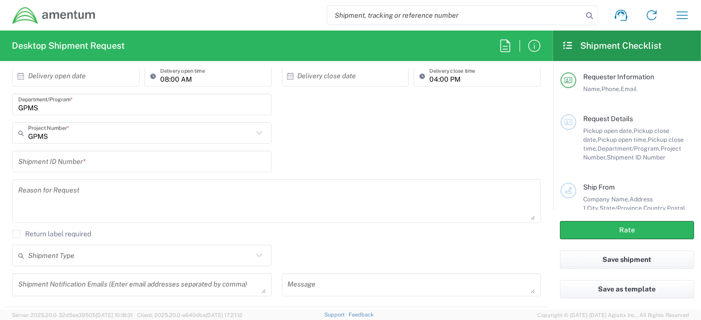
scroll to position [180, 0]
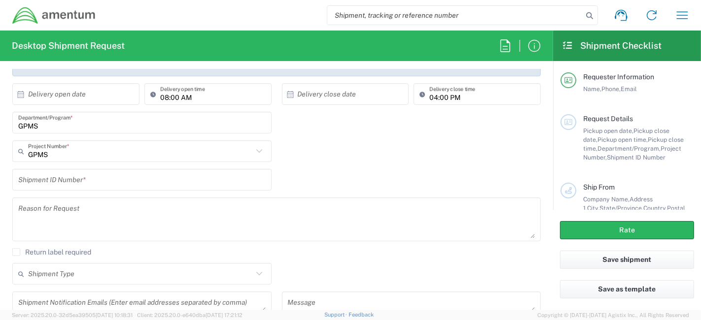
click at [112, 126] on input "GPMS" at bounding box center [141, 122] width 247 height 17
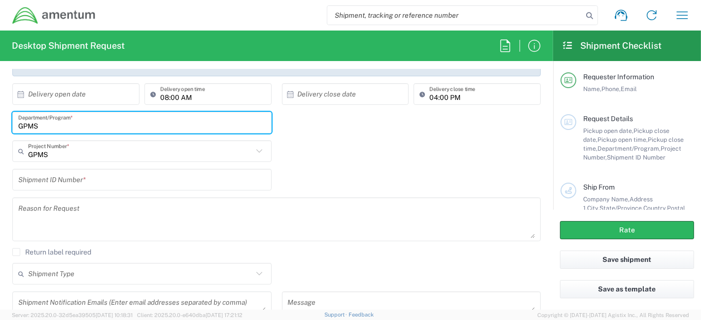
click at [112, 126] on input "GPMS" at bounding box center [141, 122] width 247 height 17
type input "PACAF"
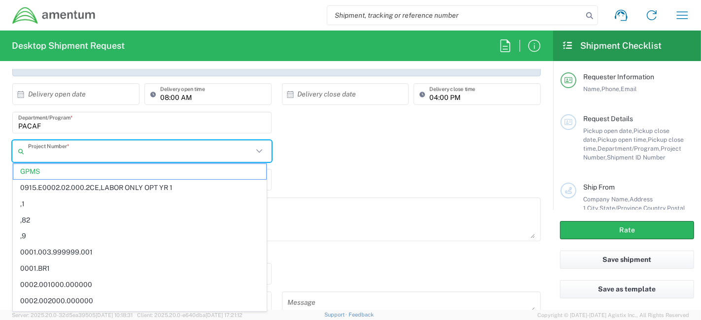
click at [128, 157] on input "text" at bounding box center [140, 151] width 225 height 17
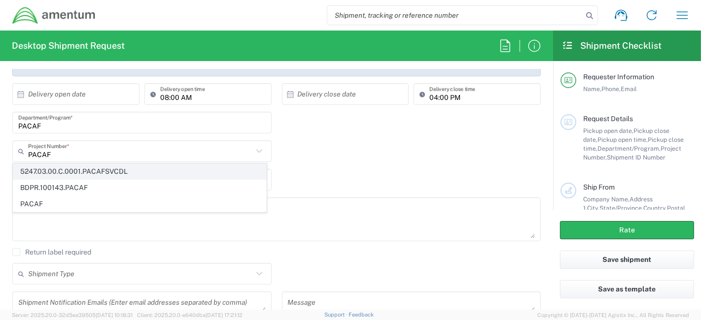
click at [122, 174] on span "5247.03.00.C.0001.PACAFSVCDL" at bounding box center [139, 171] width 253 height 15
type input "5247.03.00.C.0001.PACAFSVCDL"
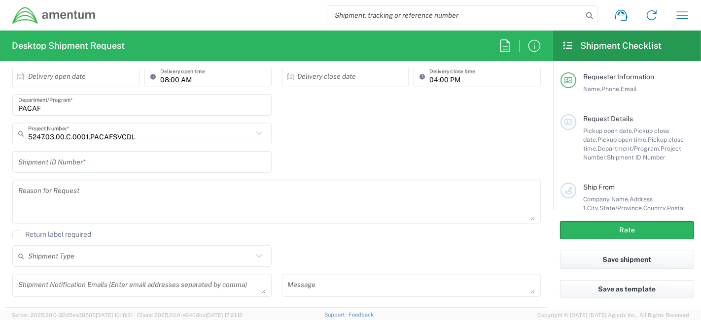
scroll to position [198, 0]
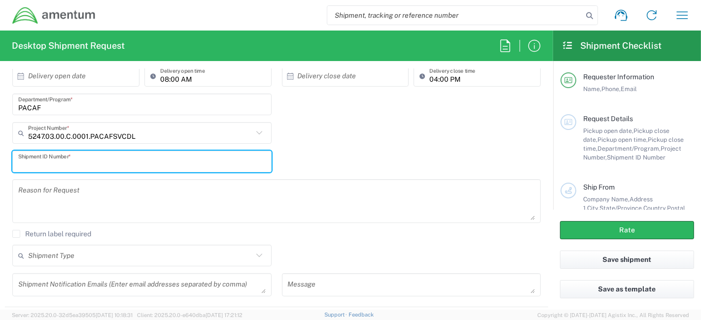
click at [115, 160] on input "text" at bounding box center [141, 161] width 247 height 17
paste input "HOLLOMAN-GUAM"
click at [74, 164] on input "HOLLOMAN-GUAM" at bounding box center [141, 161] width 247 height 17
type input "HOLLOMAN-MISAWA"
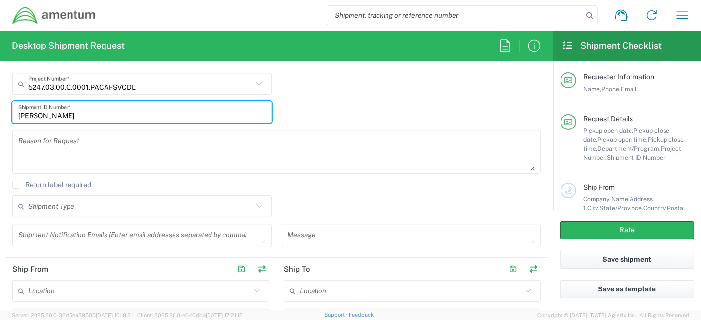
scroll to position [252, 0]
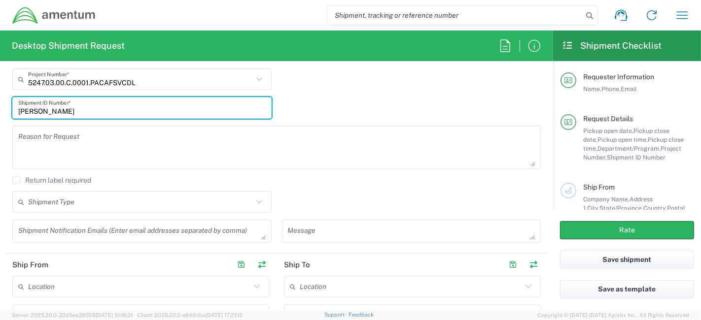
click at [119, 202] on input "text" at bounding box center [140, 202] width 225 height 17
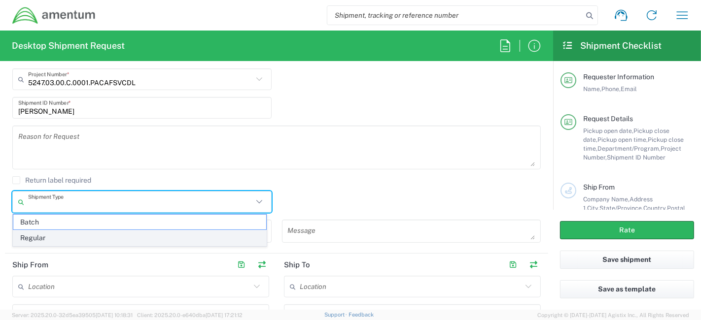
click at [86, 237] on span "Regular" at bounding box center [139, 238] width 253 height 15
type input "Regular"
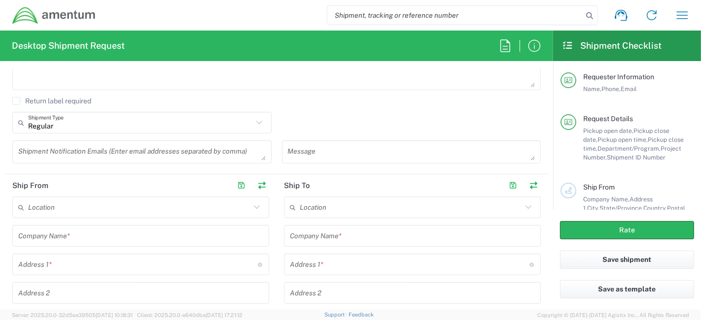
scroll to position [334, 0]
click at [334, 235] on input "text" at bounding box center [412, 233] width 245 height 17
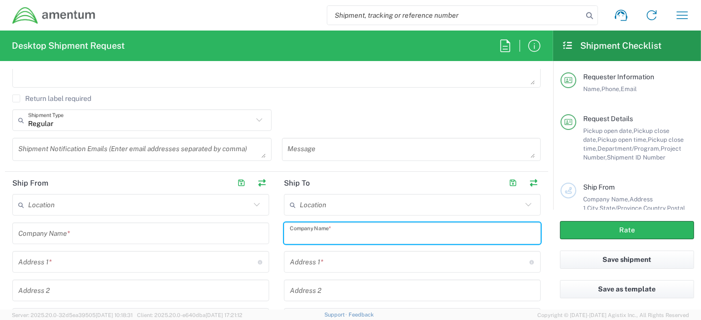
paste input "AMENTUM PACAF GUAM"
type input "AMENTUM PACAF GUAM"
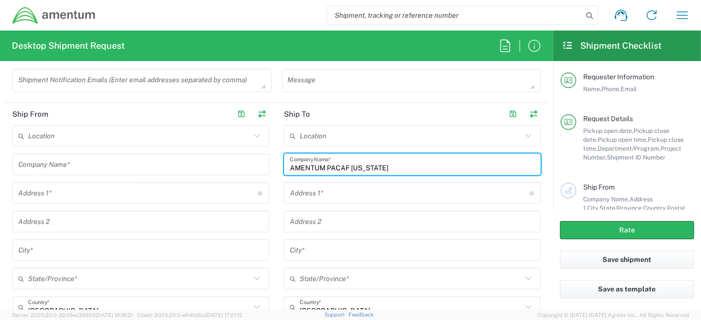
scroll to position [411, 0]
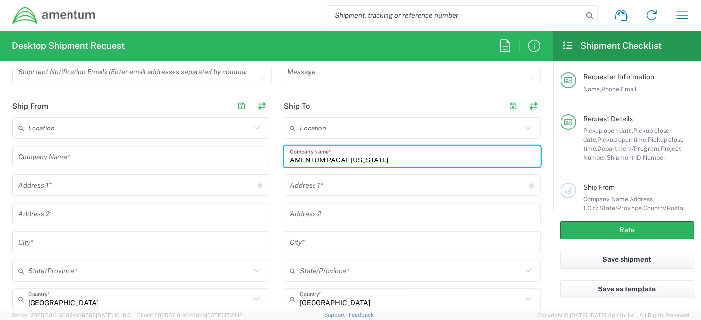
click at [357, 188] on input "text" at bounding box center [410, 185] width 240 height 17
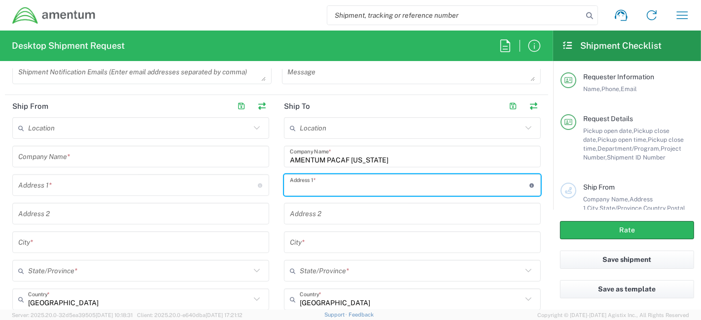
paste input "Bldg. 18046A"
type input "Bldg. 18046A"
click at [357, 188] on input "Bldg. 18046A" at bounding box center [410, 185] width 240 height 17
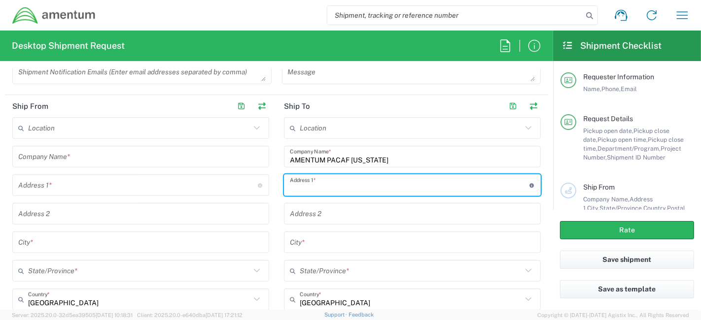
click at [354, 159] on input "AMENTUM PACAF GUAM" at bounding box center [412, 156] width 245 height 17
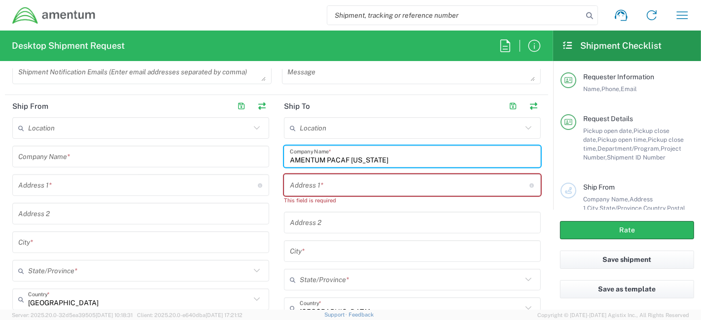
click at [354, 159] on input "AMENTUM PACAF GUAM" at bounding box center [412, 156] width 245 height 17
type input "AMENTUM PACAF MISAWA"
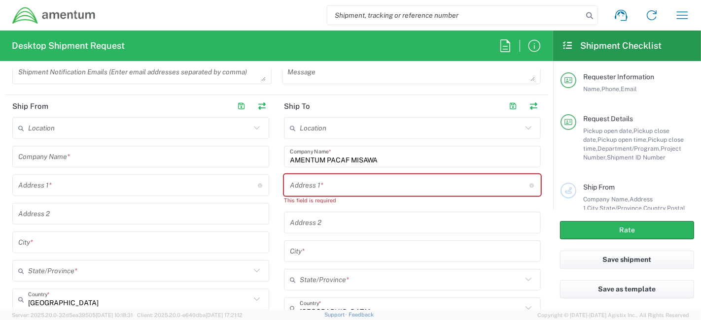
click at [110, 164] on div "Company Name *" at bounding box center [140, 157] width 257 height 22
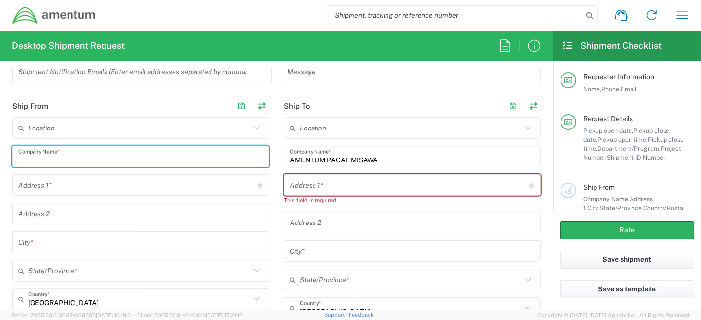
paste input "Bldg. 18046A"
click at [103, 155] on input "Bldg. 18046A" at bounding box center [140, 156] width 245 height 17
paste input "AMENTUM PACAF HOLLOMAN"
type input "AMENTUM PACAF HOLLOMAN"
click at [78, 186] on input "text" at bounding box center [138, 185] width 240 height 17
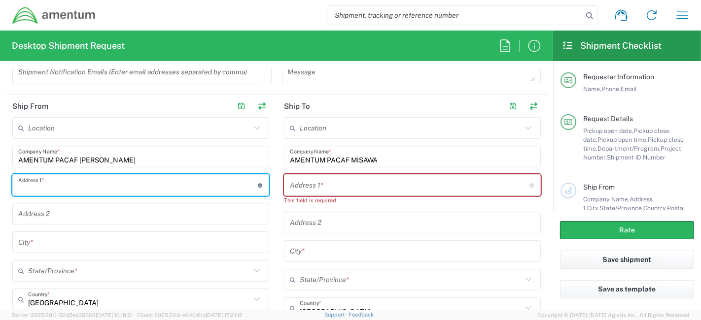
paste input "1273 Bear Path Rd Bldg. 902"
type input "1273 Bear Path Rd Bldg. 902"
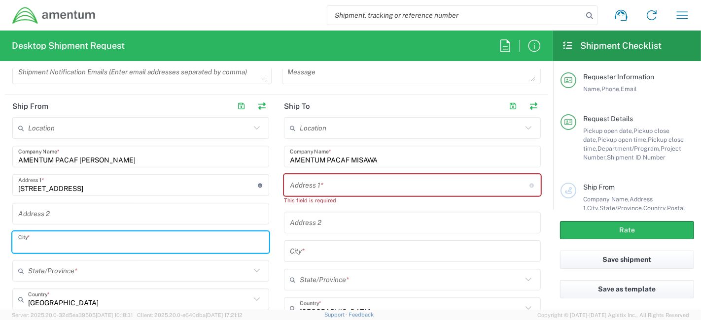
drag, startPoint x: 63, startPoint y: 242, endPoint x: 52, endPoint y: 247, distance: 11.9
click at [52, 247] on input "text" at bounding box center [140, 242] width 245 height 17
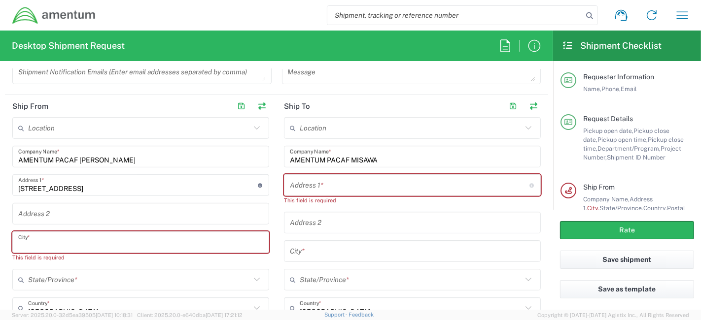
click at [51, 240] on input "text" at bounding box center [140, 242] width 245 height 17
paste input "Holloman AFB"
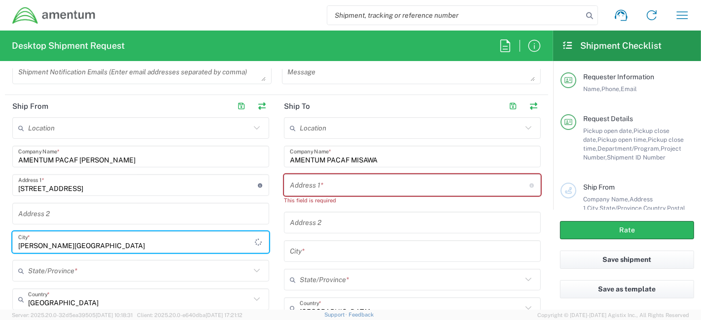
type input "Holloman AFB"
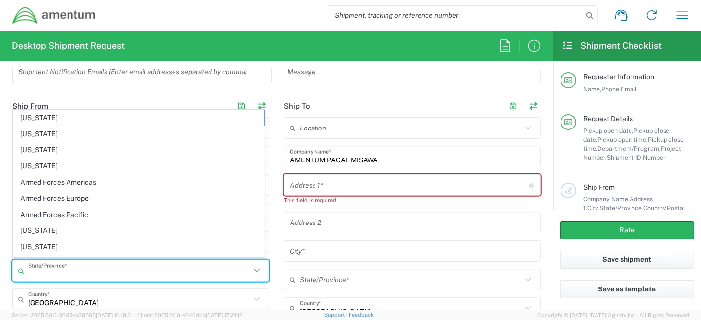
click at [72, 271] on input "text" at bounding box center [139, 271] width 222 height 17
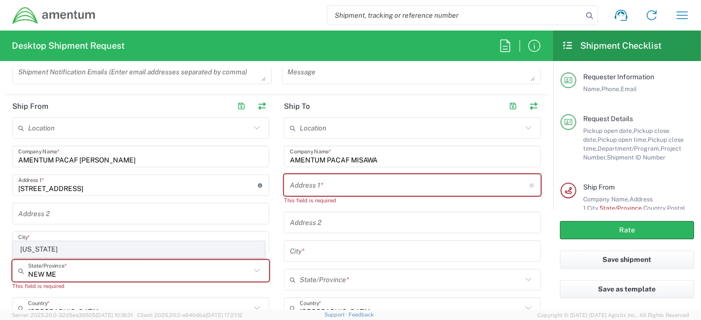
click at [67, 247] on span "[US_STATE]" at bounding box center [138, 249] width 251 height 15
type input "[US_STATE]"
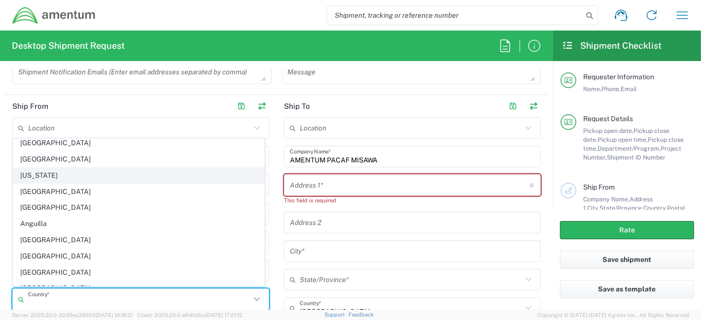
scroll to position [52, 0]
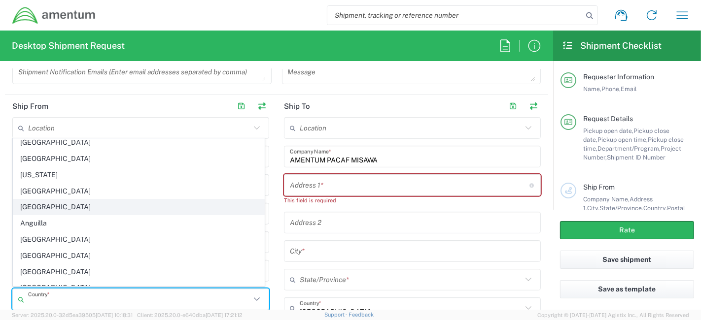
type input "[GEOGRAPHIC_DATA]"
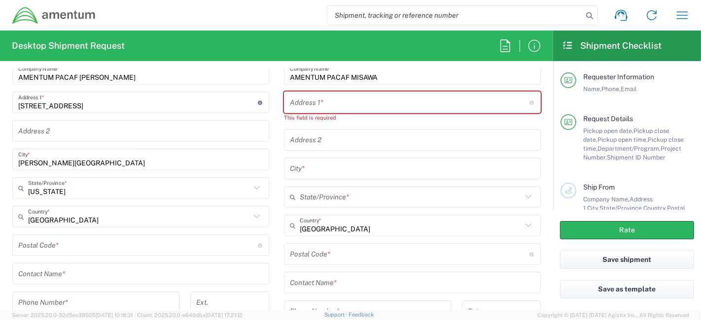
scroll to position [495, 0]
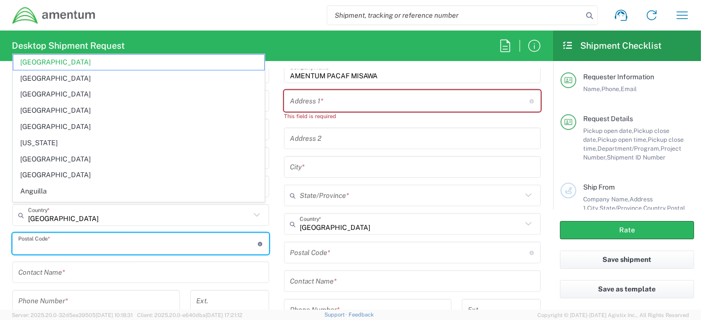
click at [120, 241] on input "undefined" at bounding box center [138, 244] width 240 height 17
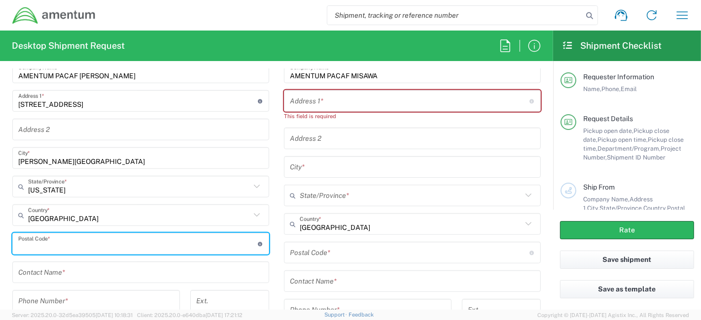
paste input "88330"
type input "88330"
click at [103, 272] on input "text" at bounding box center [140, 272] width 245 height 17
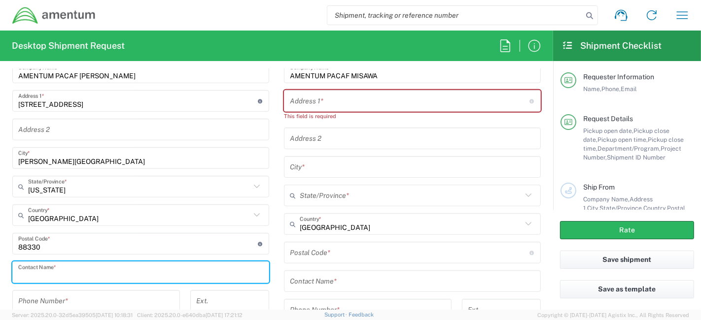
paste input "Renee Batey"
type input "Renee Batey"
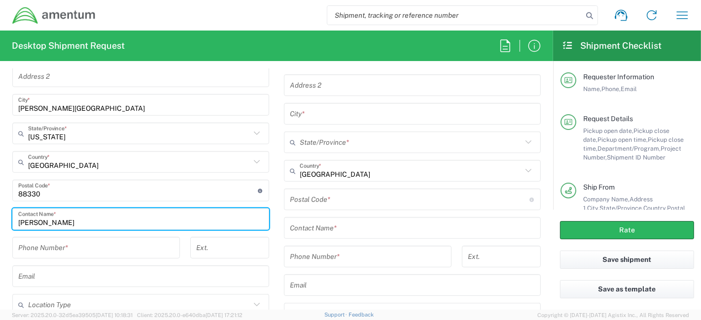
scroll to position [549, 0]
click at [102, 250] on input "tel" at bounding box center [96, 247] width 156 height 17
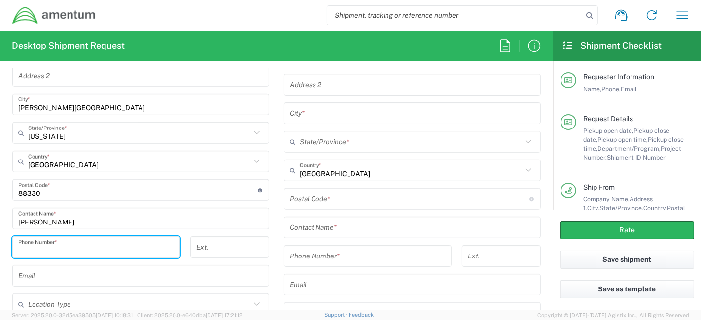
paste input "907-888-4172"
type input "907-888-4172"
click at [81, 268] on input "text" at bounding box center [140, 276] width 245 height 17
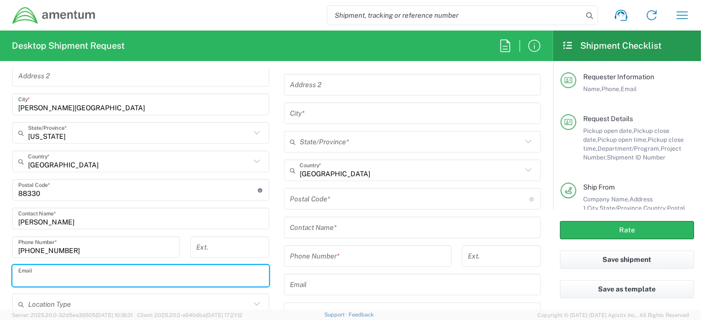
paste input "renee.batey@amentum.com"
type input "renee.batey@amentum.com"
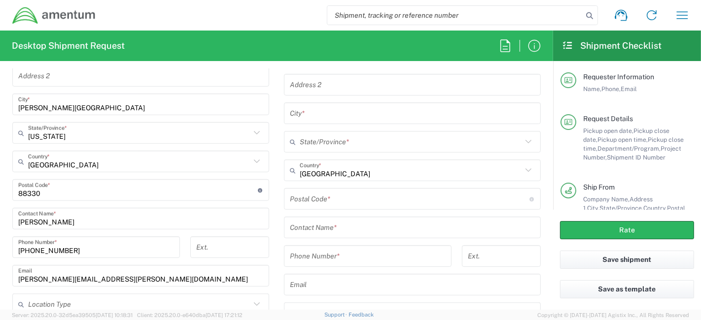
click at [118, 204] on div "Location 1002-4122-6 1006-5256-0 1026-8910-0 1281-0560-3 1369-6441-0 1402-6962-…" at bounding box center [140, 158] width 257 height 359
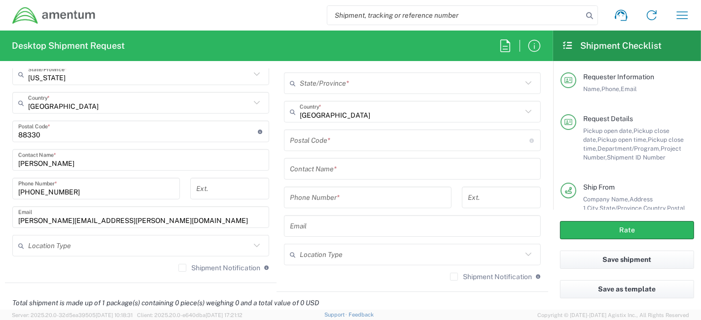
scroll to position [608, 0]
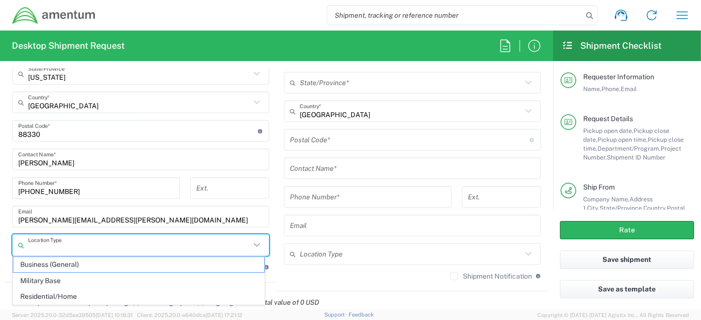
click at [95, 251] on input "text" at bounding box center [139, 245] width 222 height 17
paste input "Military Base"
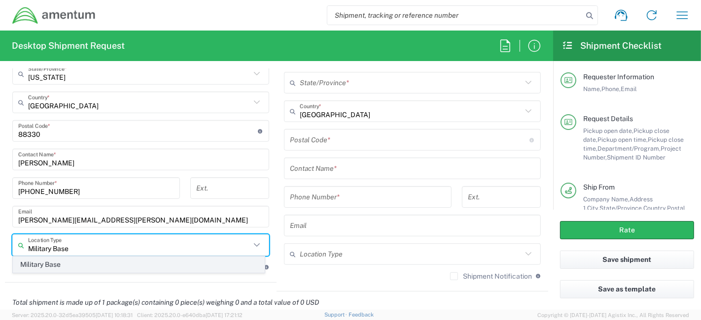
type input "Military Base"
click at [82, 260] on span "Military Base" at bounding box center [138, 264] width 251 height 15
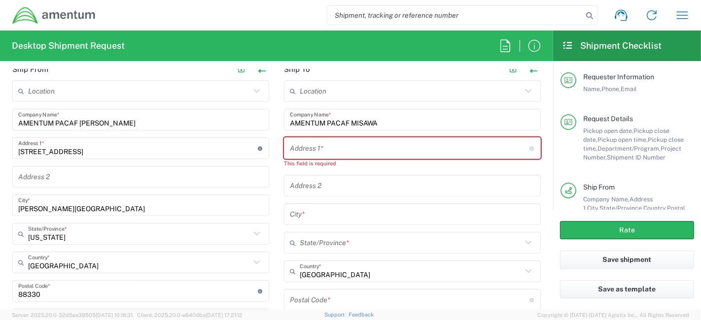
scroll to position [435, 0]
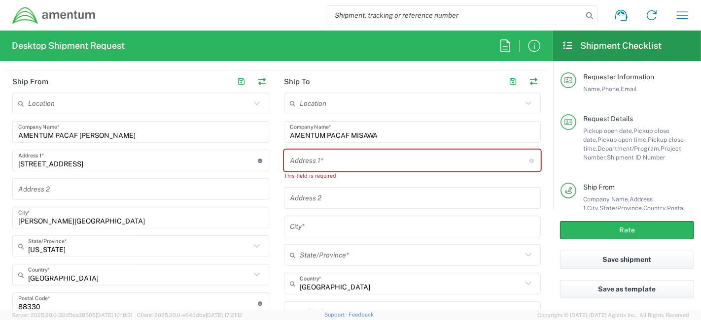
click at [345, 160] on input "text" at bounding box center [410, 160] width 240 height 17
paste input "B1534 Trane Office Hirahata 64"
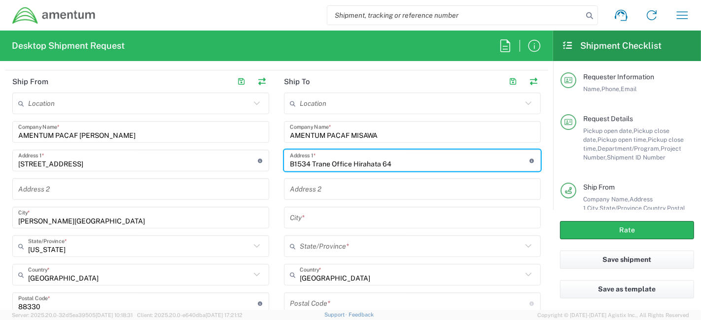
type input "B1534 Trane Office Hirahata 64"
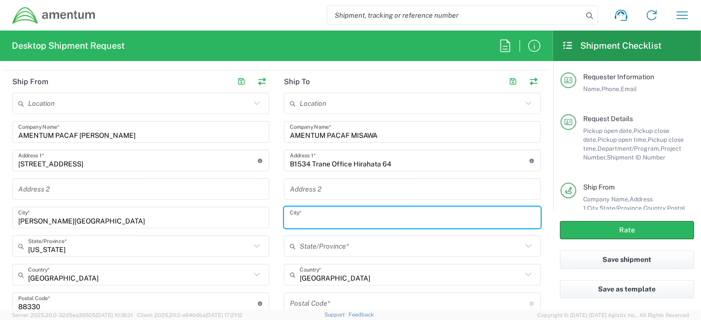
click at [342, 218] on input "text" at bounding box center [412, 217] width 245 height 17
type input "m"
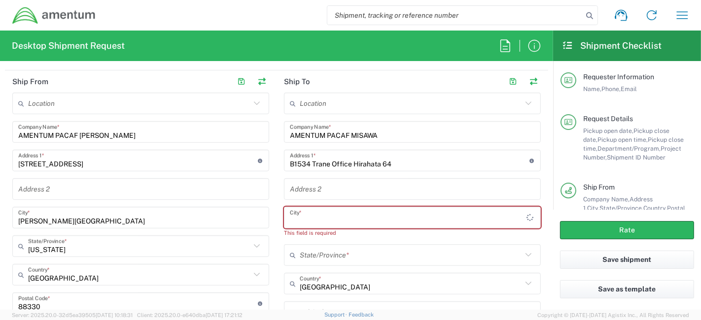
click at [334, 217] on input "text" at bounding box center [408, 217] width 237 height 17
paste input "Misawa-shi Aomori"
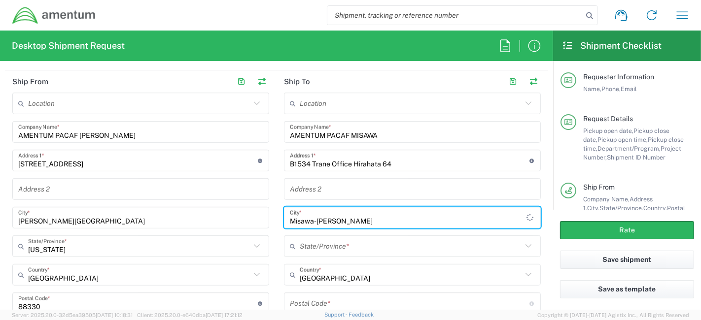
type input "Misawa-shi Aomori"
click at [335, 275] on input "text" at bounding box center [411, 275] width 222 height 17
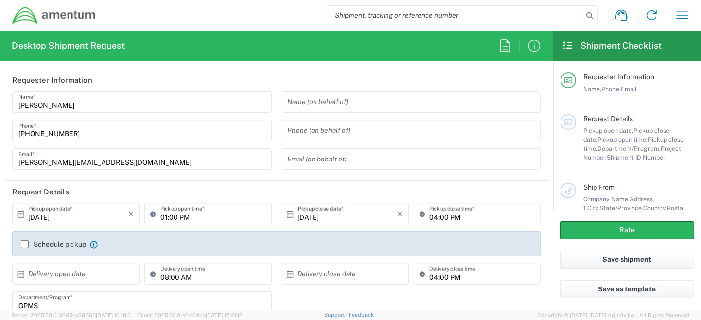
type input "[GEOGRAPHIC_DATA]"
type input "GPMS"
type input "[GEOGRAPHIC_DATA]"
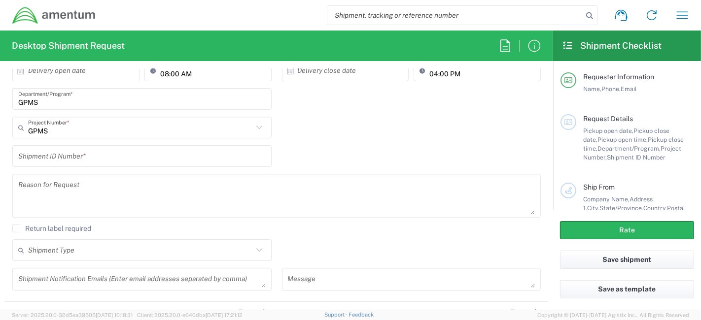
scroll to position [205, 0]
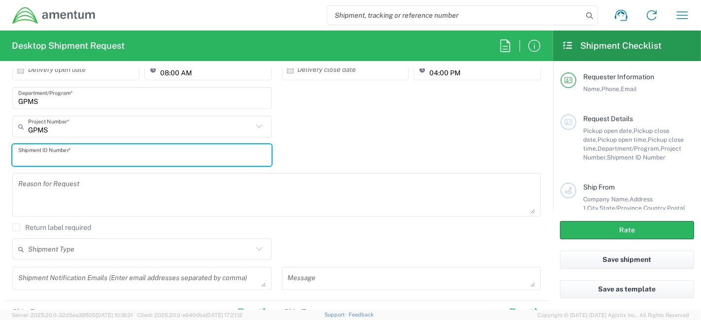
click at [91, 158] on input "text" at bounding box center [141, 155] width 247 height 17
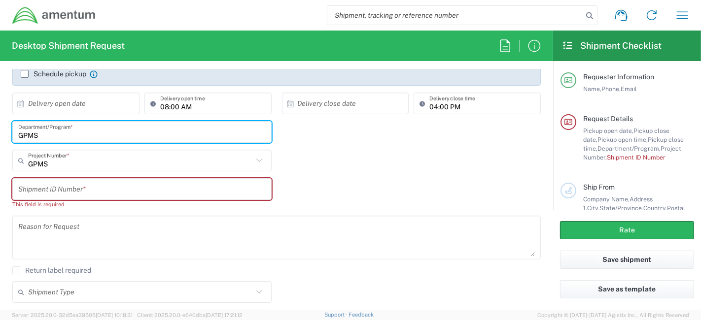
click at [81, 133] on input "GPMS" at bounding box center [141, 132] width 247 height 17
paste input "PACAF"
paste input "text"
type input "PACAF"
click at [81, 162] on input "text" at bounding box center [140, 160] width 225 height 17
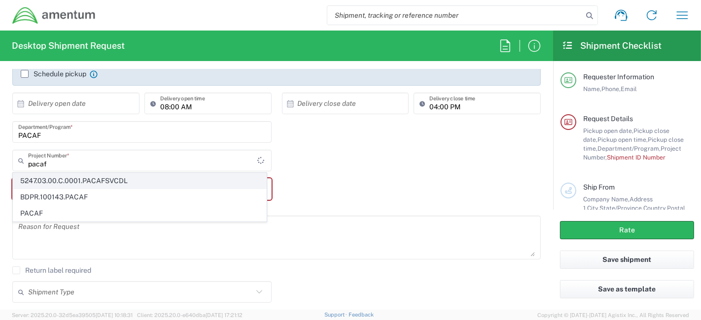
click at [74, 188] on span "5247.03.00.C.0001.PACAFSVCDL" at bounding box center [139, 180] width 253 height 15
type input "5247.03.00.C.0001.PACAFSVCDL"
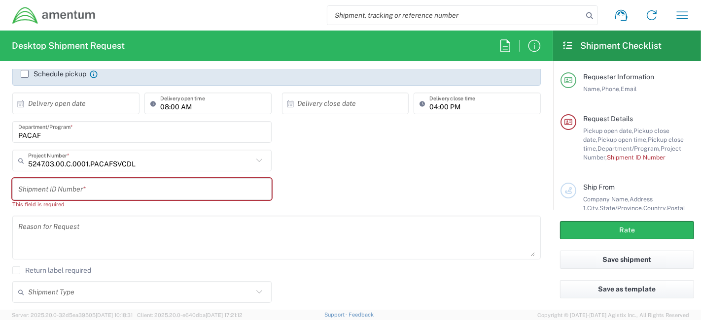
click at [114, 190] on input "text" at bounding box center [141, 189] width 247 height 17
paste input "HOLLOMAN-GUAM"
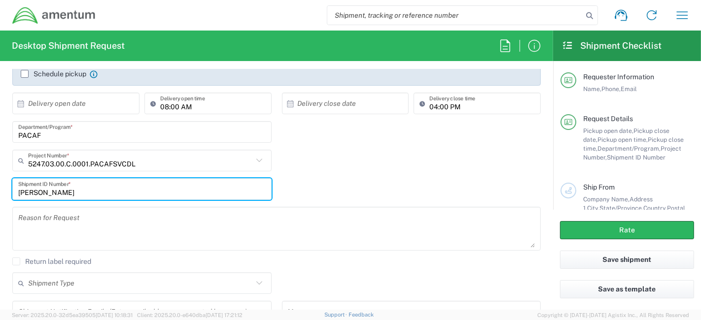
type input "HOLLOMAN-MISAWA"
click at [94, 235] on textarea at bounding box center [276, 229] width 516 height 38
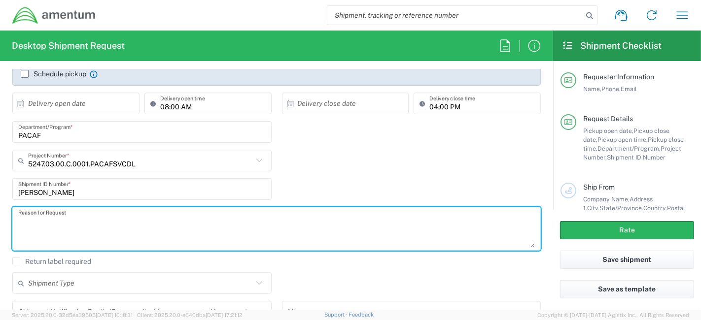
paste textarea "Estimate cost for shipping Walk and Pick Racks from Holloman to Guam"
click at [231, 221] on textarea "Estimate cost for shipping Walk and Pick Racks from Holloman to Guam" at bounding box center [276, 229] width 516 height 38
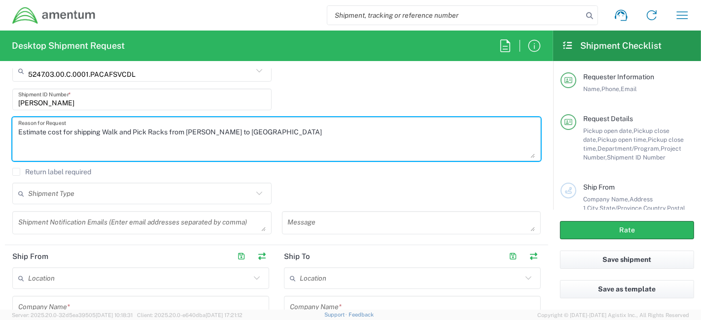
scroll to position [283, 0]
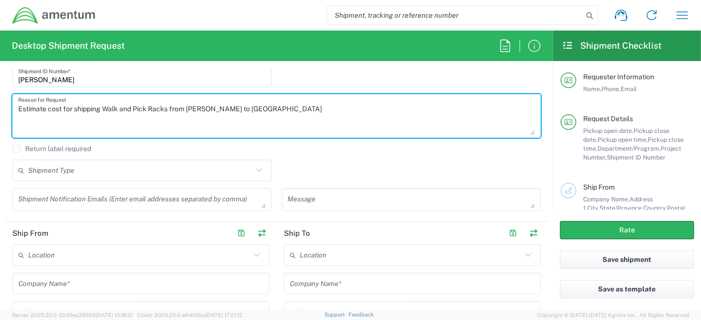
type textarea "Estimate cost for shipping Walk and Pick Racks from Holloman to Misawa"
click at [122, 163] on input "text" at bounding box center [140, 170] width 225 height 17
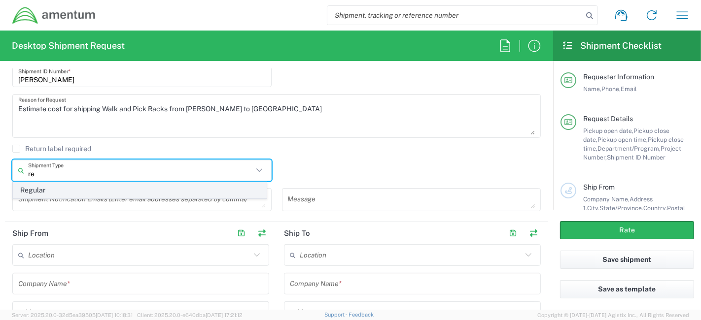
click at [109, 188] on span "Regular" at bounding box center [139, 190] width 253 height 15
type input "Regular"
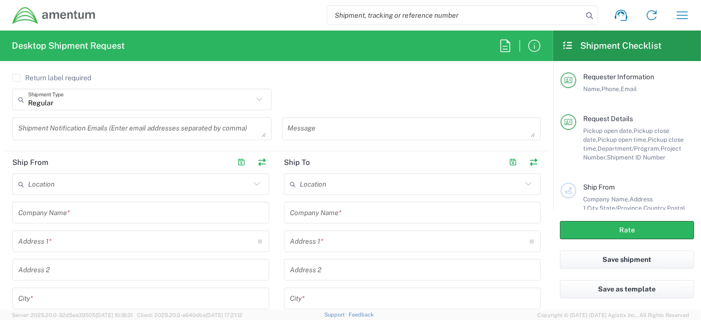
scroll to position [355, 0]
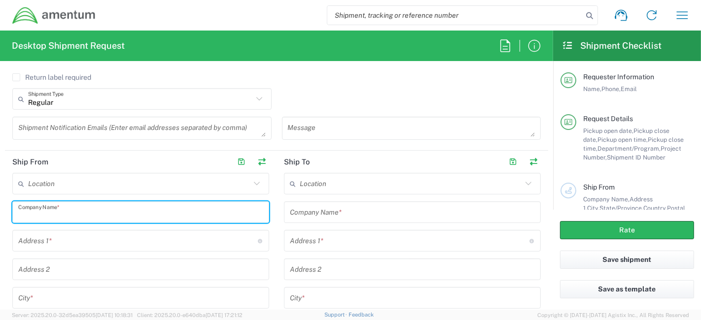
click at [117, 209] on input "text" at bounding box center [140, 212] width 245 height 17
paste input "AMENTUM PACAF HOLLOMAN"
type input "AMENTUM PACAF HOLLOMAN"
click at [80, 245] on input "text" at bounding box center [138, 241] width 240 height 17
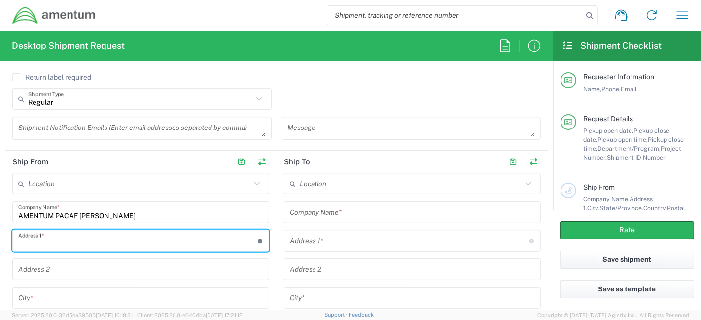
paste input "1273 Bear Path Rd Bldg. 902"
type input "1273 Bear Path Rd Bldg. 902"
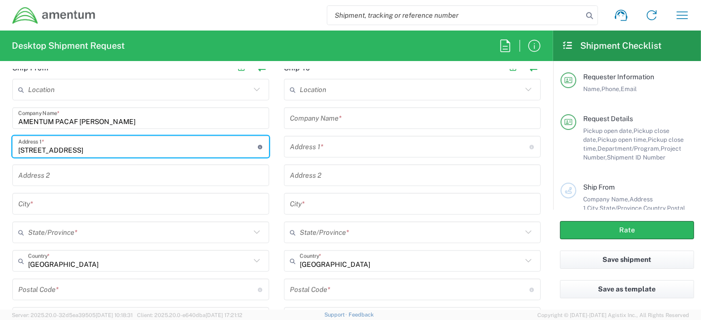
scroll to position [451, 0]
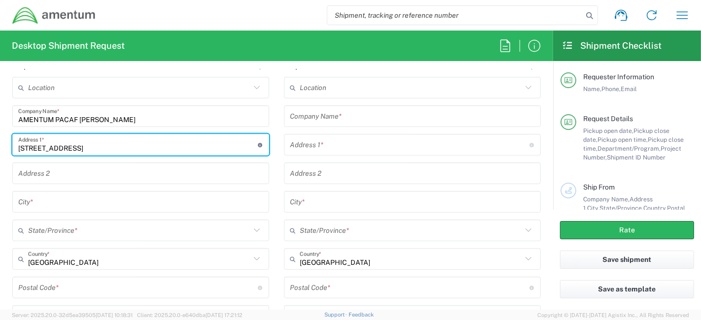
click at [93, 206] on input "text" at bounding box center [140, 202] width 245 height 17
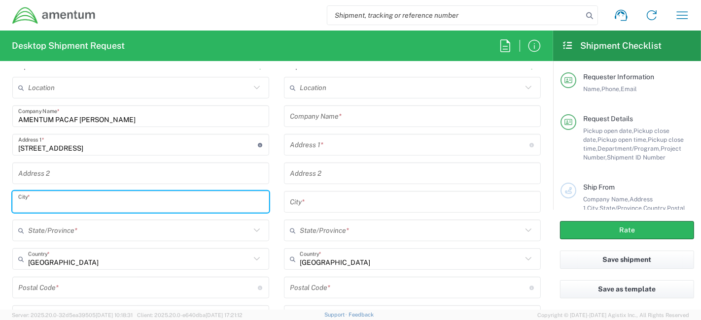
paste input "Holloman AFB"
type input "Holloman AFB"
click at [94, 237] on div "State/Province *" at bounding box center [140, 231] width 257 height 22
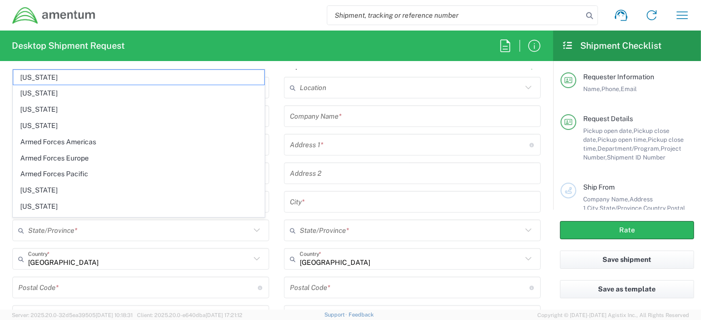
click at [94, 237] on div "State/Province *" at bounding box center [140, 231] width 257 height 22
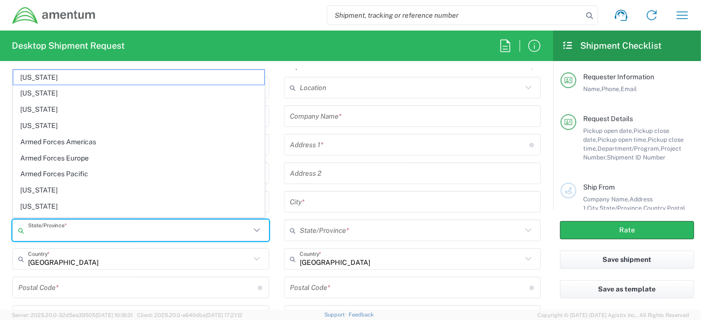
paste input "[US_STATE]"
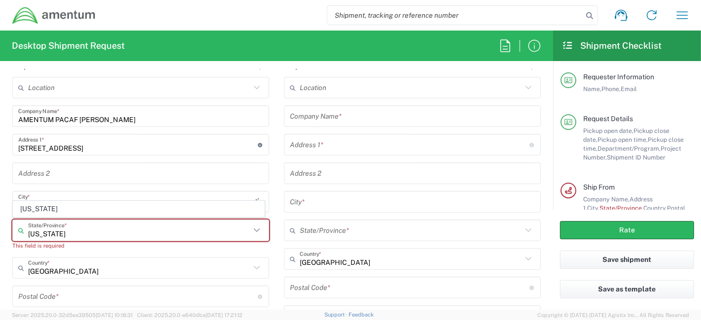
type input "[US_STATE]"
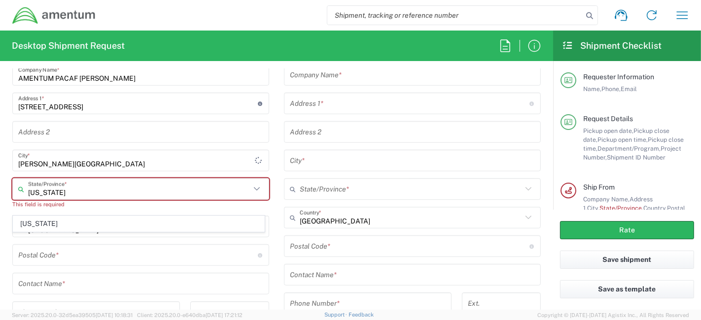
scroll to position [493, 0]
click at [93, 251] on input "undefined" at bounding box center [138, 254] width 240 height 17
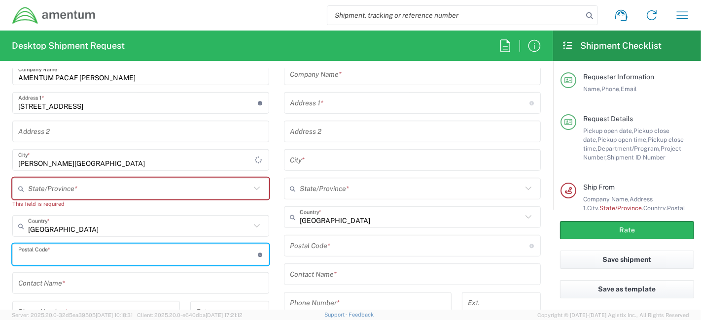
paste input "88330"
type input "88330"
click at [106, 193] on input "text" at bounding box center [139, 188] width 222 height 17
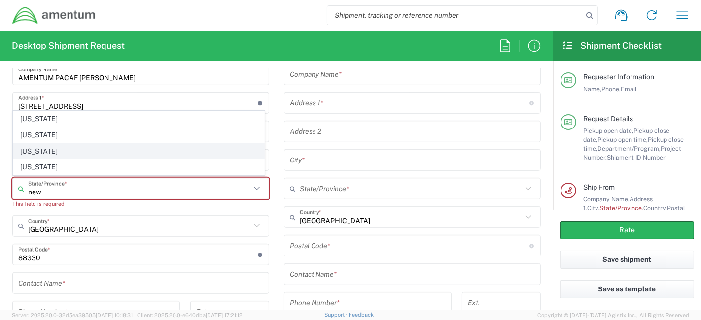
click at [70, 154] on span "[US_STATE]" at bounding box center [138, 151] width 251 height 15
type input "[US_STATE]"
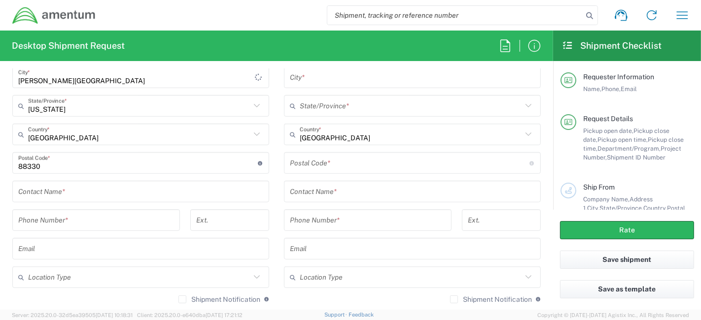
scroll to position [577, 0]
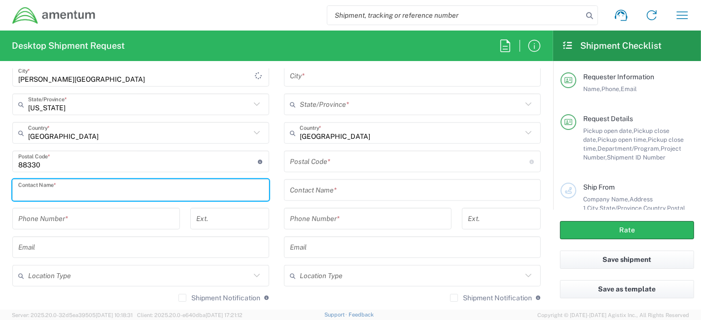
click at [85, 192] on input "text" at bounding box center [140, 190] width 245 height 17
paste input "Renee Batey"
type input "Renee Batey"
click at [69, 227] on div "Phone Number *" at bounding box center [96, 219] width 168 height 22
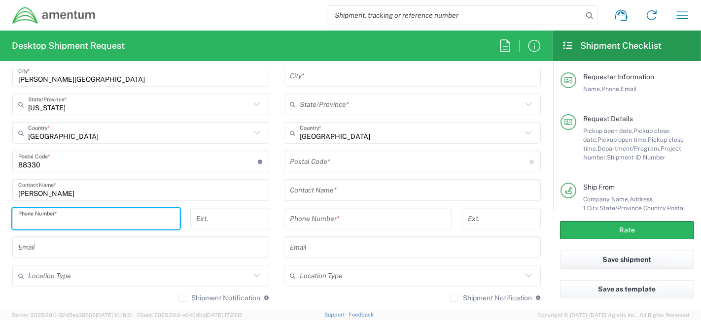
paste input "907-888-4172"
type input "907-888-4172"
click at [55, 243] on input "text" at bounding box center [140, 247] width 245 height 17
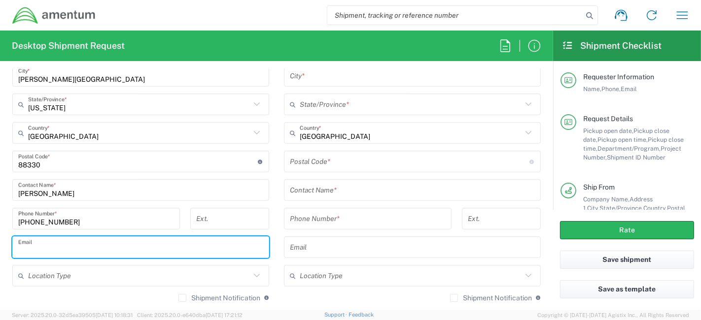
paste input "renee.batey@amentum.com"
type input "renee.batey@amentum.com"
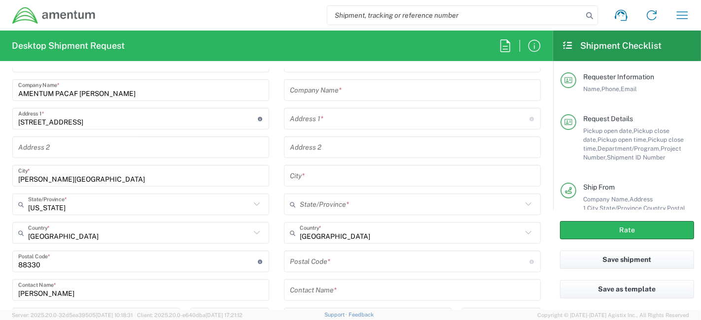
scroll to position [378, 0]
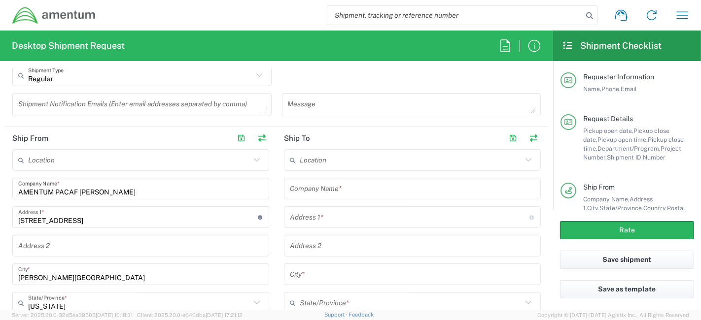
click at [180, 190] on input "AMENTUM PACAF HOLLOMAN" at bounding box center [140, 188] width 245 height 17
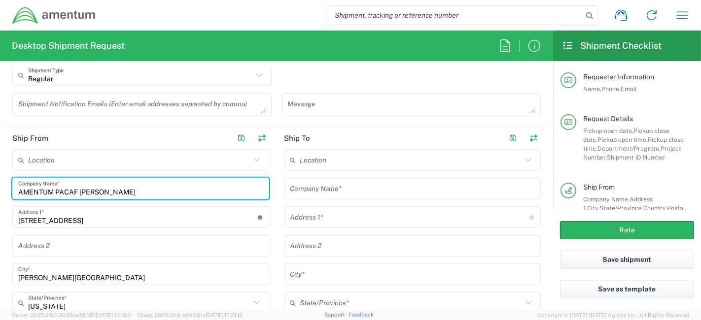
click at [180, 190] on input "AMENTUM PACAF HOLLOMAN" at bounding box center [140, 188] width 245 height 17
click at [369, 182] on input "text" at bounding box center [412, 188] width 245 height 17
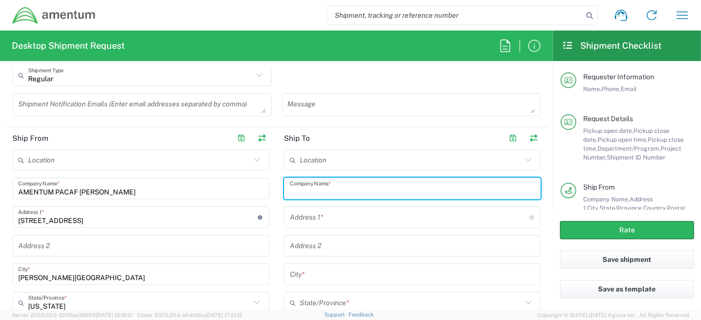
paste input "AMENTUM PACAF HOLLOMAN"
type input "AMENTUM PACAF MISAWA"
click at [355, 216] on input "text" at bounding box center [410, 217] width 240 height 17
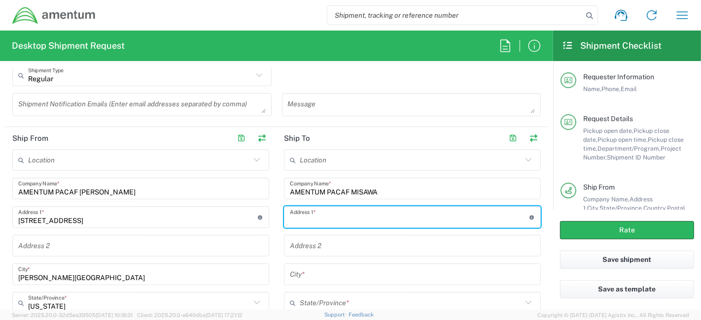
paste input "B1534 Trane Office Hirahata 64"
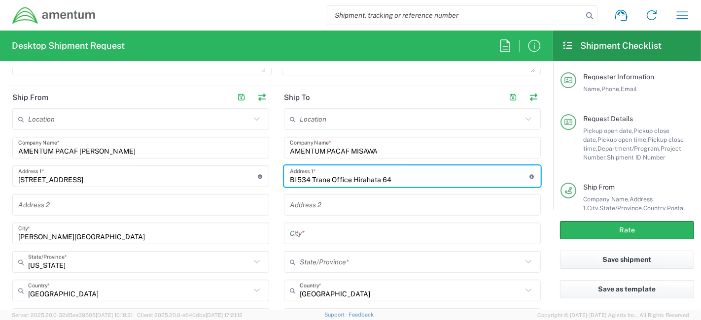
scroll to position [438, 0]
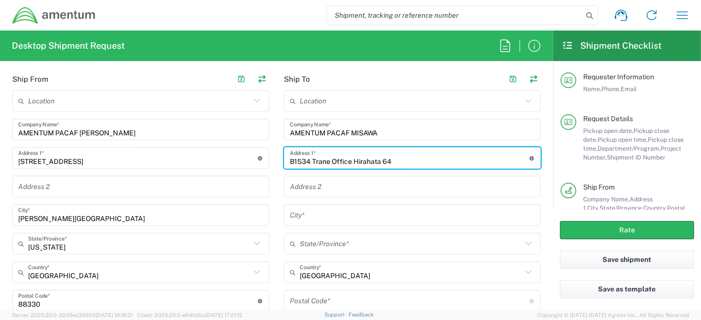
type input "B1534 Trane Office Hirahata 64"
click at [351, 214] on input "text" at bounding box center [412, 215] width 245 height 17
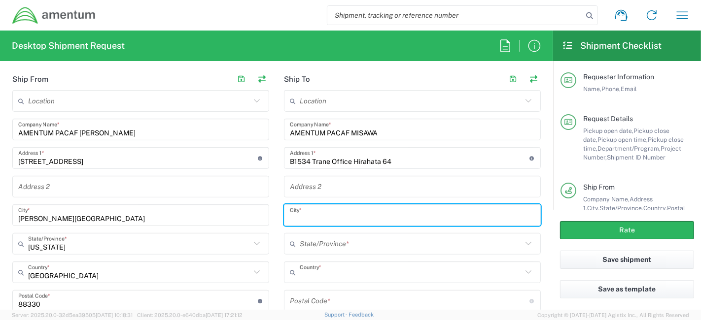
click at [320, 283] on div "Location 1002-4122-6 1006-5256-0 1026-8910-0 1281-0560-3 1369-6441-0 1402-6962-…" at bounding box center [412, 269] width 257 height 359
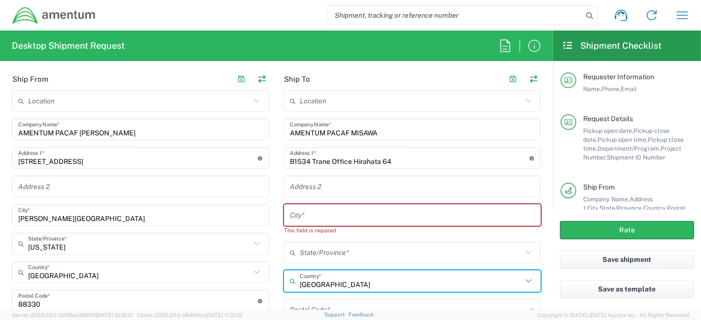
click at [330, 281] on input "United States" at bounding box center [411, 281] width 222 height 17
click at [350, 281] on input "United States" at bounding box center [411, 281] width 222 height 17
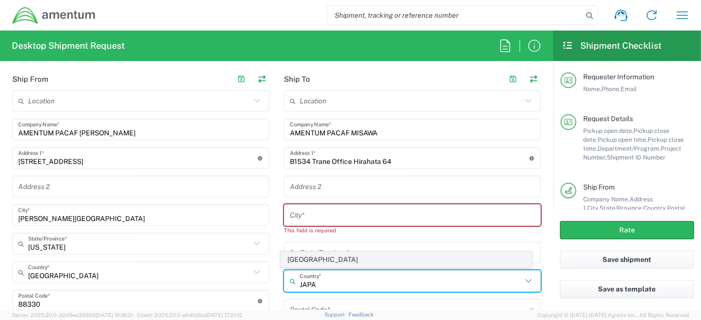
click at [325, 259] on span "Japan" at bounding box center [406, 259] width 251 height 15
type input "Japan"
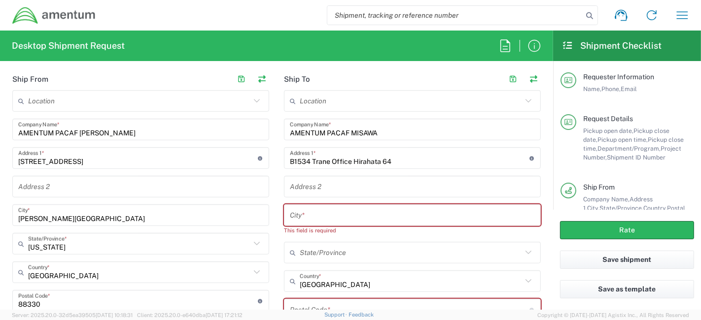
click at [339, 182] on input "text" at bounding box center [412, 186] width 245 height 17
click at [340, 216] on input "text" at bounding box center [412, 215] width 245 height 17
paste input "Misawa-shi"
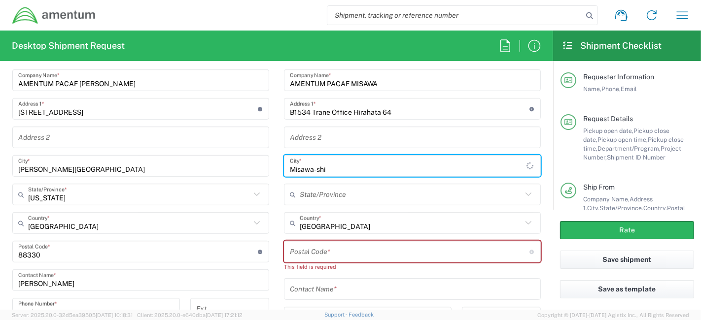
scroll to position [494, 0]
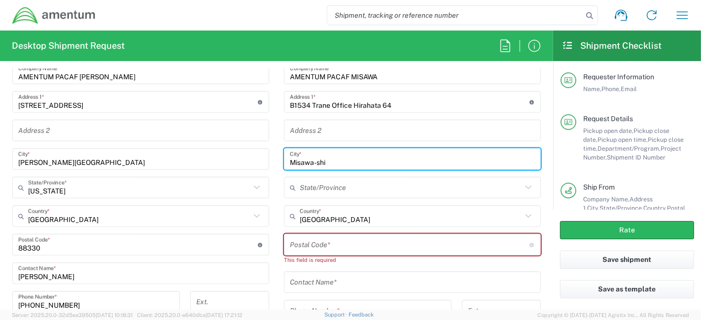
paste input "Aomori"
type input "Misawa-shi Aomori"
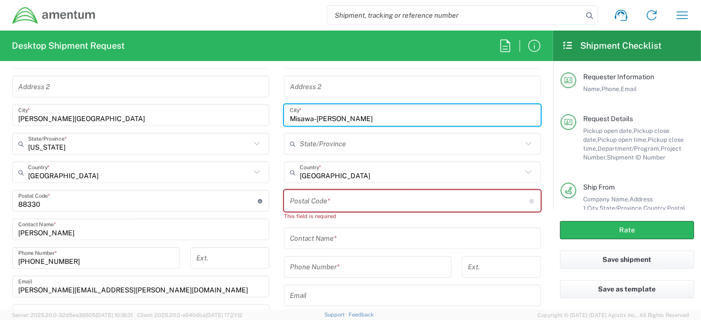
scroll to position [549, 0]
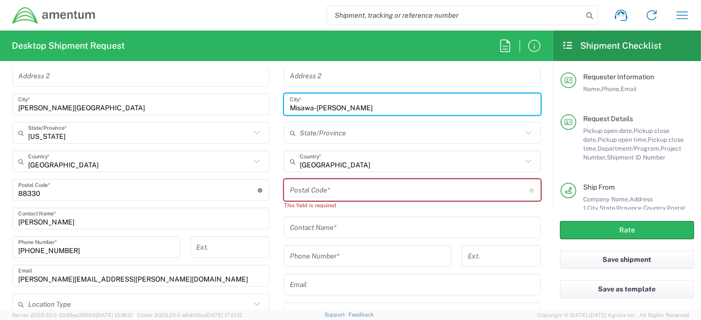
click at [374, 191] on input "undefined" at bounding box center [410, 190] width 240 height 17
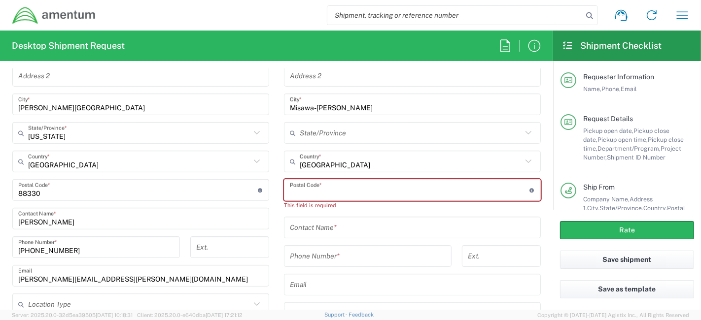
paste input "033-0012"
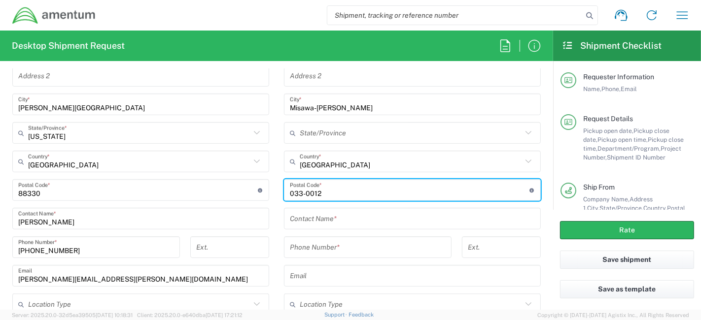
type input "033-0012"
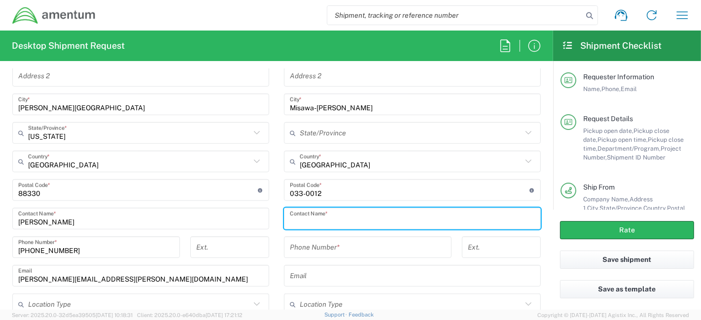
click at [362, 222] on input "text" at bounding box center [412, 218] width 245 height 17
paste input "Edward (Eddy) Dindore"
click at [330, 220] on input "Edward (Eddy) Dindore" at bounding box center [408, 218] width 237 height 17
type input "Edward Dindore"
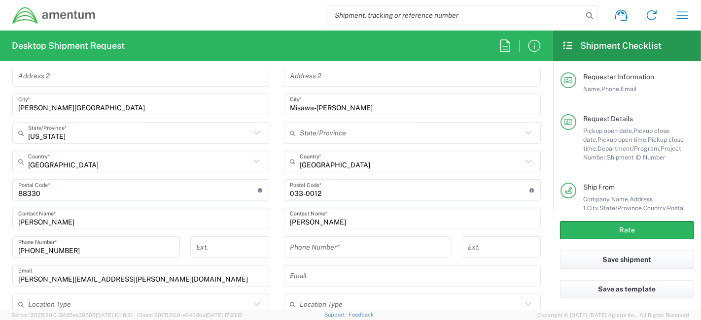
click at [396, 244] on input "tel" at bounding box center [368, 247] width 156 height 17
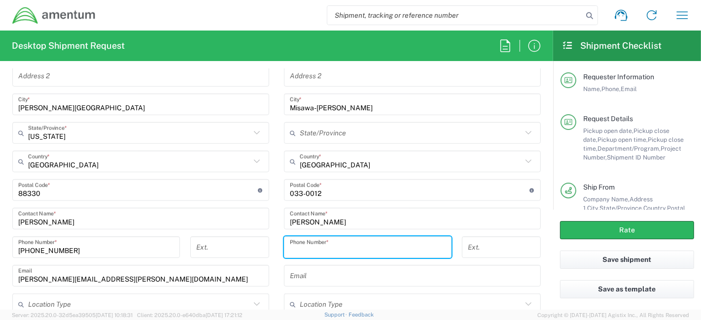
paste input "671-486-0137"
type input "671-486-0137"
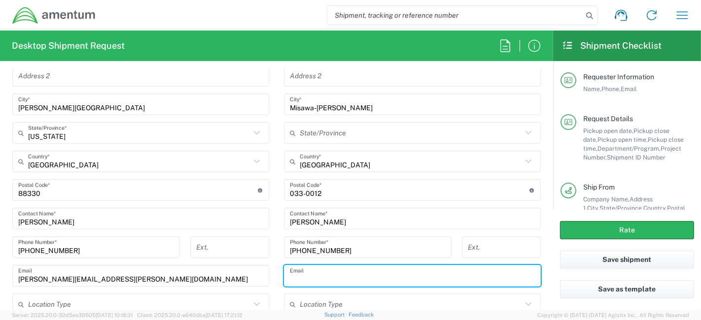
click at [344, 273] on input "text" at bounding box center [412, 276] width 245 height 17
paste input "Edward.Dindore@Amentum.com"
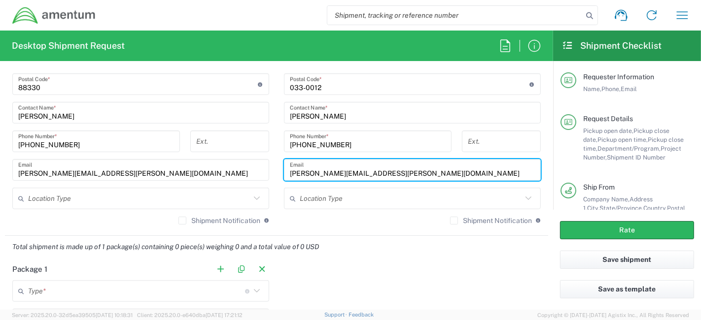
scroll to position [679, 0]
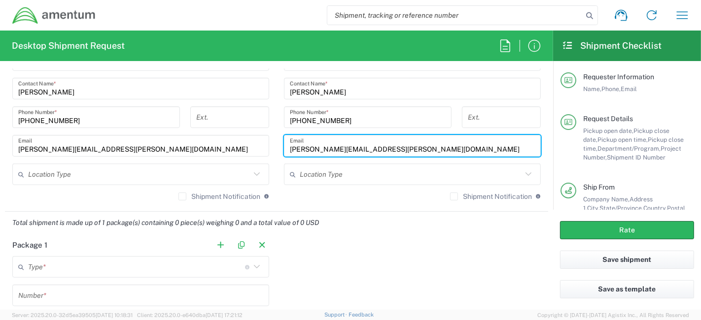
type input "Edward.Dindore@Amentum.com"
click at [180, 173] on input "text" at bounding box center [139, 174] width 222 height 17
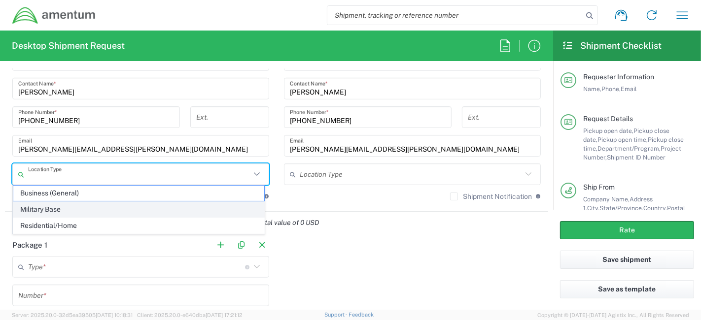
click at [160, 209] on span "Military Base" at bounding box center [138, 209] width 251 height 15
type input "Military Base"
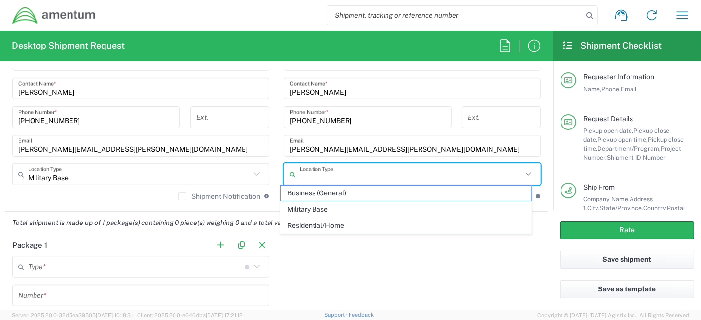
click at [314, 176] on input "text" at bounding box center [411, 174] width 222 height 17
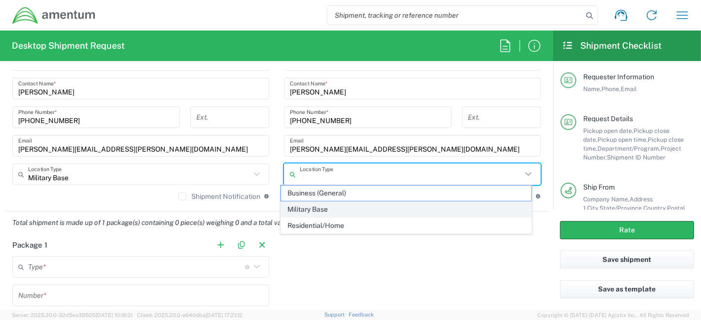
click at [318, 210] on span "Military Base" at bounding box center [406, 209] width 251 height 15
type input "Military Base"
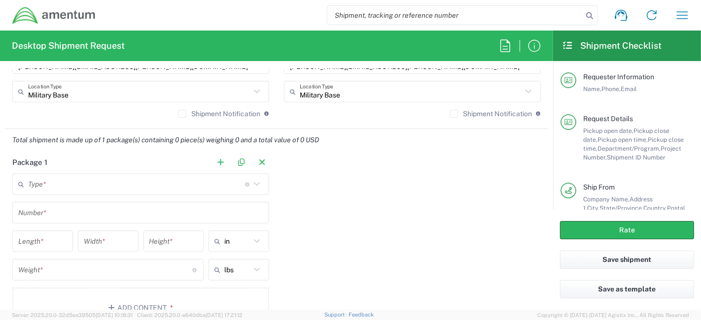
scroll to position [766, 0]
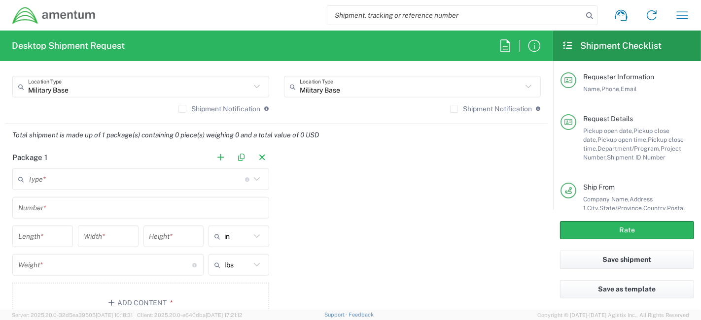
click at [250, 177] on icon at bounding box center [256, 179] width 13 height 13
click at [254, 178] on icon at bounding box center [257, 178] width 6 height 3
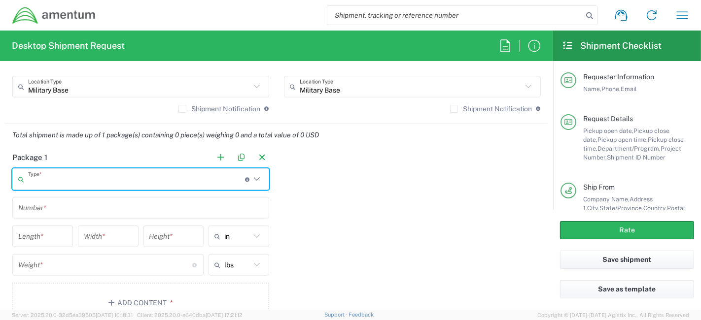
click at [221, 178] on input "text" at bounding box center [136, 179] width 217 height 17
click at [211, 178] on input "text" at bounding box center [136, 179] width 217 height 17
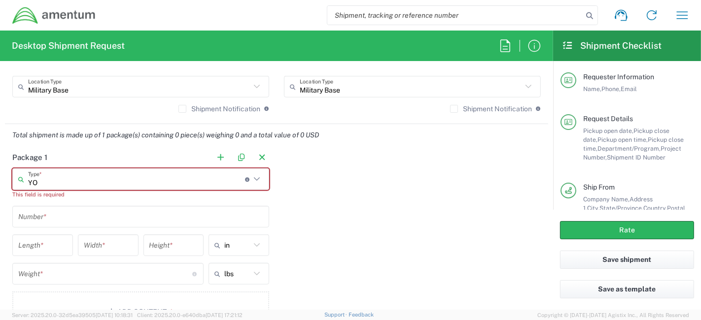
type input "Y"
click at [369, 214] on div "Package 1 Type * Material used to package goods Crate(s) Envelope Pallet(s) Ove…" at bounding box center [276, 242] width 543 height 193
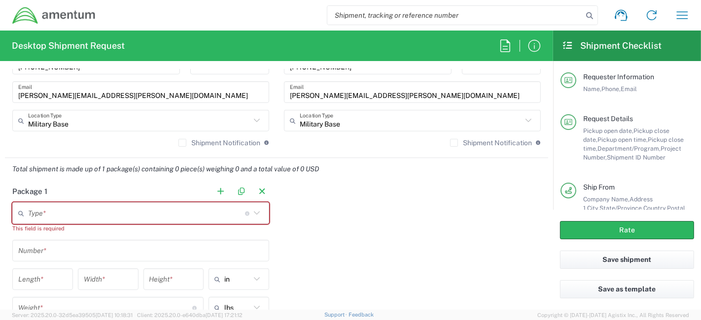
scroll to position [746, 0]
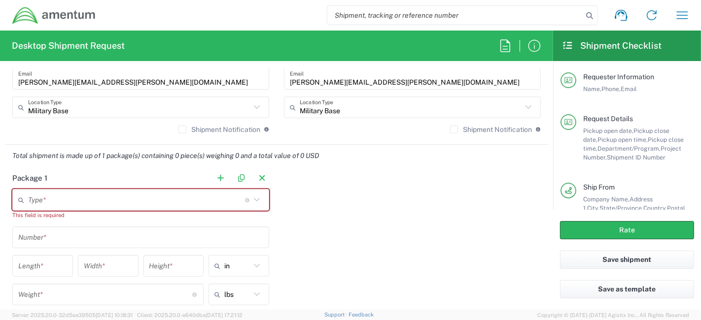
click at [254, 198] on icon at bounding box center [257, 199] width 6 height 3
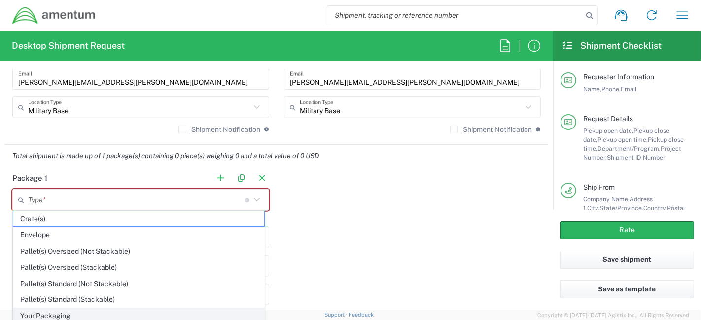
click at [133, 314] on span "Your Packaging" at bounding box center [138, 316] width 251 height 15
type input "Your Packaging"
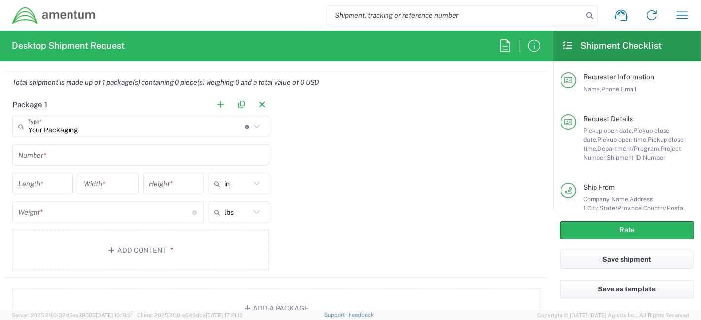
scroll to position [821, 0]
click at [97, 155] on input "text" at bounding box center [140, 153] width 245 height 17
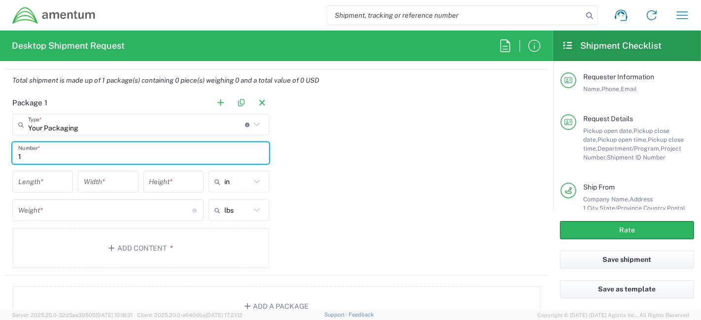
type input "1"
click at [50, 185] on input "number" at bounding box center [42, 181] width 49 height 17
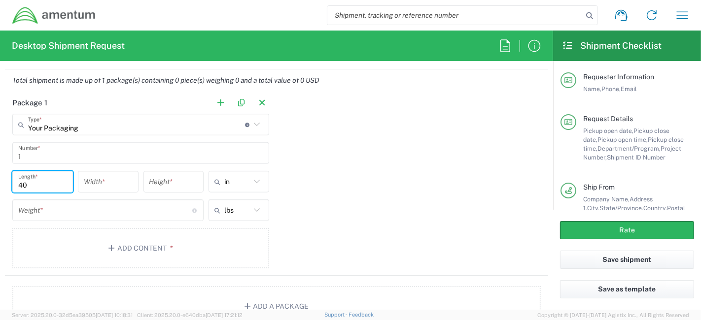
type input "40"
type input "8"
type input "9.6"
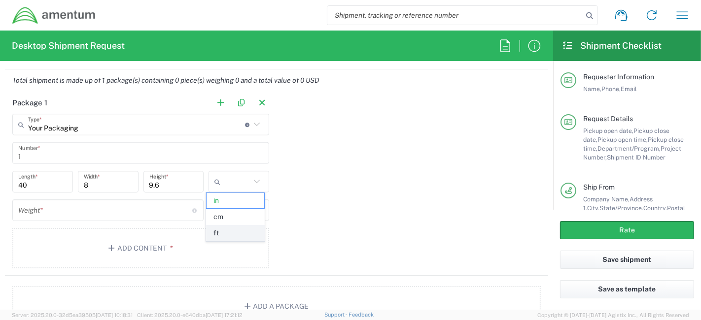
click at [213, 230] on span "ft" at bounding box center [235, 233] width 58 height 15
type input "3.33"
type input "0.67"
type input "0.8"
type input "ft"
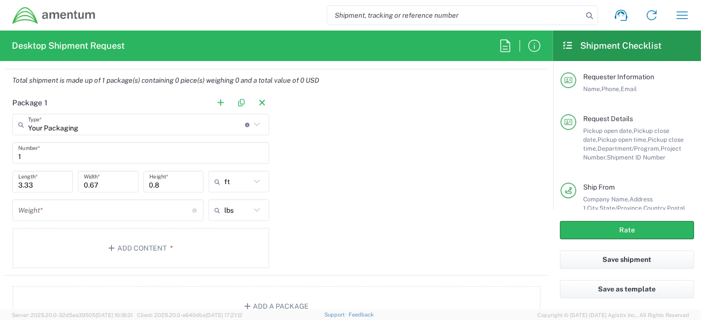
click at [111, 213] on input "number" at bounding box center [105, 210] width 174 height 17
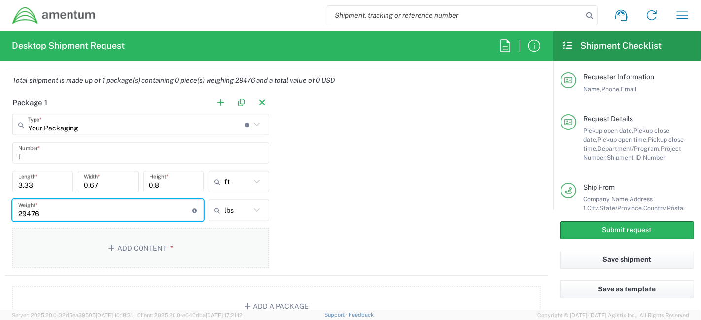
type input "29476"
click at [127, 248] on button "Add Content *" at bounding box center [140, 248] width 257 height 40
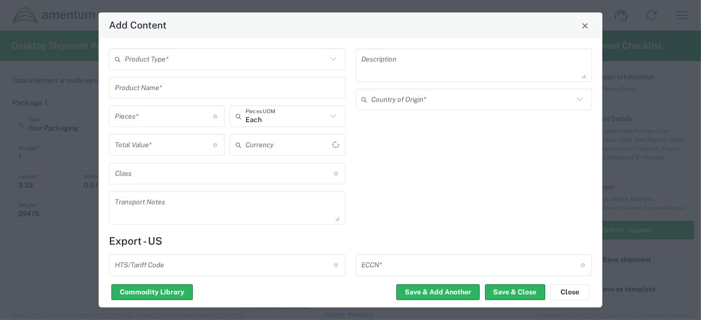
click at [244, 66] on input "text" at bounding box center [226, 59] width 202 height 17
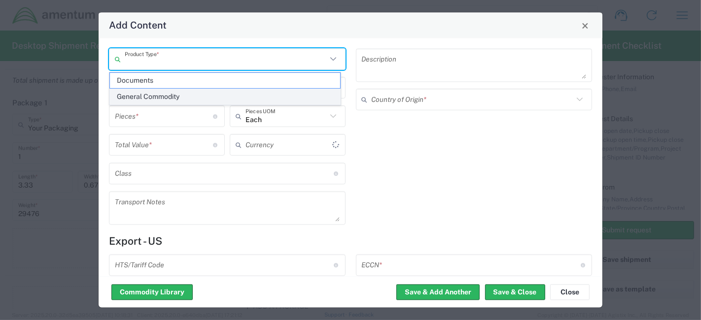
type input "US Dollar"
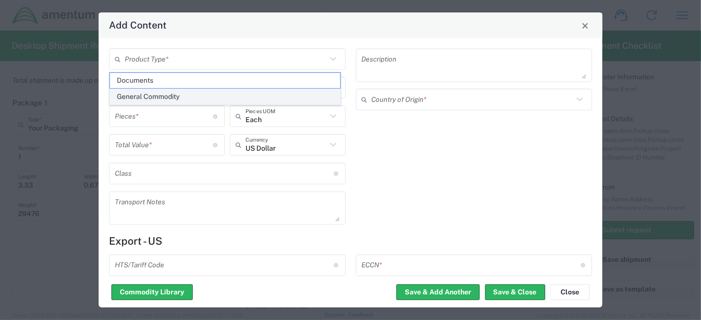
click at [205, 101] on span "General Commodity" at bounding box center [225, 96] width 230 height 15
type input "General Commodity"
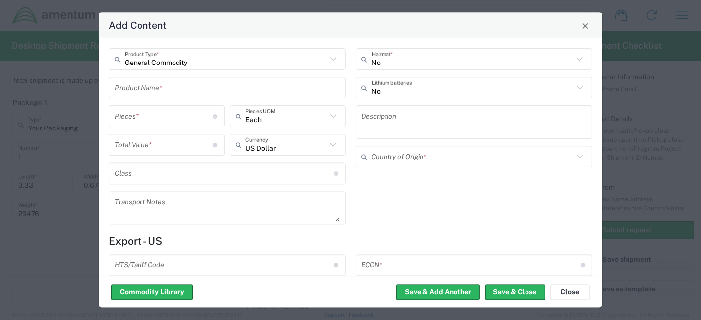
click at [191, 89] on input "text" at bounding box center [227, 87] width 225 height 17
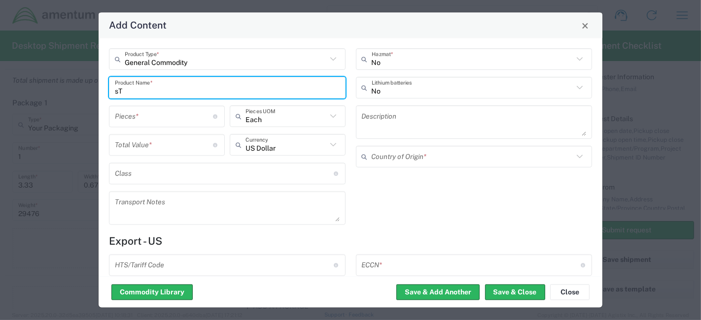
type input "s"
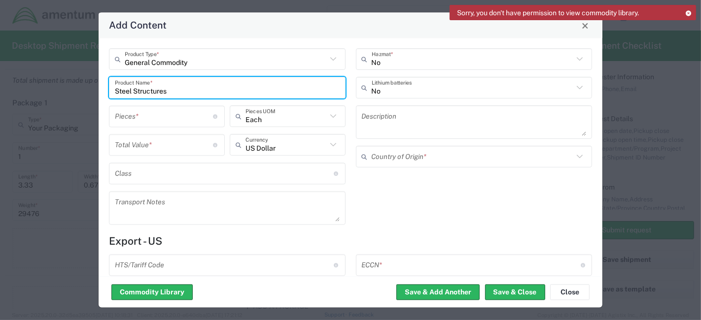
type input "Steel Structures"
click at [184, 117] on input "number" at bounding box center [164, 116] width 99 height 17
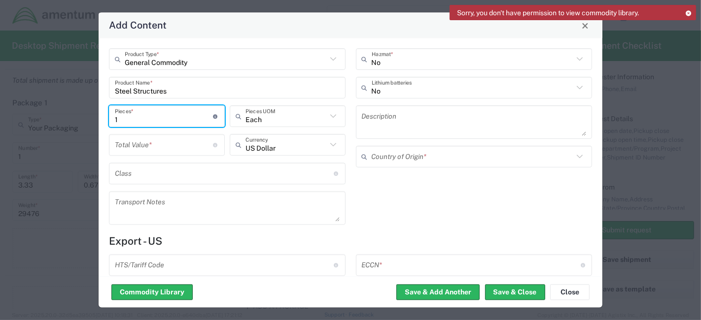
type input "1"
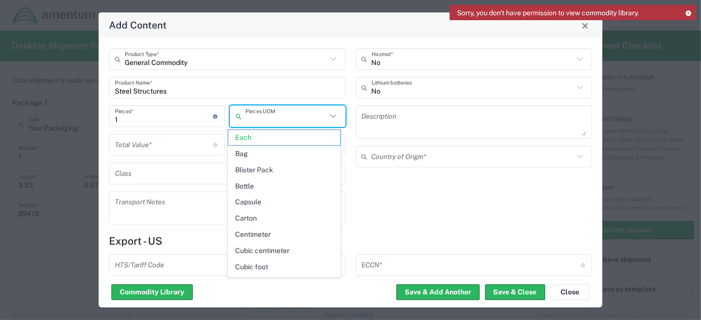
click at [284, 119] on input "text" at bounding box center [285, 116] width 81 height 17
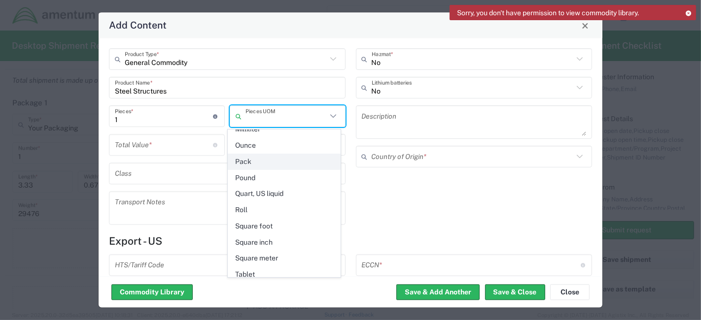
click at [306, 155] on span "Pack" at bounding box center [284, 161] width 112 height 15
type input "Pack"
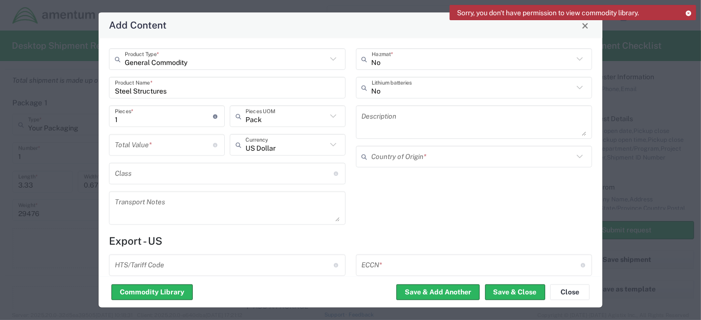
click at [200, 149] on input "number" at bounding box center [164, 145] width 99 height 17
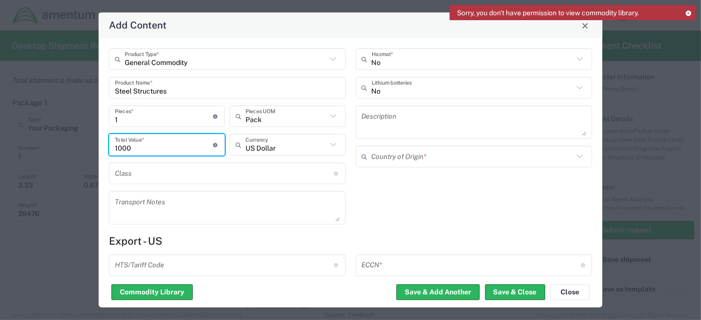
type input "1000"
click at [193, 171] on input "text" at bounding box center [224, 173] width 219 height 17
click at [392, 205] on div "No Hazmat * No Lithium batteries Description Country of Origin *" at bounding box center [473, 140] width 247 height 183
click at [434, 116] on textarea at bounding box center [474, 123] width 225 height 28
click at [262, 88] on input "Steel Structures" at bounding box center [227, 87] width 225 height 17
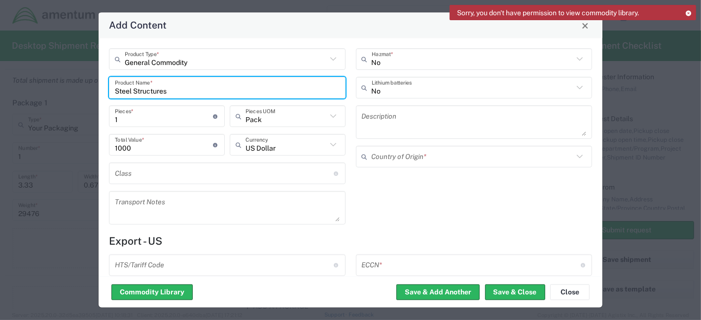
click at [407, 127] on textarea at bounding box center [474, 123] width 225 height 28
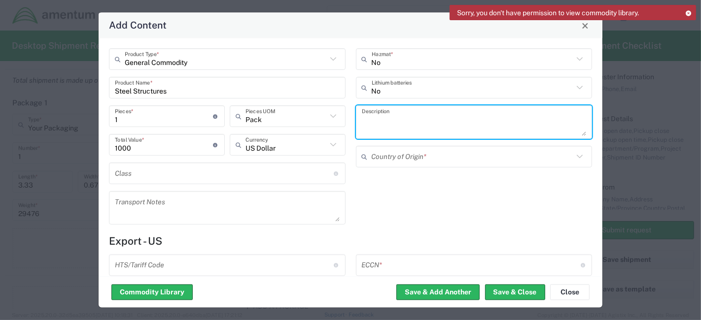
paste textarea "This is an assorted steel structures for racking system - USED"
type textarea "This is an assorted steel structures for racking system - USED"
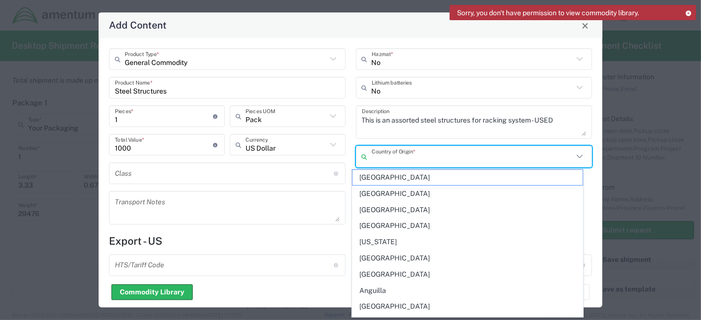
click at [414, 157] on input "text" at bounding box center [473, 156] width 202 height 17
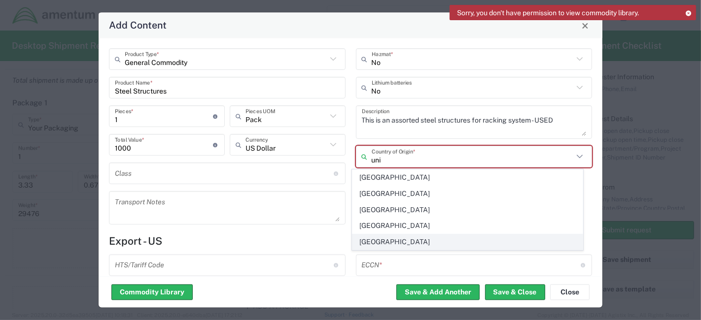
click at [405, 241] on span "United States" at bounding box center [467, 242] width 230 height 15
type input "United States"
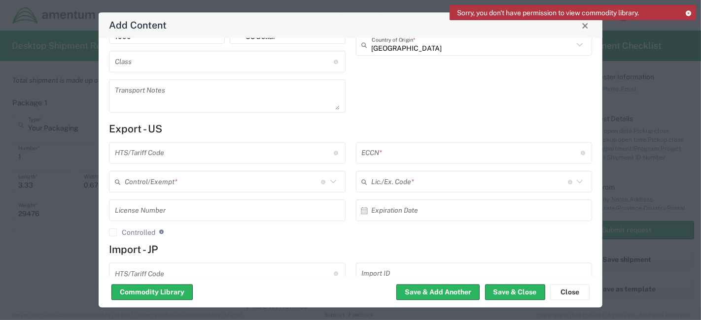
scroll to position [114, 0]
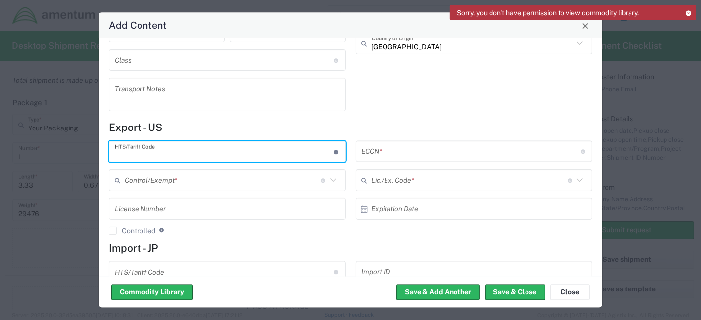
click at [231, 153] on input "text" at bounding box center [224, 151] width 219 height 17
type input "0000.00.0000"
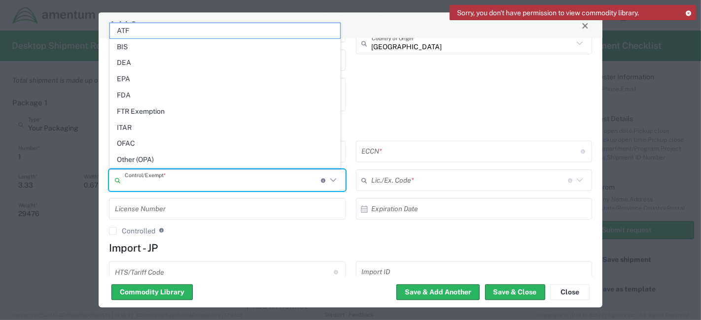
click at [220, 178] on input "text" at bounding box center [223, 180] width 196 height 17
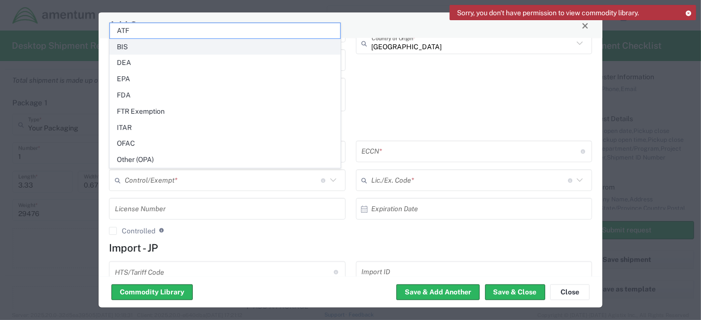
click at [147, 50] on span "BIS" at bounding box center [225, 46] width 230 height 15
type input "BIS"
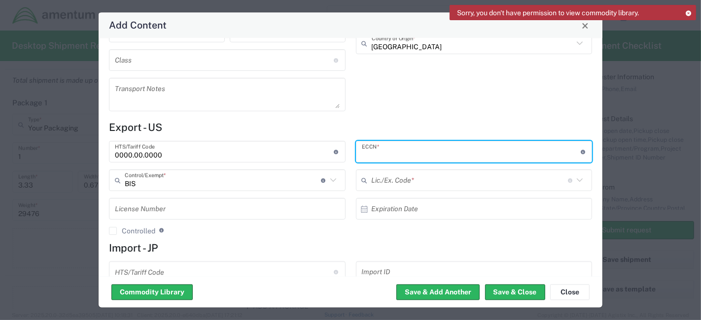
click at [375, 150] on input "text" at bounding box center [471, 151] width 219 height 17
type input "00000"
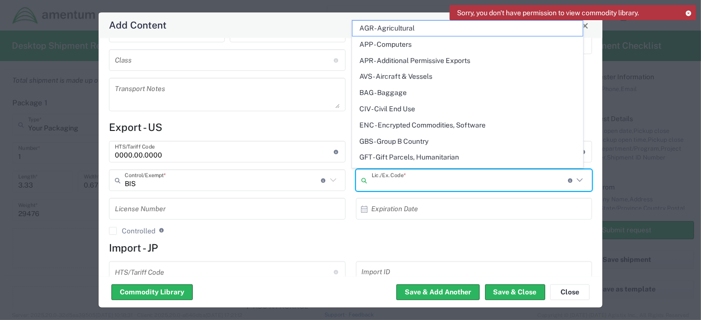
click at [407, 175] on input "text" at bounding box center [470, 180] width 196 height 17
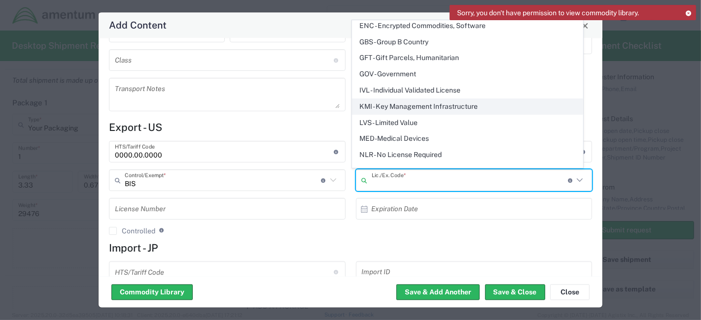
scroll to position [101, 0]
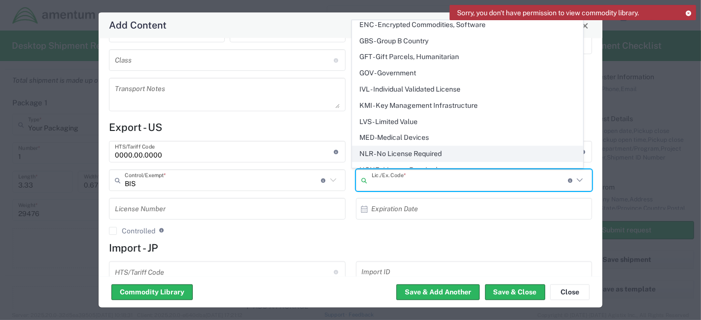
click at [407, 148] on span "NLR - No License Required" at bounding box center [467, 153] width 230 height 15
type input "NLR - No License Required"
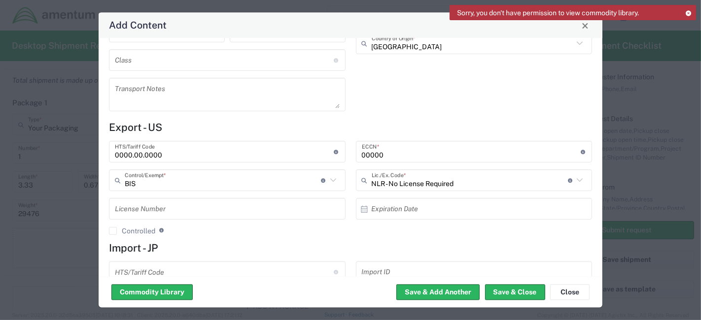
scroll to position [152, 0]
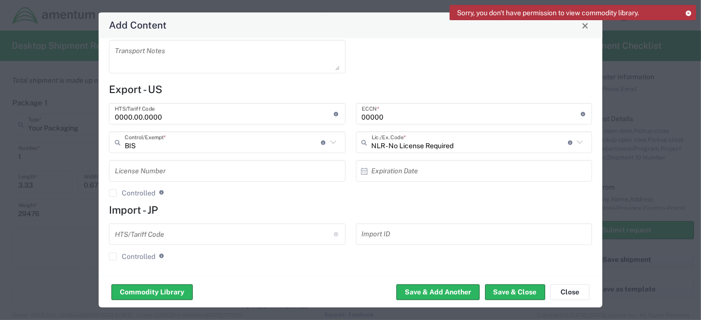
click at [263, 230] on input "text" at bounding box center [224, 234] width 219 height 17
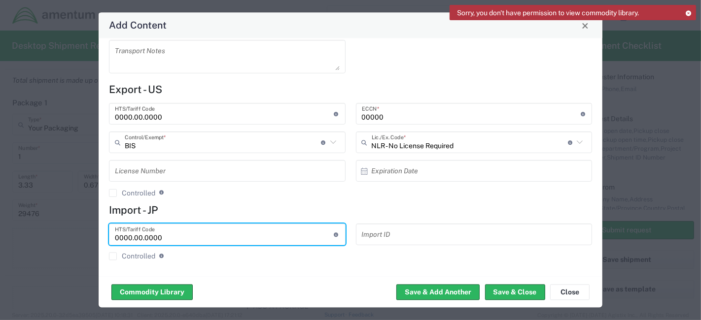
type input "0000.00.0000"
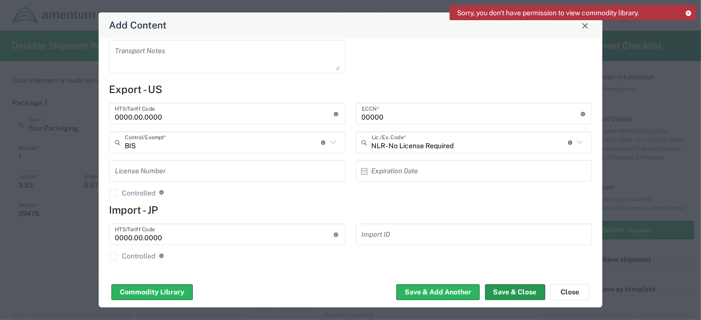
click at [510, 291] on button "Save & Close" at bounding box center [515, 293] width 60 height 16
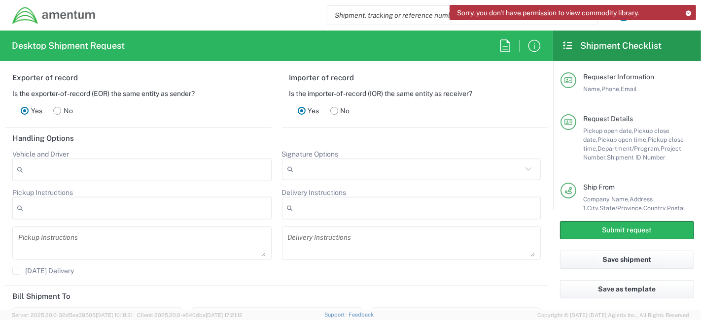
scroll to position [1352, 0]
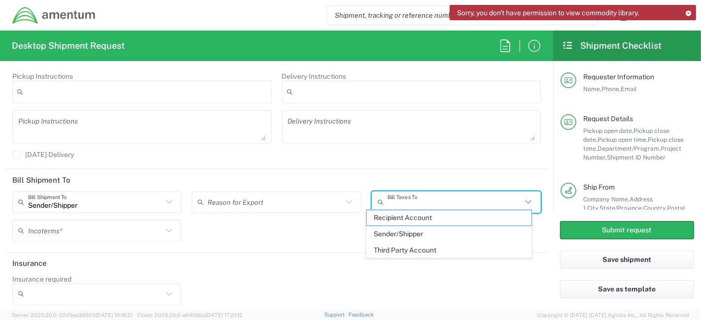
click at [411, 196] on input "text" at bounding box center [454, 202] width 135 height 17
click at [410, 230] on span "Sender/Shipper" at bounding box center [449, 234] width 165 height 15
type input "Sender/Shipper"
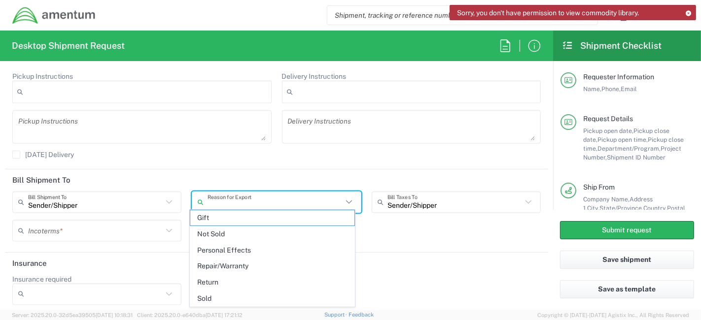
click at [312, 199] on input "text" at bounding box center [274, 202] width 135 height 17
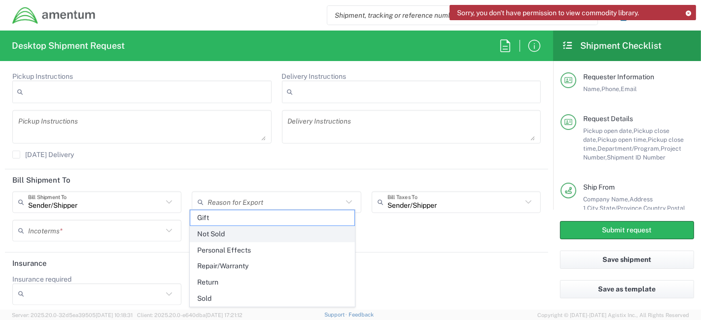
click at [275, 229] on span "Not Sold" at bounding box center [272, 234] width 165 height 15
type input "Not Sold"
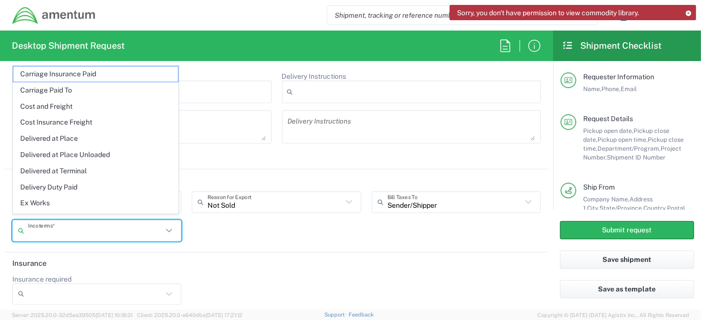
click at [143, 227] on input "text" at bounding box center [95, 230] width 135 height 17
click at [100, 184] on span "Delivery Duty Paid" at bounding box center [95, 187] width 165 height 15
type input "Sender/Shipper"
type input "Delivery Duty Paid"
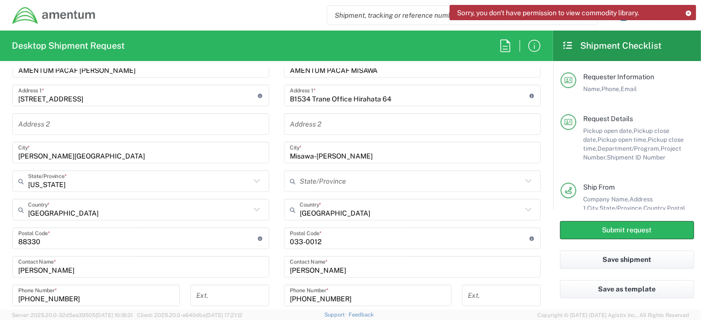
scroll to position [475, 0]
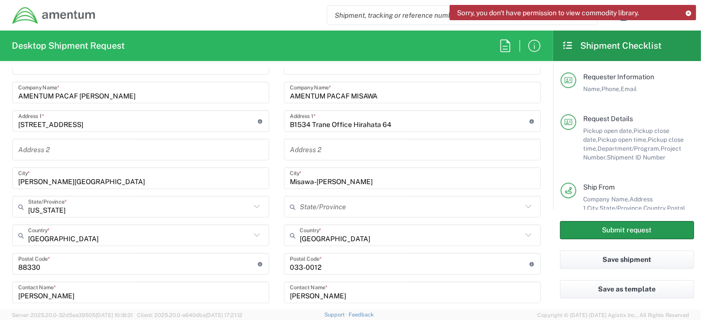
click at [562, 230] on button "Submit request" at bounding box center [627, 230] width 134 height 18
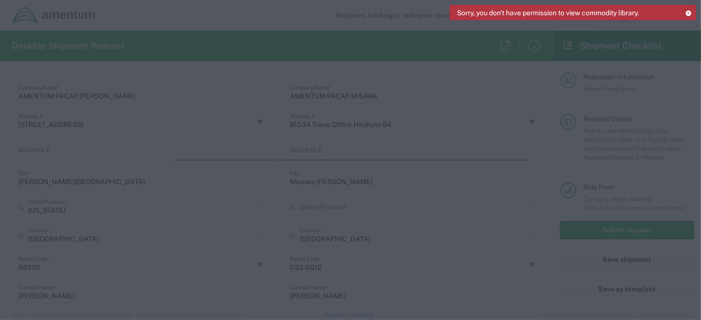
click at [562, 12] on icon at bounding box center [688, 12] width 7 height 5
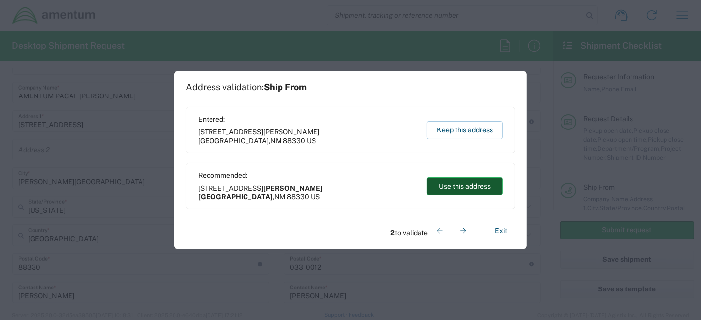
click at [477, 184] on button "Use this address" at bounding box center [465, 186] width 76 height 18
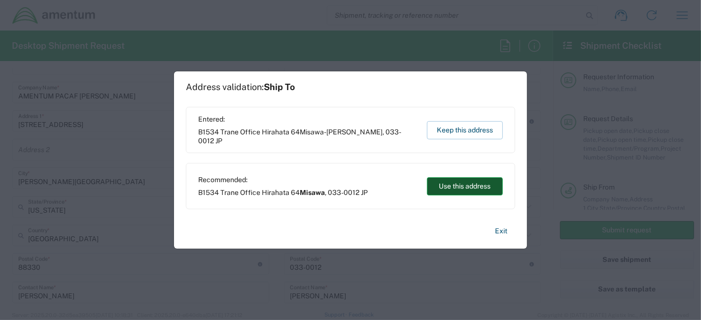
click at [477, 184] on button "Use this address" at bounding box center [465, 186] width 76 height 18
type input "Holloman Air Force Base"
type input "New Mexico"
type input "Misawa"
type input "Japan"
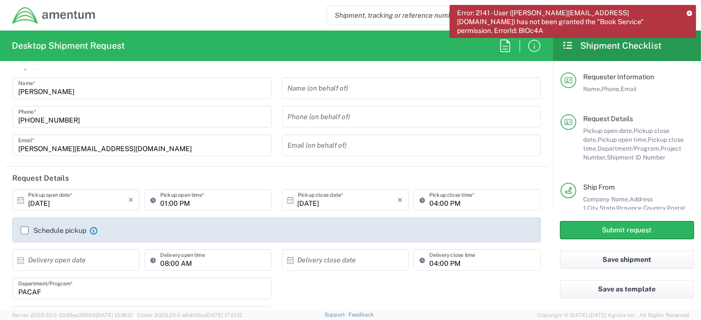
scroll to position [0, 0]
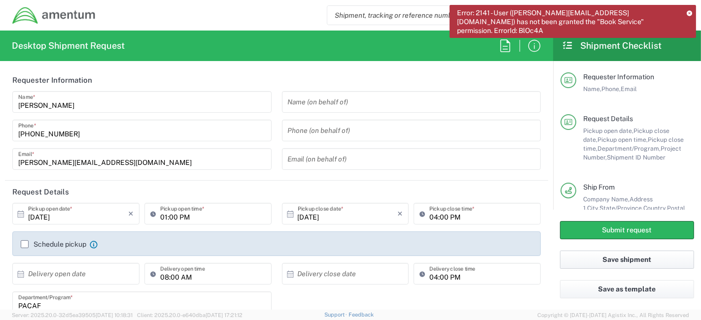
click at [562, 257] on button "Save shipment" at bounding box center [627, 260] width 134 height 18
click at [562, 12] on div "Error: 2141 - User (rodpatrick.marahay@amentum.com) has not been granted the "B…" at bounding box center [572, 21] width 246 height 33
click at [562, 12] on icon at bounding box center [689, 12] width 5 height 5
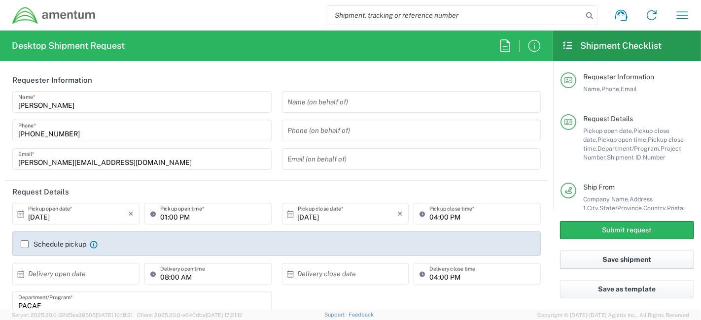
click at [562, 268] on button "Save shipment" at bounding box center [627, 260] width 134 height 18
click at [562, 261] on button "Save shipment" at bounding box center [627, 260] width 134 height 18
drag, startPoint x: 635, startPoint y: 260, endPoint x: 641, endPoint y: 260, distance: 5.9
click at [562, 260] on button "Save shipment" at bounding box center [627, 260] width 134 height 18
drag, startPoint x: 641, startPoint y: 260, endPoint x: 648, endPoint y: 289, distance: 29.8
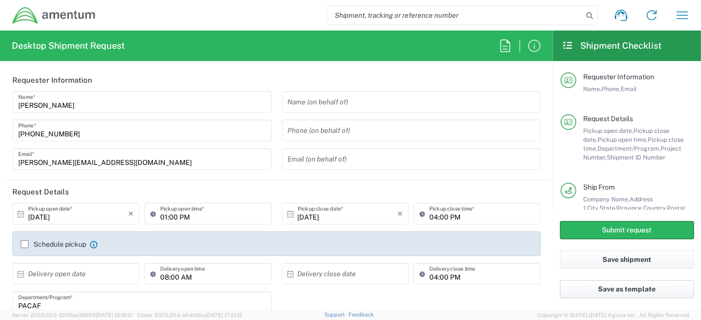
click at [562, 289] on button "Save as template" at bounding box center [627, 289] width 134 height 18
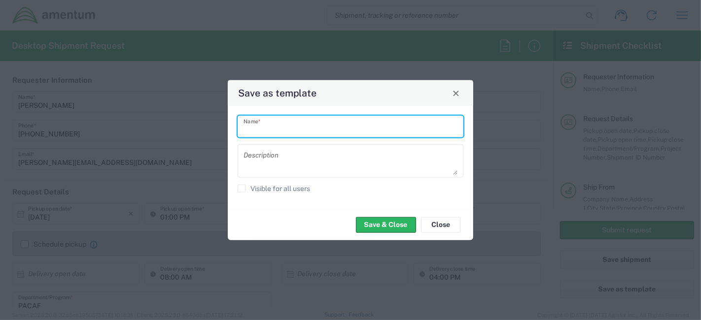
click at [384, 125] on input "text" at bounding box center [350, 126] width 214 height 17
type input "Holloman to Misawa"
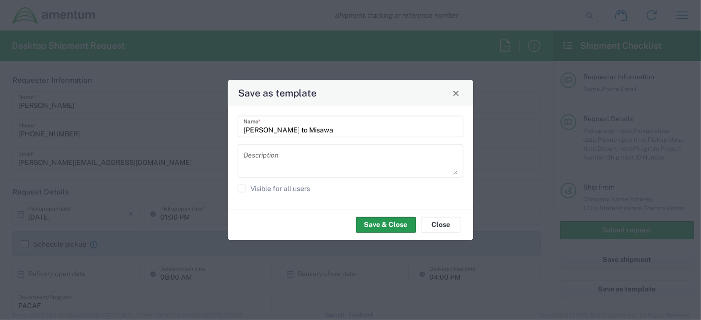
click at [369, 220] on button "Save & Close" at bounding box center [386, 225] width 60 height 16
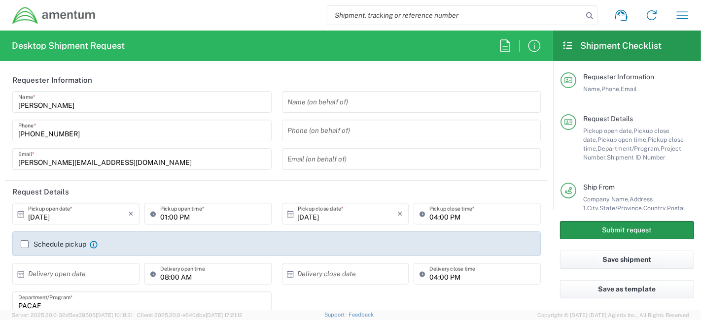
click at [562, 229] on button "Submit request" at bounding box center [627, 230] width 134 height 18
click at [562, 233] on button "Submit request" at bounding box center [627, 230] width 134 height 18
click at [562, 230] on button "Submit request" at bounding box center [627, 230] width 134 height 18
click at [562, 257] on button "Save shipment" at bounding box center [627, 260] width 134 height 18
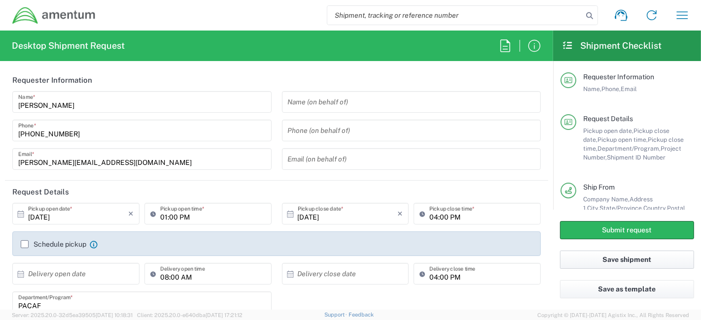
click at [562, 257] on button "Save shipment" at bounding box center [627, 260] width 134 height 18
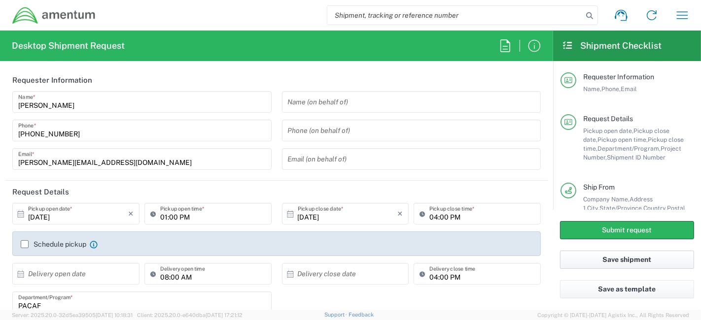
click at [562, 257] on button "Save shipment" at bounding box center [627, 260] width 134 height 18
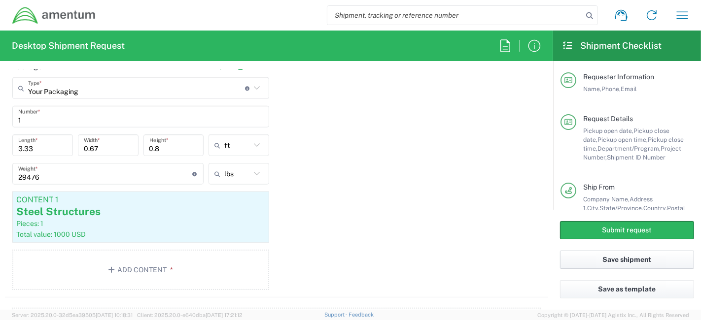
scroll to position [858, 0]
click at [250, 149] on div "ft" at bounding box center [238, 145] width 61 height 22
type input "ft"
click at [48, 151] on div "3.33 Length *" at bounding box center [42, 145] width 61 height 22
click at [46, 145] on input "3.33" at bounding box center [42, 145] width 49 height 17
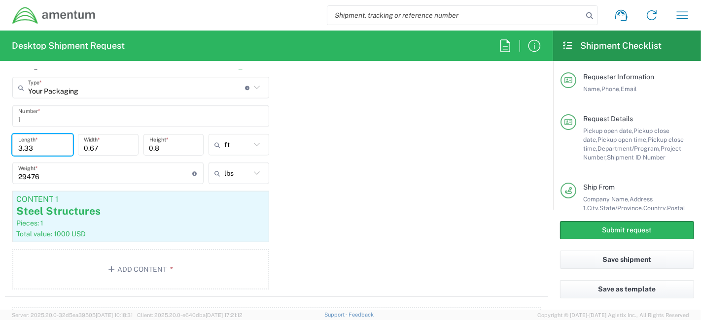
click at [46, 145] on input "3.33" at bounding box center [42, 145] width 49 height 17
type input "40"
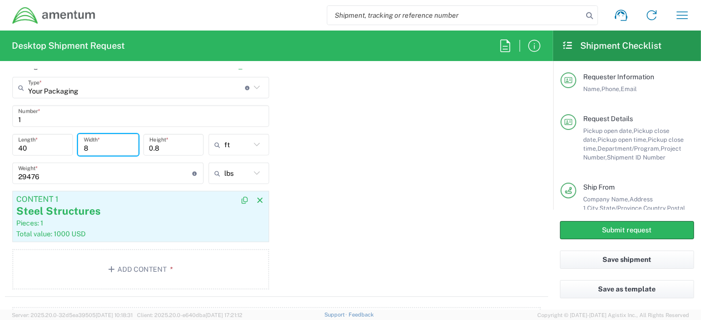
type input "8"
type input "9.6"
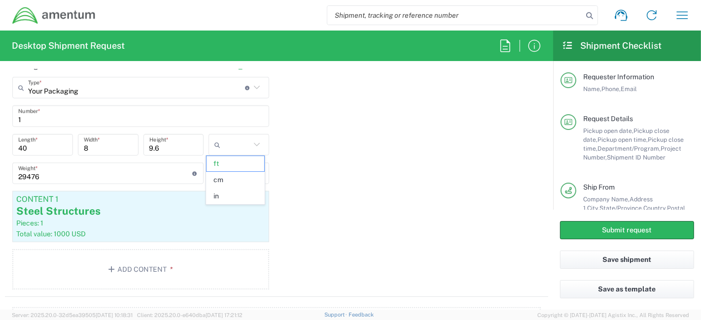
click at [288, 262] on div "Package 1 Your Packaging Type * Material used to package goods Crate(s) Envelop…" at bounding box center [276, 176] width 543 height 242
type input "ft"
click at [562, 262] on button "Save shipment" at bounding box center [627, 260] width 134 height 18
click at [562, 261] on button "Save shipment" at bounding box center [627, 260] width 134 height 18
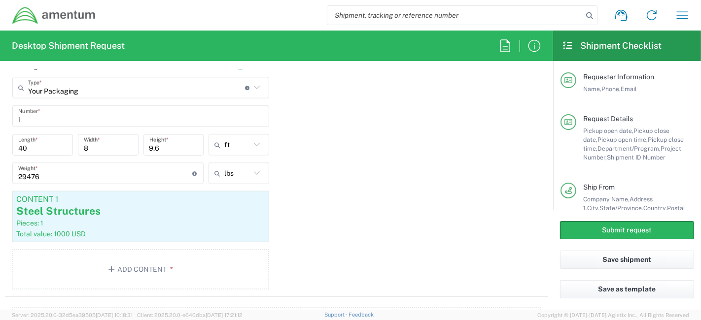
click at [440, 197] on div "Package 1 Your Packaging Type * Material used to package goods Crate(s) Envelop…" at bounding box center [276, 176] width 543 height 242
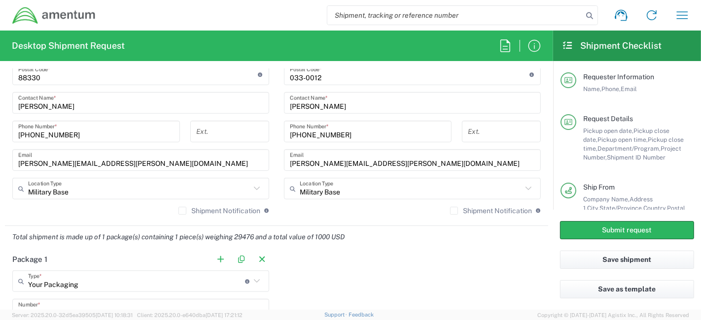
scroll to position [706, 0]
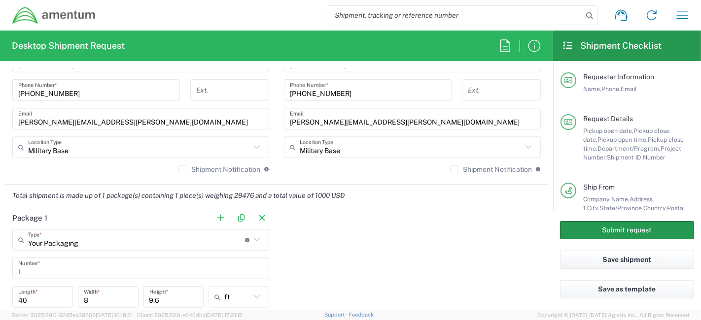
click at [562, 231] on button "Submit request" at bounding box center [627, 230] width 134 height 18
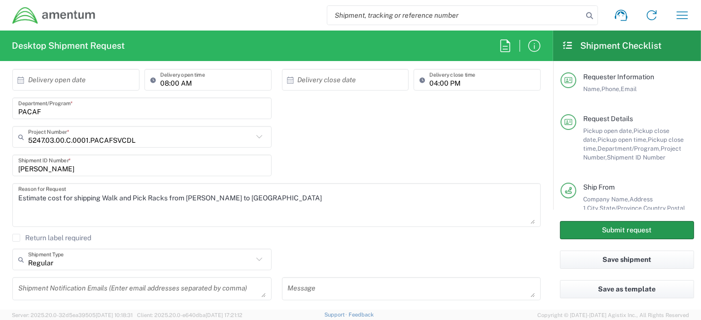
scroll to position [0, 0]
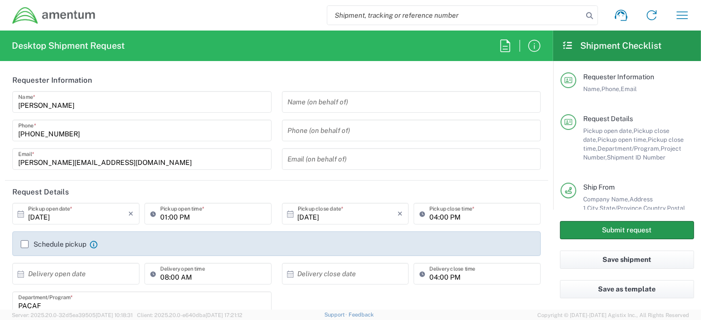
click at [562, 228] on button "Submit request" at bounding box center [627, 230] width 134 height 18
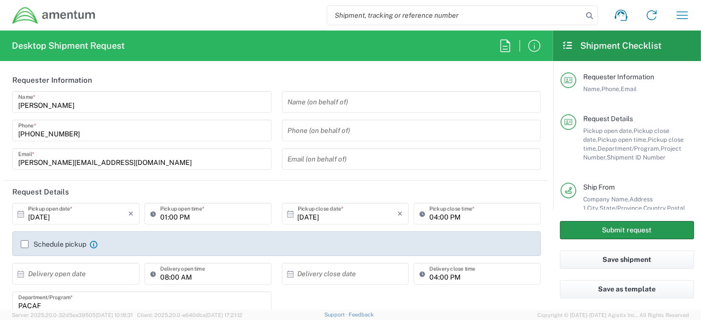
click at [562, 228] on button "Submit request" at bounding box center [627, 230] width 134 height 18
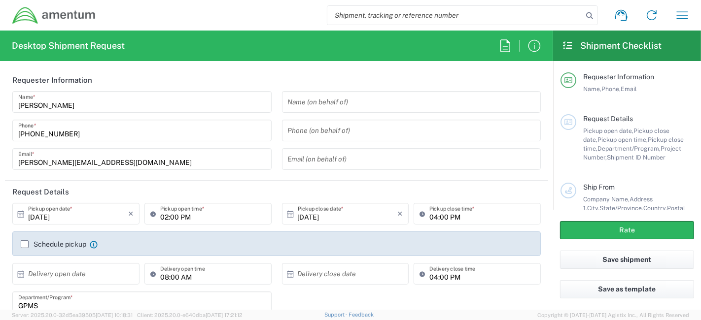
type input "[GEOGRAPHIC_DATA]"
type input "GPMS"
click at [575, 42] on h2 "Shipment Checklist" at bounding box center [612, 46] width 100 height 12
click at [566, 44] on icon at bounding box center [567, 45] width 11 height 9
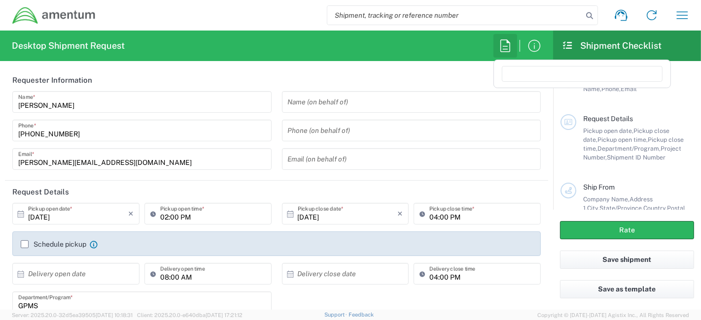
click at [510, 44] on icon "button" at bounding box center [505, 45] width 10 height 12
click at [530, 46] on icon "button" at bounding box center [534, 46] width 16 height 16
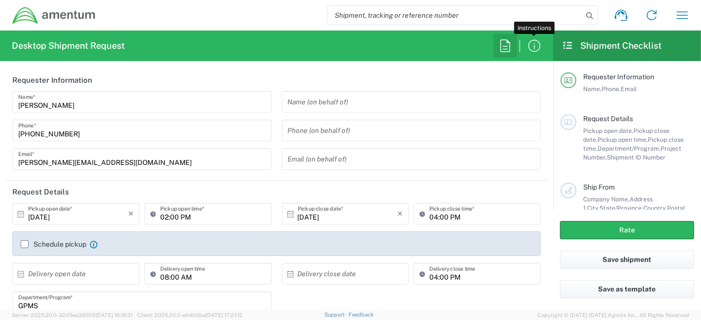
click at [505, 46] on icon "button" at bounding box center [505, 45] width 10 height 12
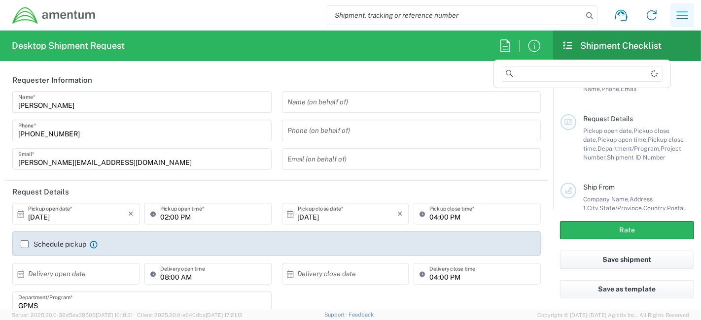
click at [672, 13] on button "button" at bounding box center [682, 15] width 24 height 24
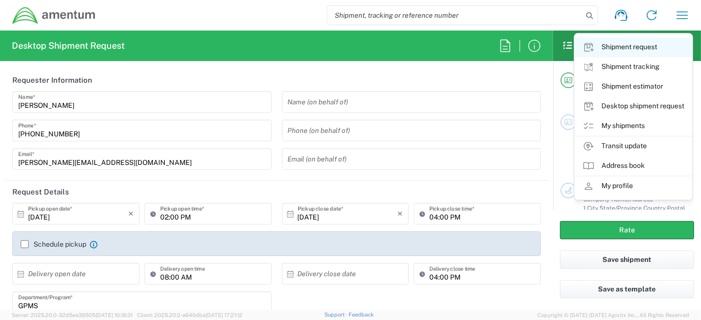
click at [642, 47] on link "Shipment request" at bounding box center [633, 47] width 117 height 20
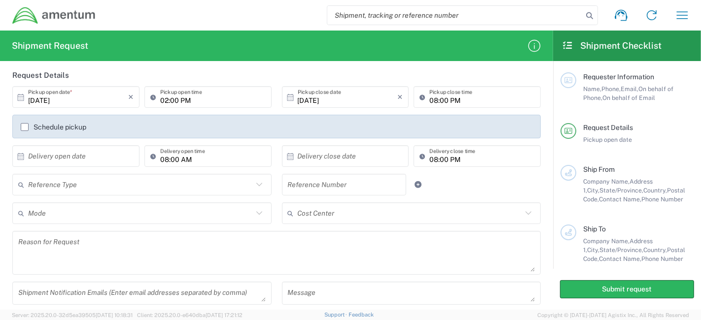
scroll to position [103, 0]
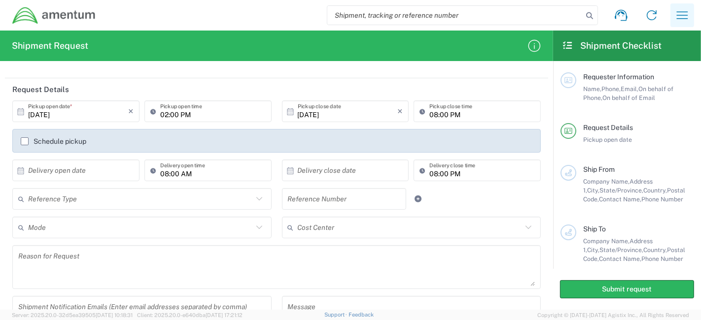
click at [682, 16] on icon "button" at bounding box center [682, 15] width 16 height 16
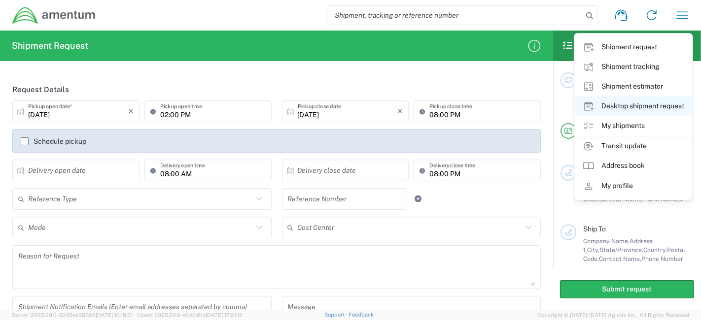
click at [635, 108] on link "Desktop shipment request" at bounding box center [633, 107] width 117 height 20
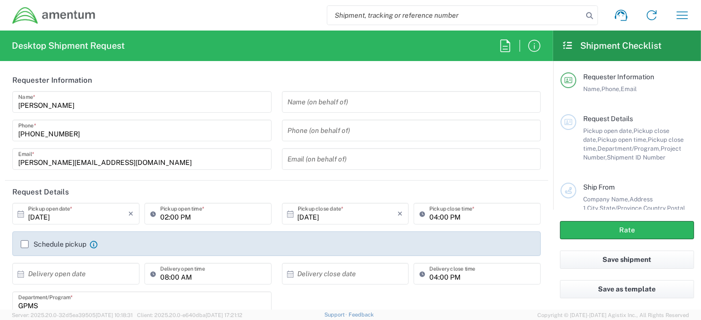
type input "GPMS"
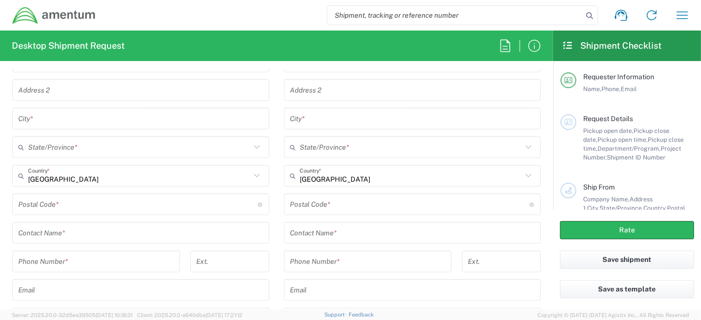
scroll to position [514, 0]
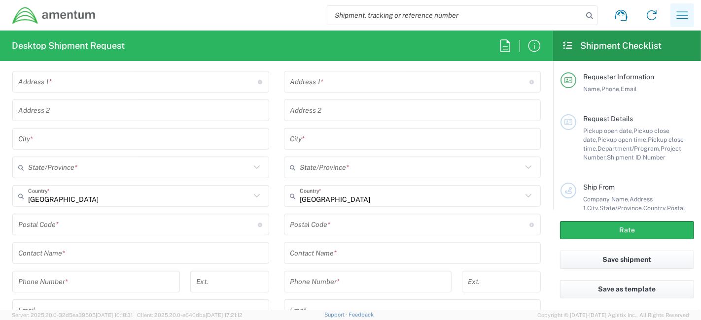
click at [679, 17] on icon "button" at bounding box center [682, 15] width 16 height 16
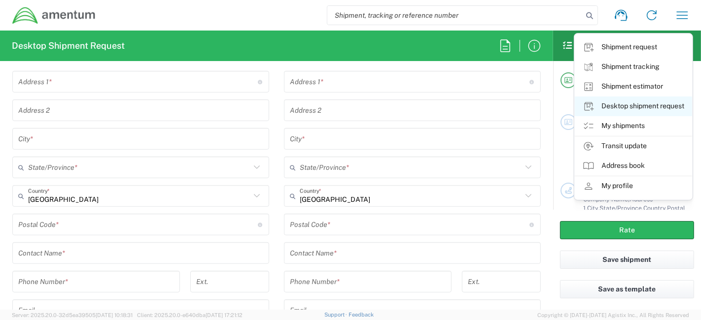
click at [636, 106] on link "Desktop shipment request" at bounding box center [633, 107] width 117 height 20
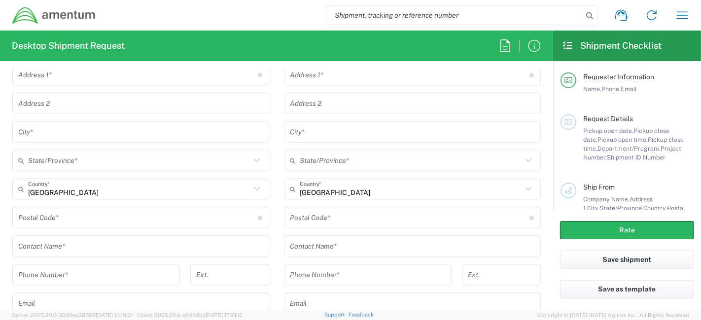
scroll to position [0, 0]
